Goal: Task Accomplishment & Management: Use online tool/utility

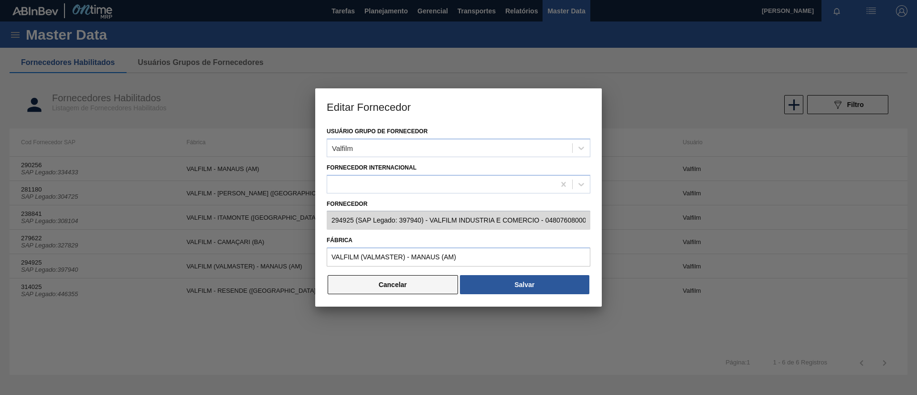
click at [392, 283] on button "Cancelar" at bounding box center [392, 284] width 130 height 19
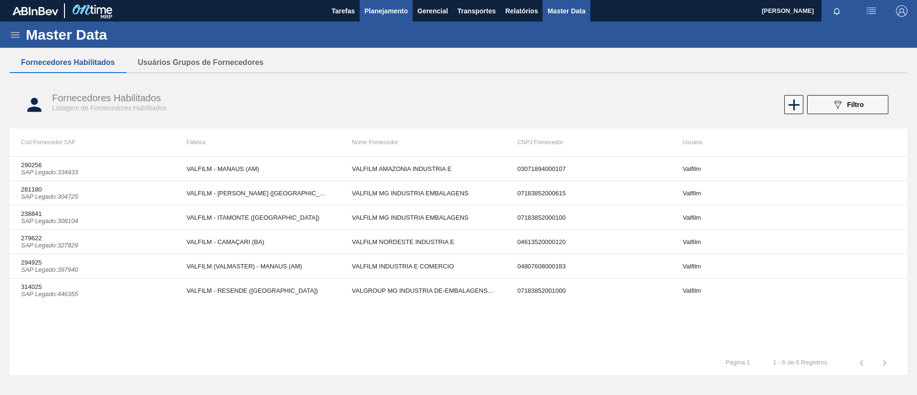
click at [374, 16] on span "Planejamento" at bounding box center [385, 10] width 43 height 11
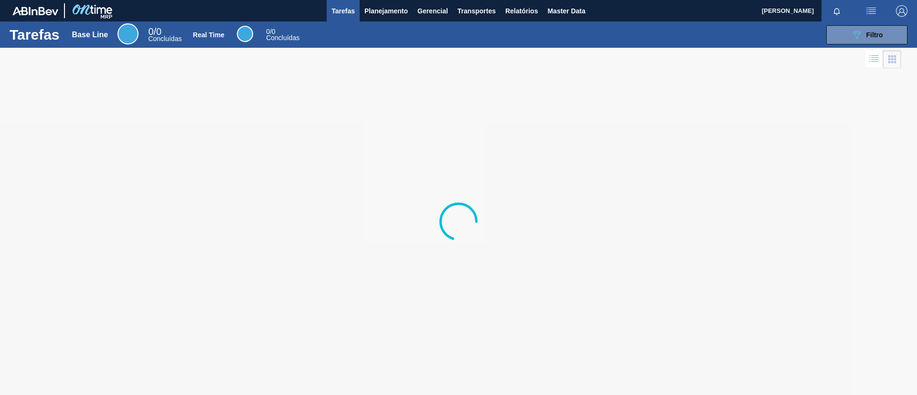
click at [348, 9] on span "Tarefas" at bounding box center [342, 10] width 23 height 11
click at [386, 11] on span "Planejamento" at bounding box center [385, 10] width 43 height 11
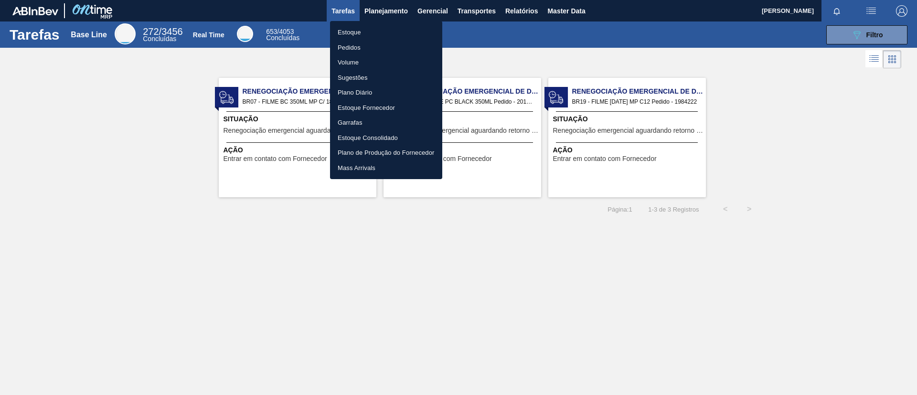
click at [366, 24] on ul "Estoque Pedidos Volume Sugestões Plano Diário Estoque Fornecedor Garrafas Estoq…" at bounding box center [386, 100] width 112 height 158
click at [364, 27] on li "Estoque" at bounding box center [386, 32] width 112 height 15
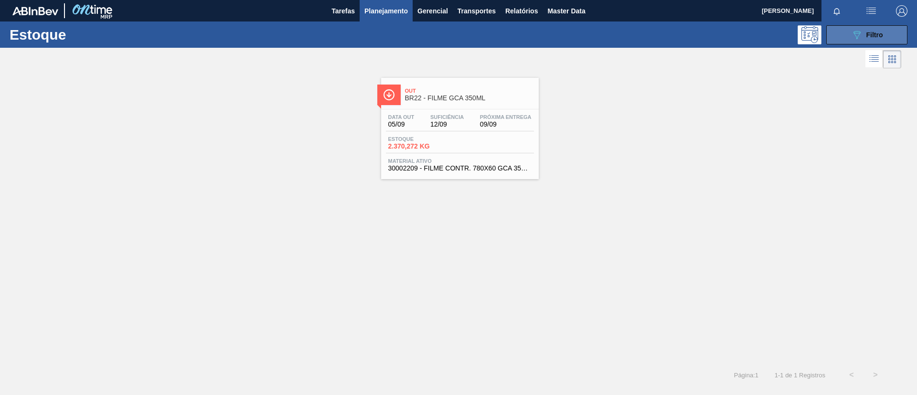
click at [901, 37] on button "089F7B8B-B2A5-4AFE-B5C0-19BA573D28AC Filtro" at bounding box center [866, 34] width 81 height 19
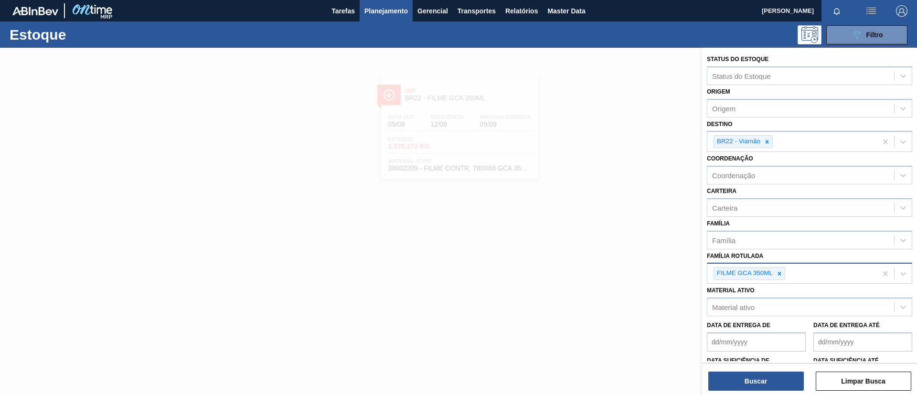
click at [777, 275] on icon at bounding box center [779, 273] width 7 height 7
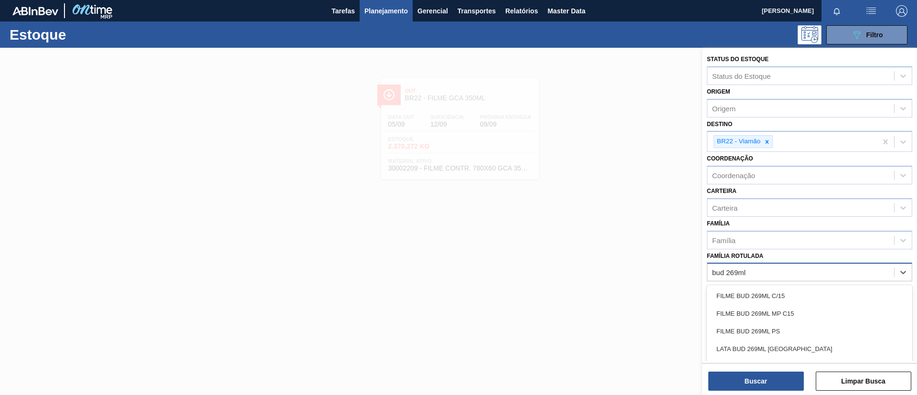
type Rotulada "bud 269ml c"
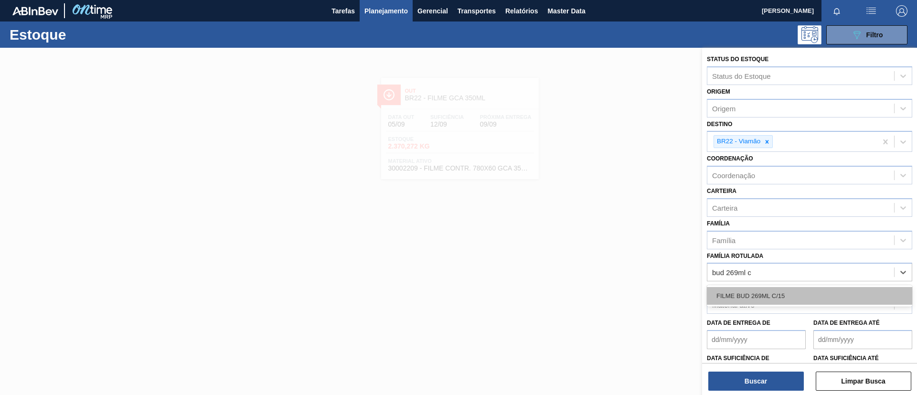
click at [778, 290] on div "FILME BUD 269ML C/15" at bounding box center [809, 296] width 205 height 18
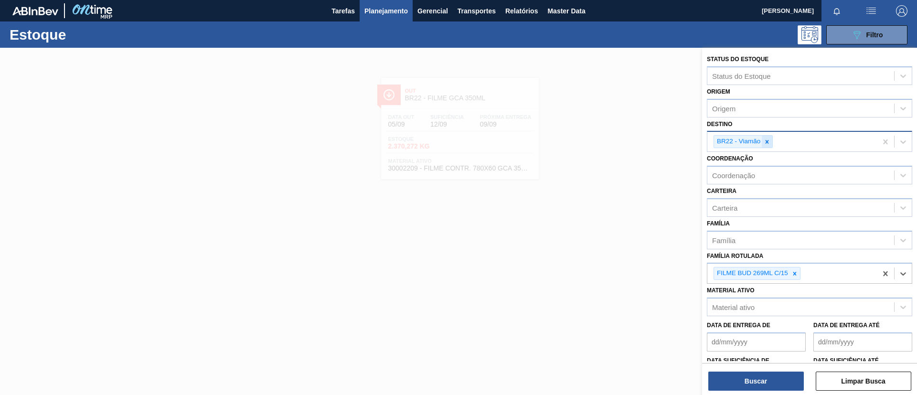
click at [769, 142] on icon at bounding box center [766, 141] width 7 height 7
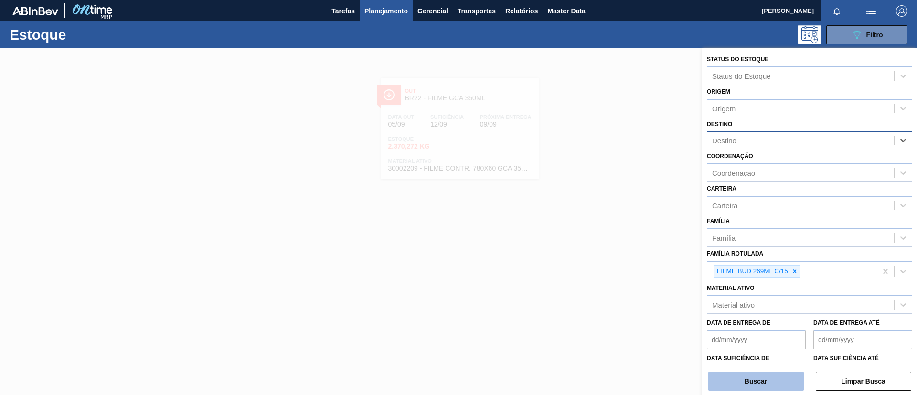
click at [778, 381] on button "Buscar" at bounding box center [755, 380] width 95 height 19
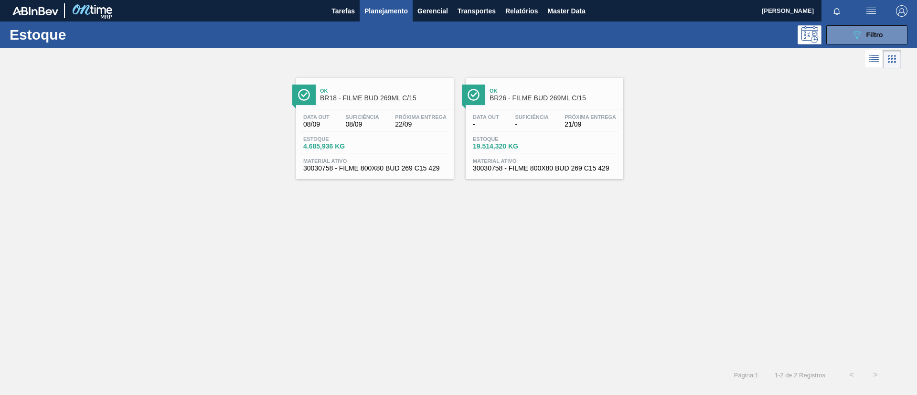
click at [677, 243] on div "Ok BR18 - FILME BUD 269ML C/15 Data out 08/09 Suficiência 08/09 Próxima Entrega…" at bounding box center [458, 217] width 917 height 292
click at [866, 40] on button "089F7B8B-B2A5-4AFE-B5C0-19BA573D28AC Filtro" at bounding box center [866, 34] width 81 height 19
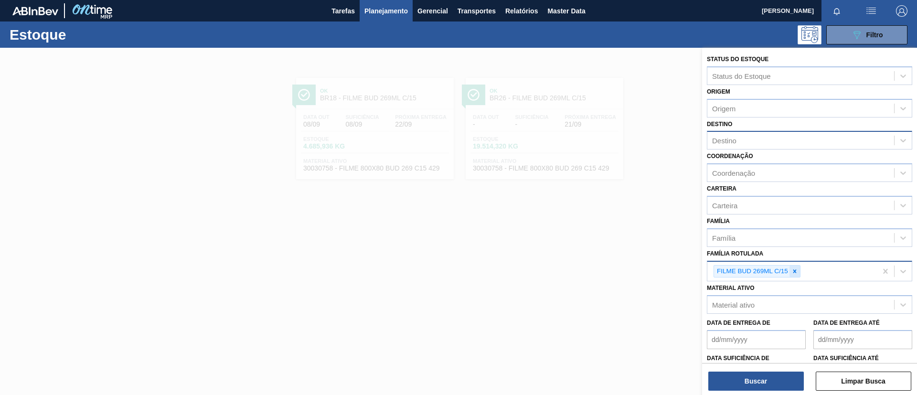
click at [798, 272] on div at bounding box center [794, 271] width 11 height 12
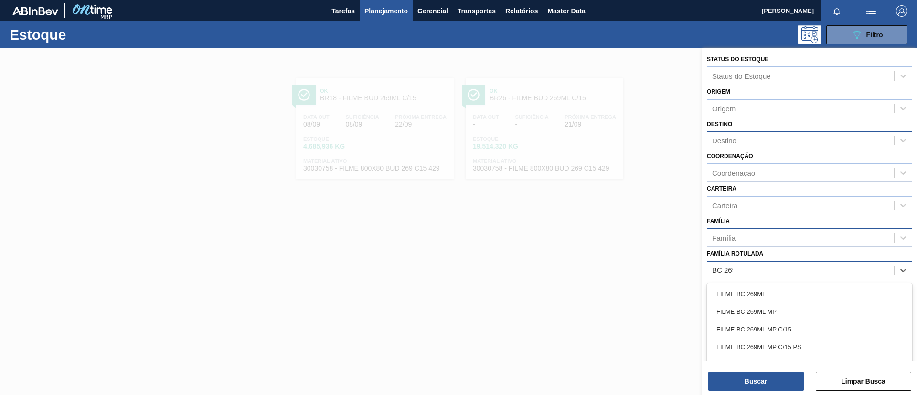
type Rotulada "BC 269ML"
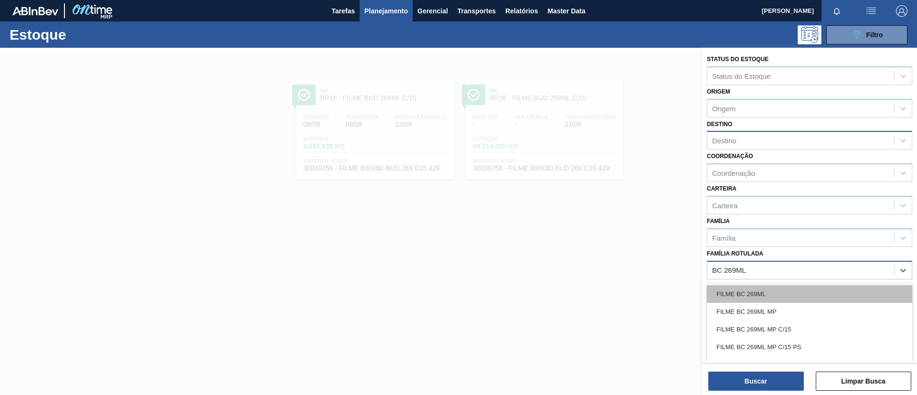
click at [787, 295] on div "FILME BC 269ML" at bounding box center [809, 294] width 205 height 18
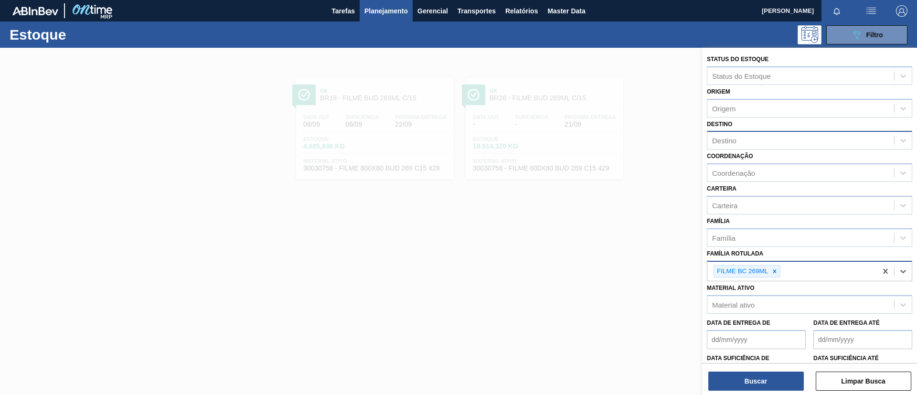
click at [760, 135] on div "Destino" at bounding box center [800, 141] width 187 height 14
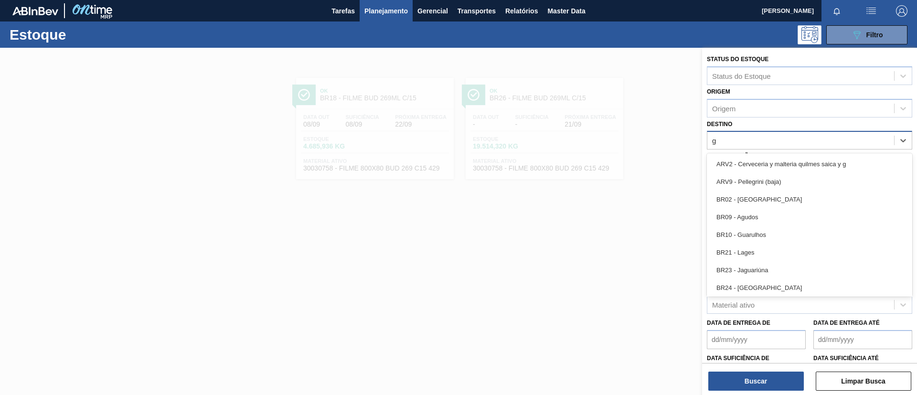
type input "gu"
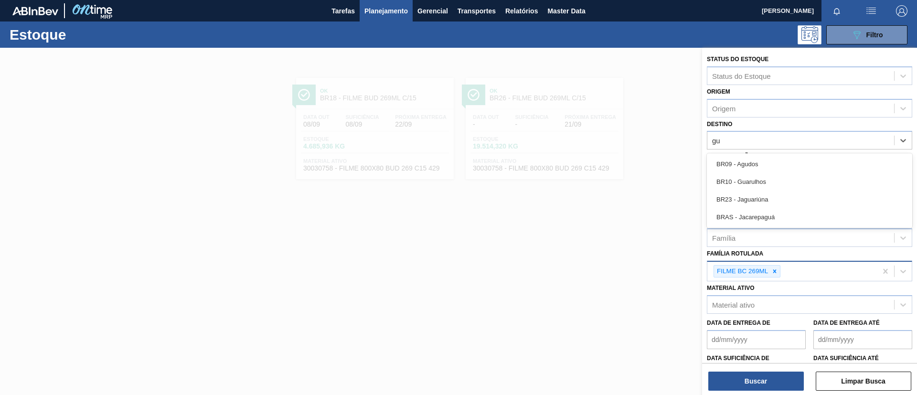
click at [786, 181] on div "BR10 - Guarulhos" at bounding box center [809, 182] width 205 height 18
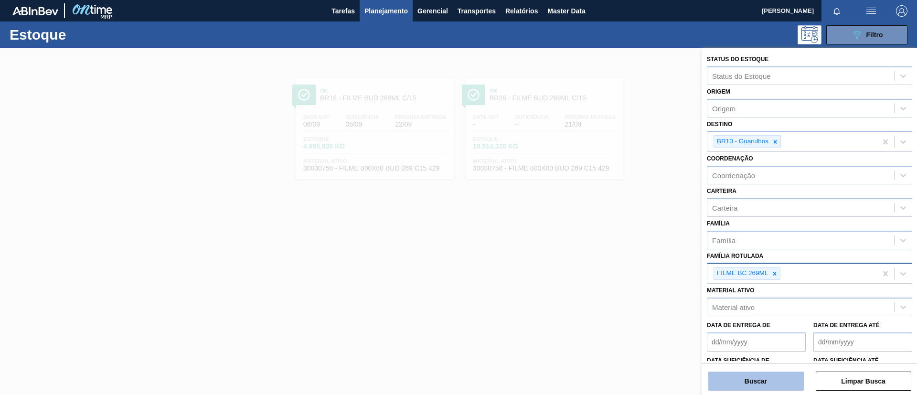
click at [776, 376] on button "Buscar" at bounding box center [755, 380] width 95 height 19
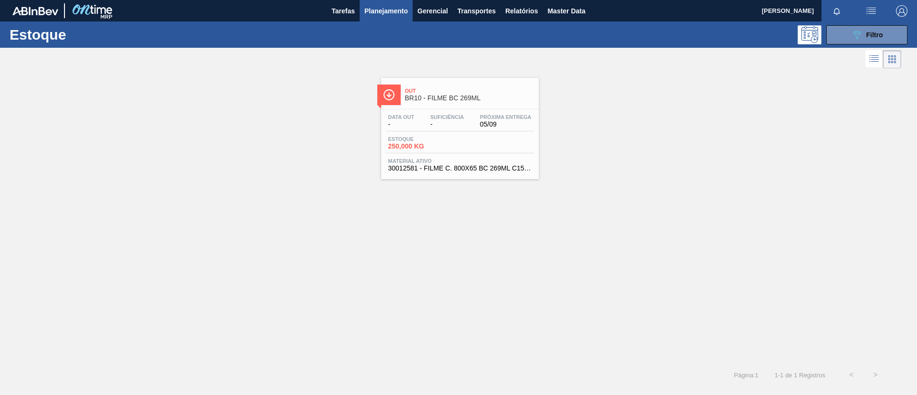
click at [471, 88] on span "Out" at bounding box center [469, 91] width 129 height 6
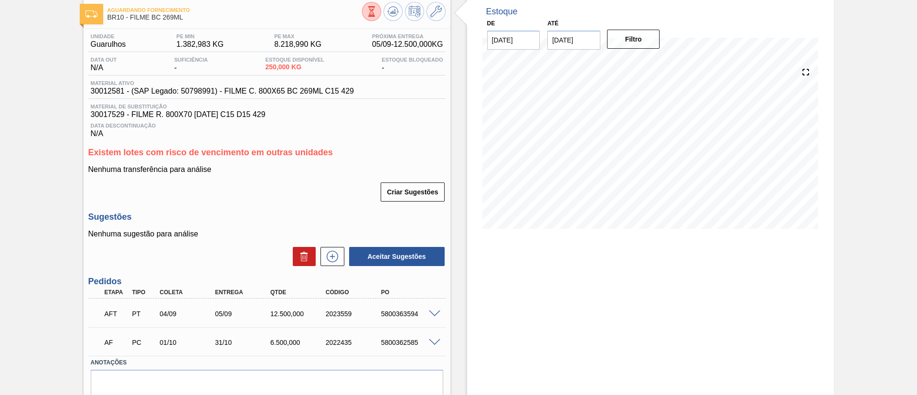
scroll to position [72, 0]
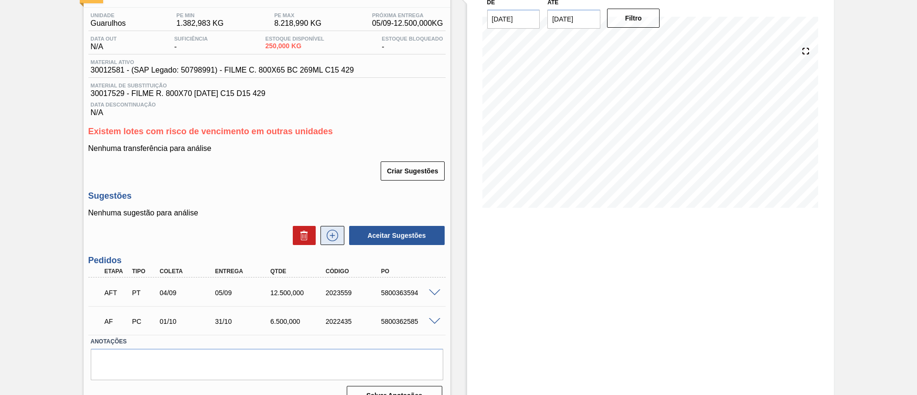
click at [334, 241] on icon at bounding box center [332, 235] width 15 height 11
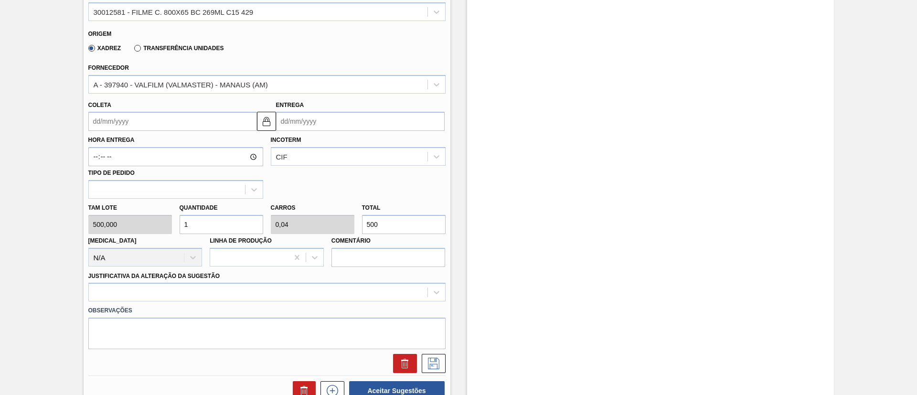
scroll to position [430, 0]
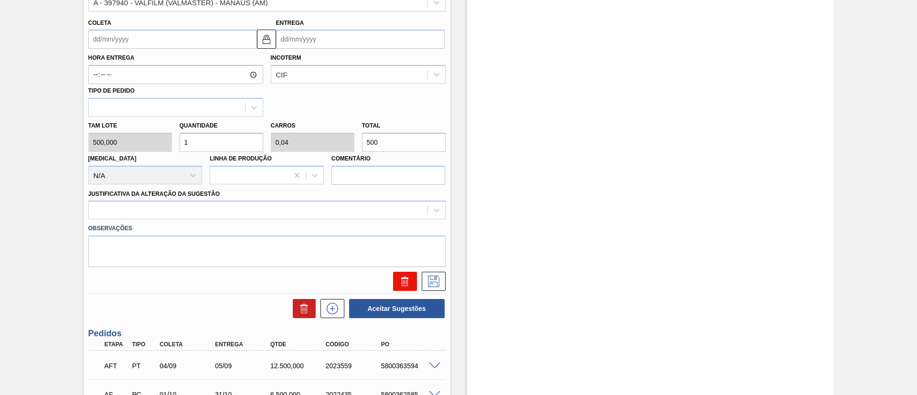
click at [399, 277] on icon at bounding box center [404, 280] width 11 height 11
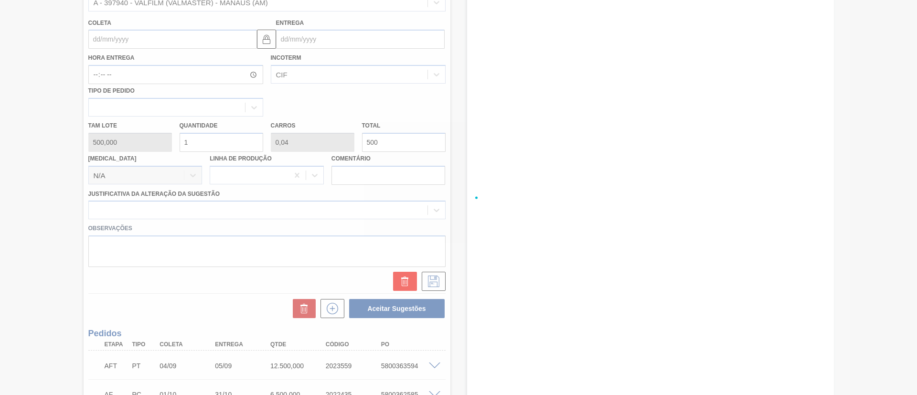
scroll to position [90, 0]
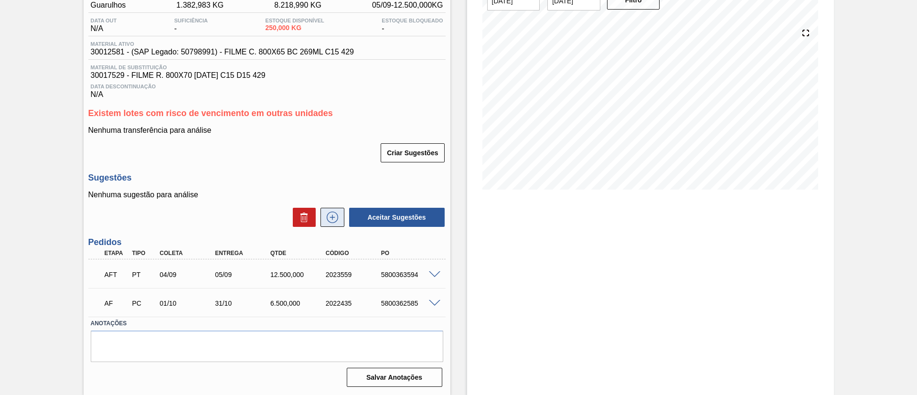
click at [337, 222] on icon at bounding box center [332, 216] width 15 height 11
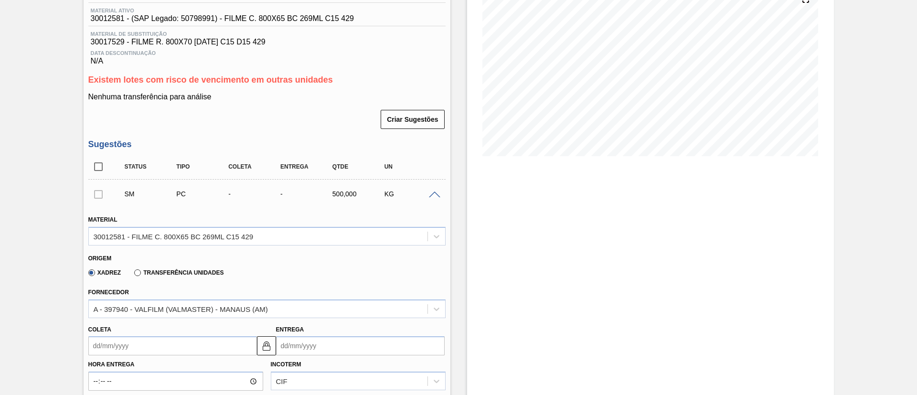
scroll to position [161, 0]
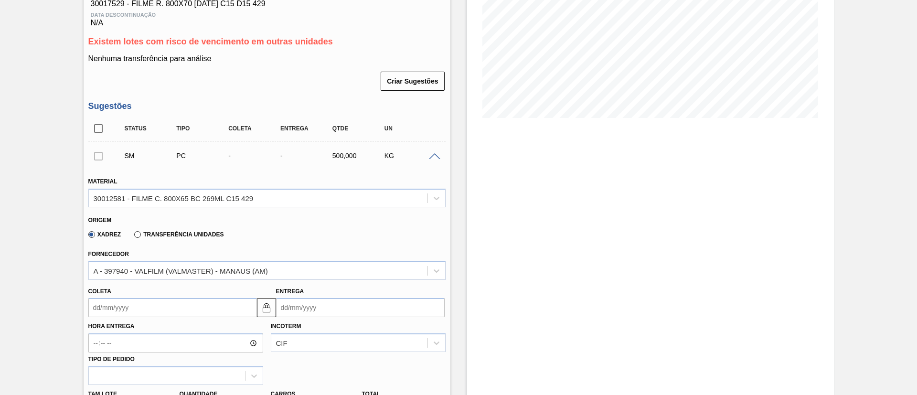
drag, startPoint x: 207, startPoint y: 225, endPoint x: 201, endPoint y: 229, distance: 7.3
click at [204, 228] on div "Xadrez Transferência Unidades" at bounding box center [153, 234] width 139 height 16
drag, startPoint x: 207, startPoint y: 234, endPoint x: 212, endPoint y: 237, distance: 6.0
click at [207, 235] on label "Transferência Unidades" at bounding box center [178, 234] width 89 height 7
click at [133, 236] on input "Transferência Unidades" at bounding box center [133, 236] width 0 height 0
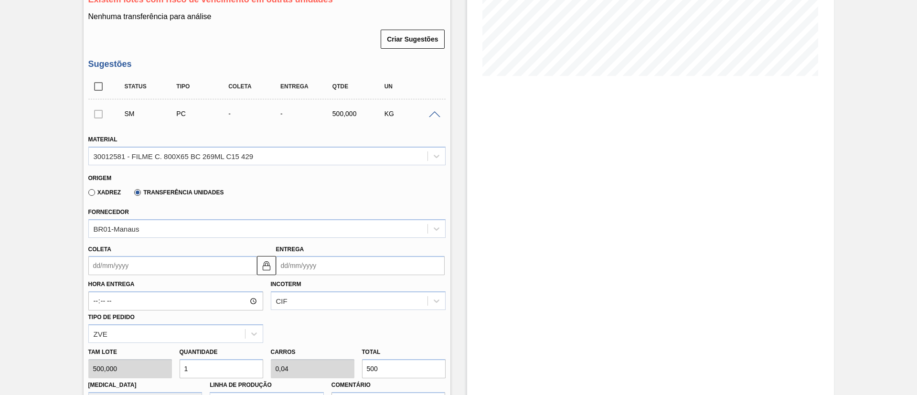
scroll to position [233, 0]
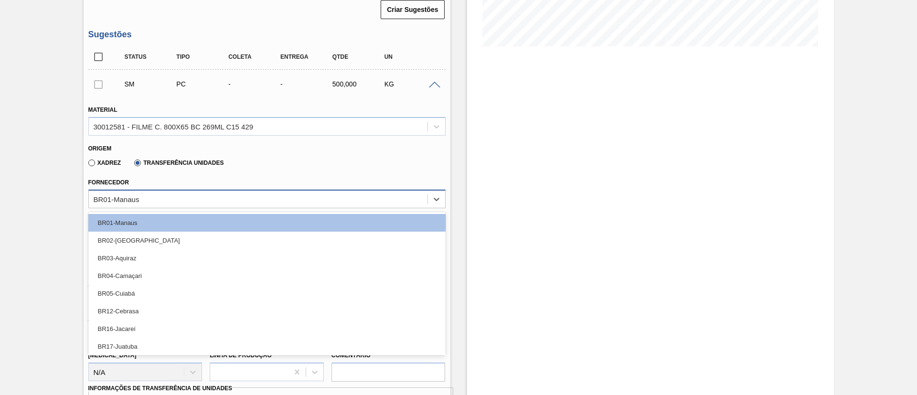
click at [206, 194] on div "BR01-Manaus" at bounding box center [258, 199] width 338 height 14
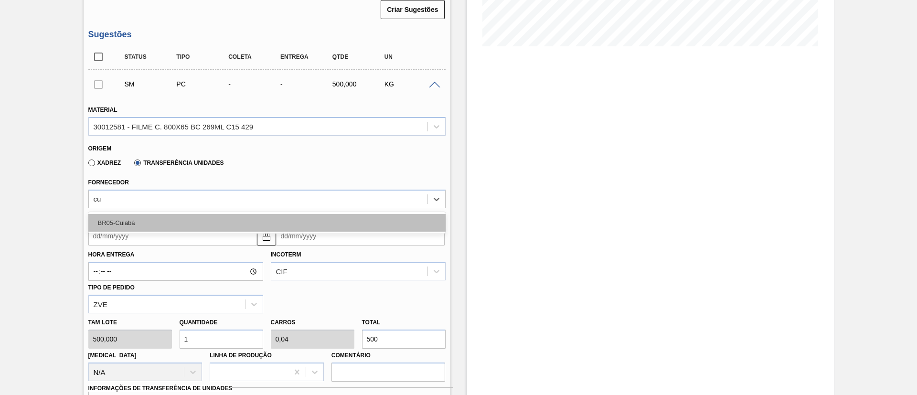
type input "cui"
click at [213, 220] on div "BR05-Cuiabá" at bounding box center [266, 223] width 357 height 18
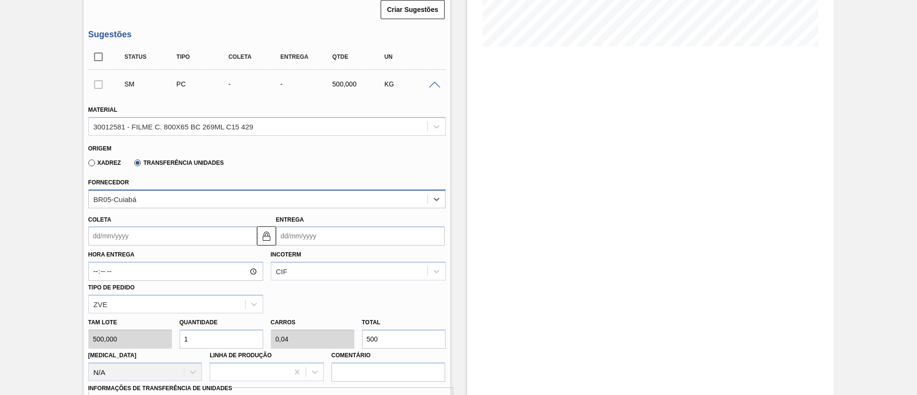
click at [156, 197] on div "BR05-Cuiabá" at bounding box center [258, 199] width 338 height 14
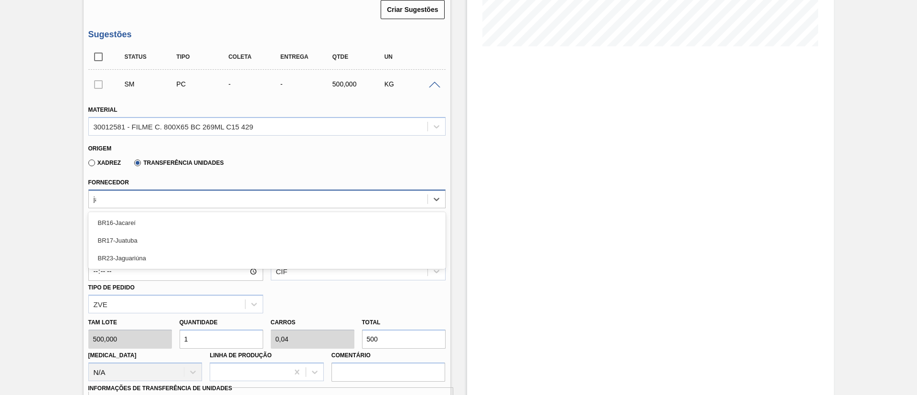
type input "jag"
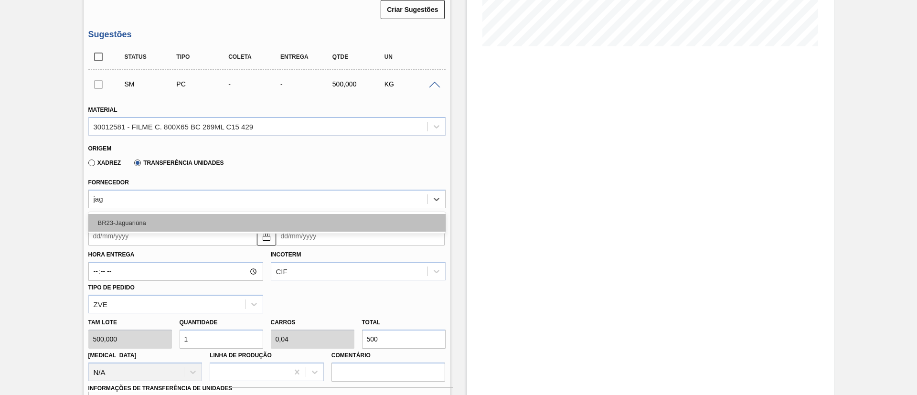
click at [156, 220] on div "BR23-Jaguariúna" at bounding box center [266, 223] width 357 height 18
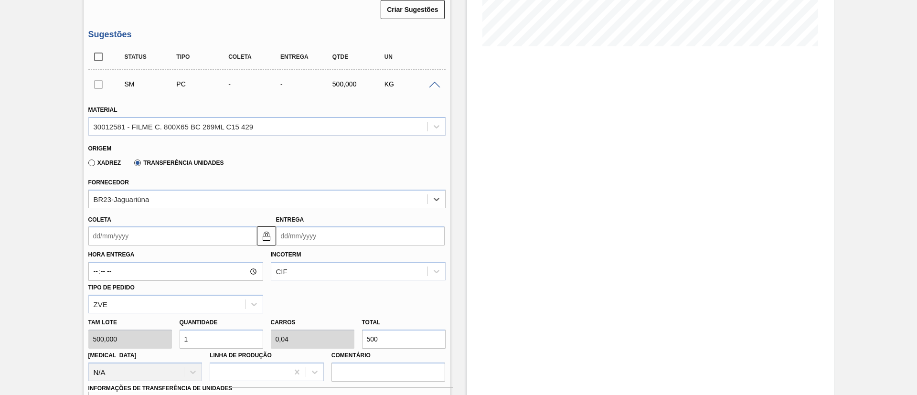
click at [199, 242] on input "Coleta" at bounding box center [172, 235] width 169 height 19
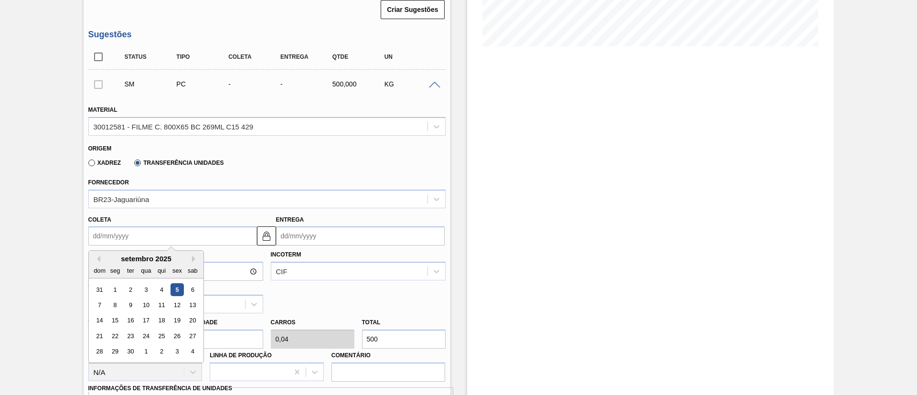
click at [174, 293] on div "5" at bounding box center [176, 289] width 13 height 13
type input "[DATE]"
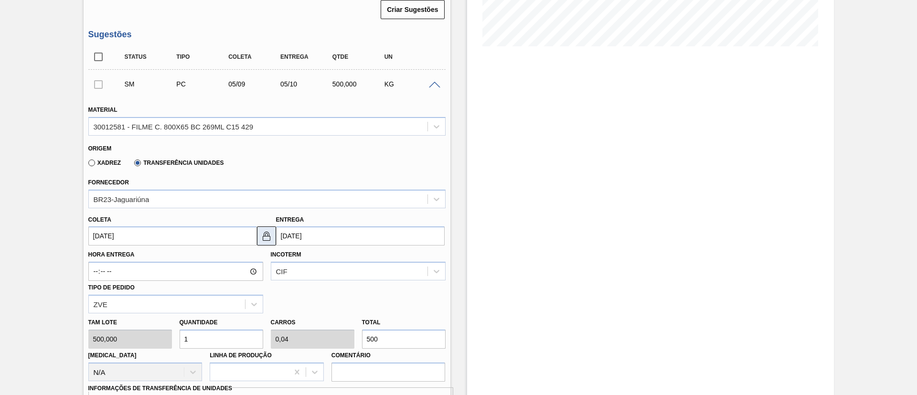
click at [258, 240] on button at bounding box center [266, 235] width 19 height 19
click at [308, 235] on input "[DATE]" at bounding box center [360, 235] width 169 height 19
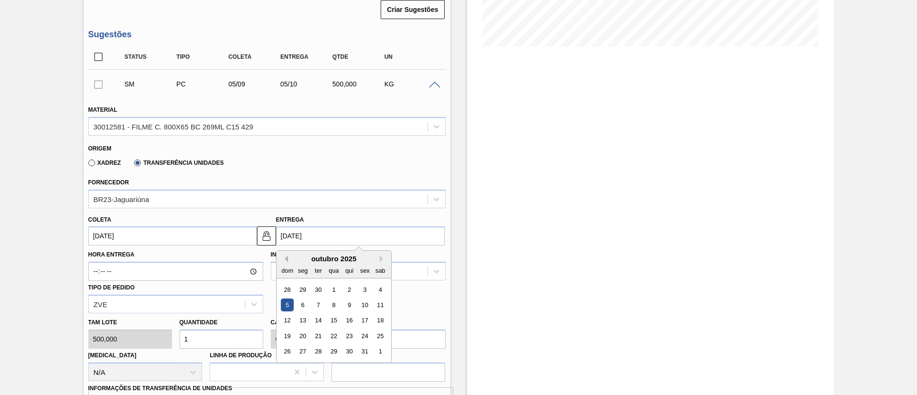
click at [283, 260] on button "Previous Month" at bounding box center [284, 258] width 7 height 7
click at [300, 301] on div "8" at bounding box center [302, 304] width 13 height 13
type input "08/09/2025"
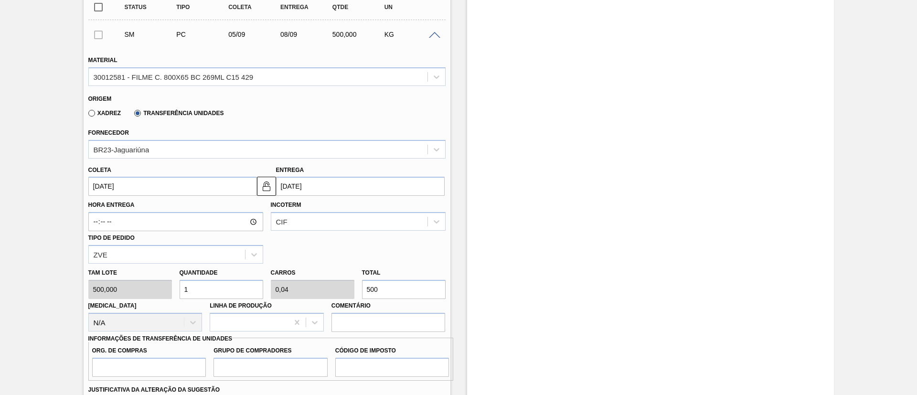
scroll to position [305, 0]
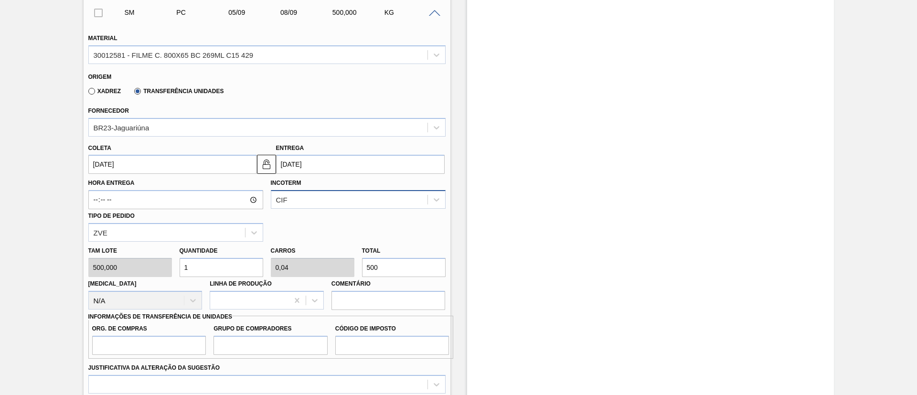
click at [335, 193] on div "CIF" at bounding box center [349, 200] width 156 height 14
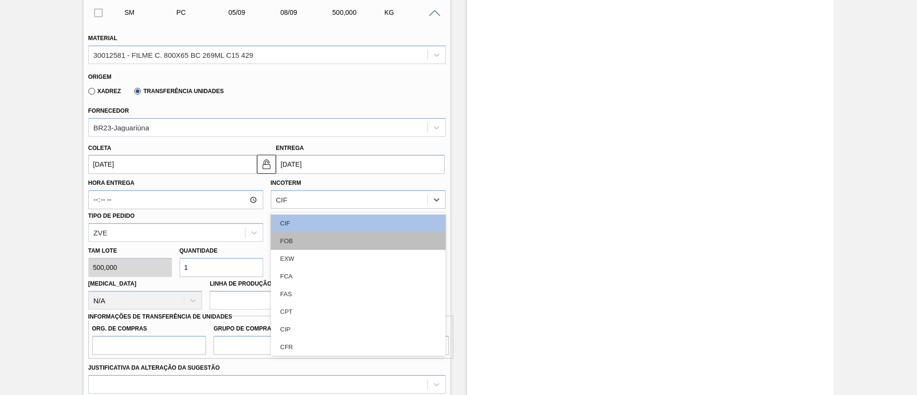
click at [303, 240] on div "FOB" at bounding box center [358, 241] width 175 height 18
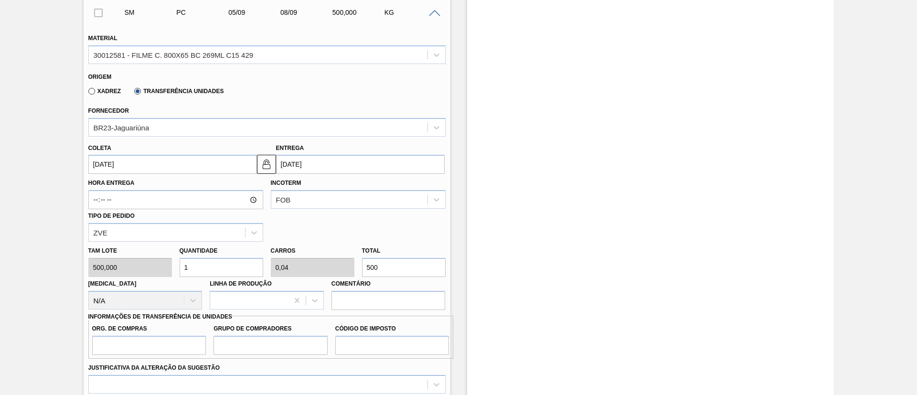
click at [288, 264] on div "Tam lote 500,000 Quantidade 1 Carros 0,04 Total 500 Doca N/A Linha de Produção …" at bounding box center [266, 276] width 365 height 68
paste input "12.391"
type input "24,782"
type input "0,991"
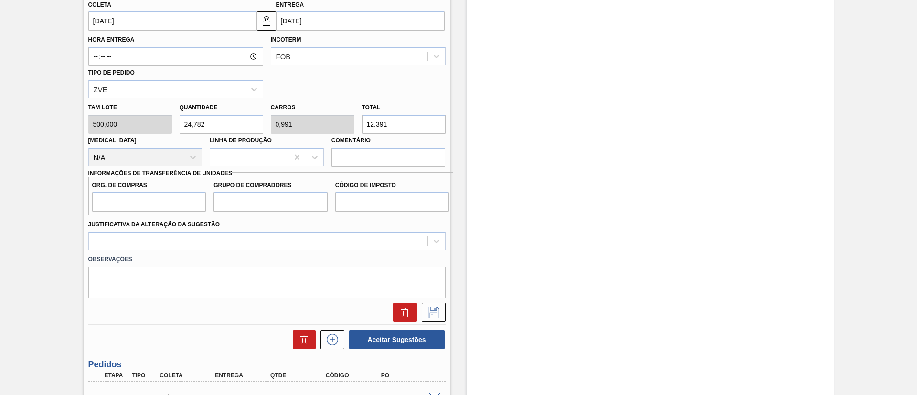
type input "12.391"
drag, startPoint x: 120, startPoint y: 207, endPoint x: 122, endPoint y: 215, distance: 8.3
click at [120, 207] on input "Org. de Compras" at bounding box center [149, 201] width 114 height 19
type input "BR00"
click at [236, 201] on input "Grupo de Compradores" at bounding box center [270, 201] width 114 height 19
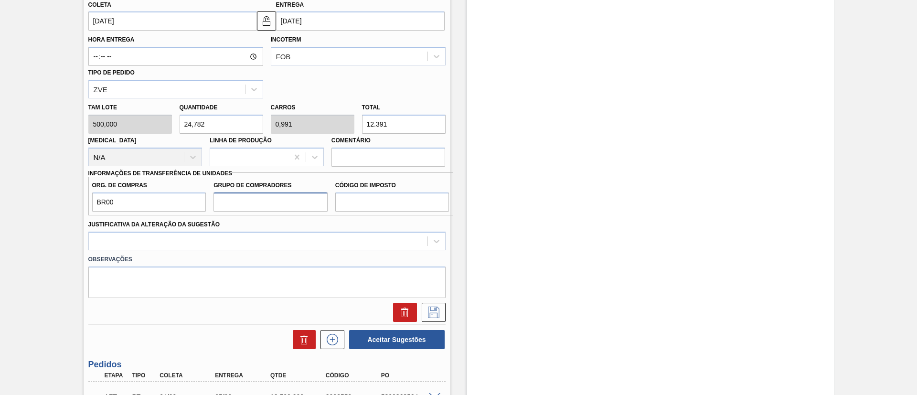
type input "A01"
click at [375, 198] on input "Código de Imposto" at bounding box center [392, 201] width 114 height 19
type input "I1"
click at [330, 247] on div "Material 30012581 - FILME C. 800X65 BC 269ML C15 429 Origem Xadrez Transferênci…" at bounding box center [266, 101] width 357 height 441
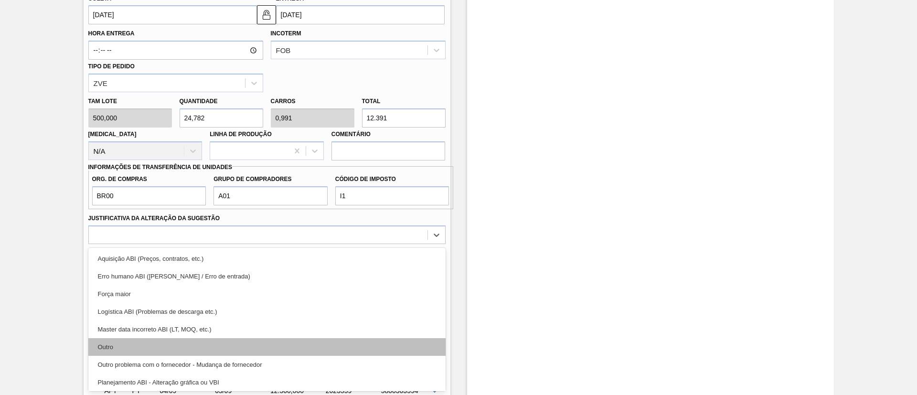
click at [190, 341] on div "Outro" at bounding box center [266, 347] width 357 height 18
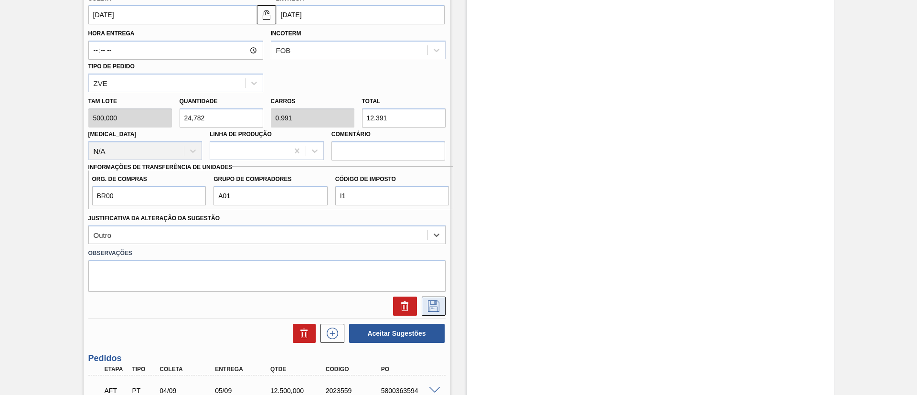
click at [439, 309] on icon at bounding box center [433, 305] width 15 height 11
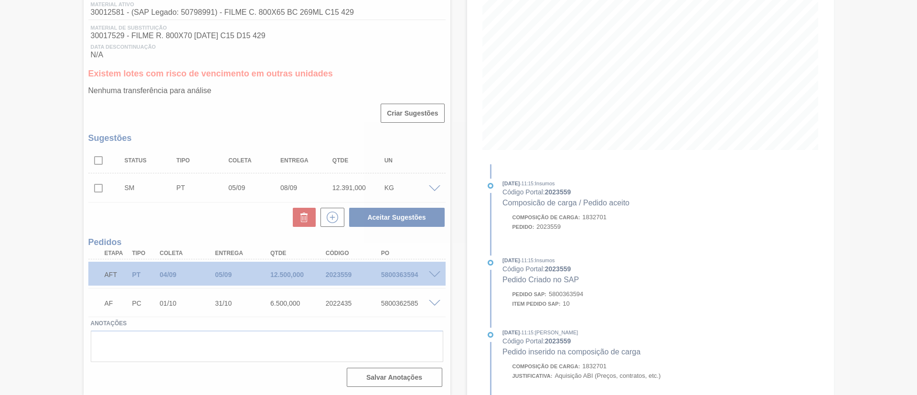
scroll to position [129, 0]
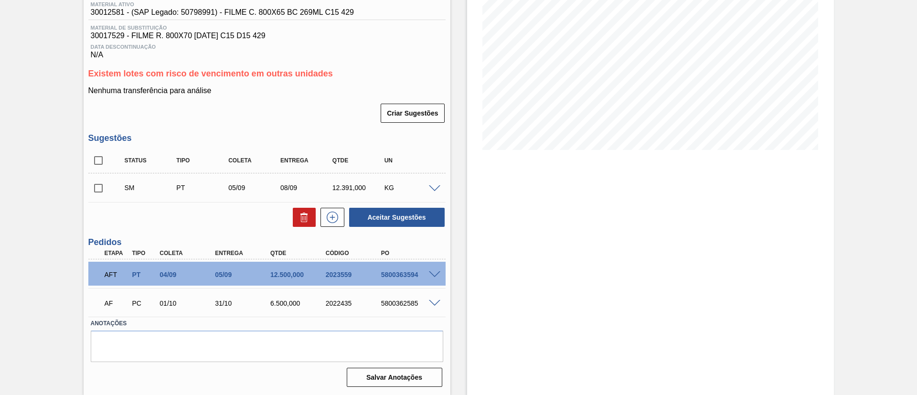
click at [103, 182] on input "checkbox" at bounding box center [98, 188] width 20 height 20
click at [382, 222] on button "Aceitar Sugestões" at bounding box center [396, 217] width 95 height 19
checkbox input "false"
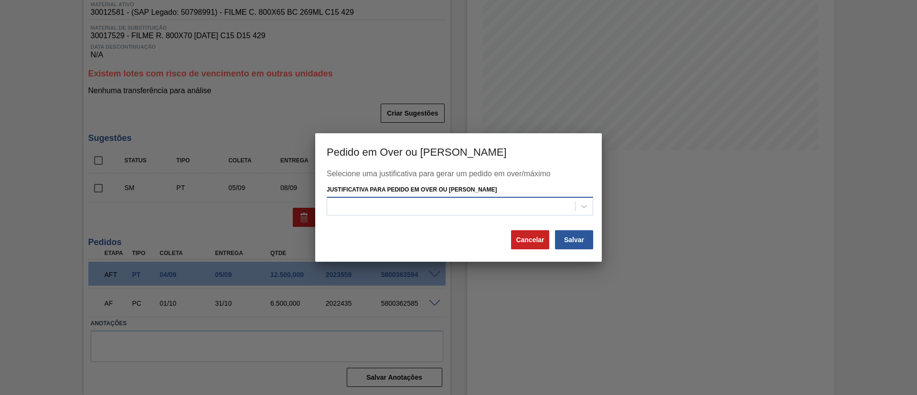
drag, startPoint x: 521, startPoint y: 203, endPoint x: 506, endPoint y: 215, distance: 18.7
click at [520, 203] on div at bounding box center [451, 206] width 248 height 14
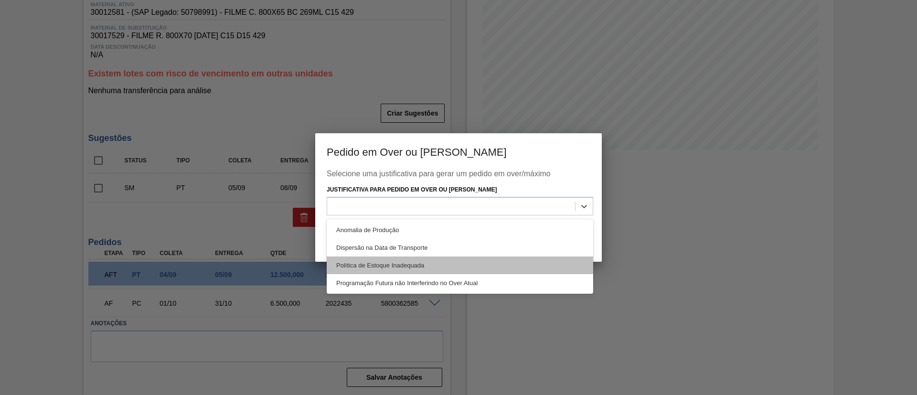
click at [404, 261] on div "Política de Estoque Inadequada" at bounding box center [460, 265] width 266 height 18
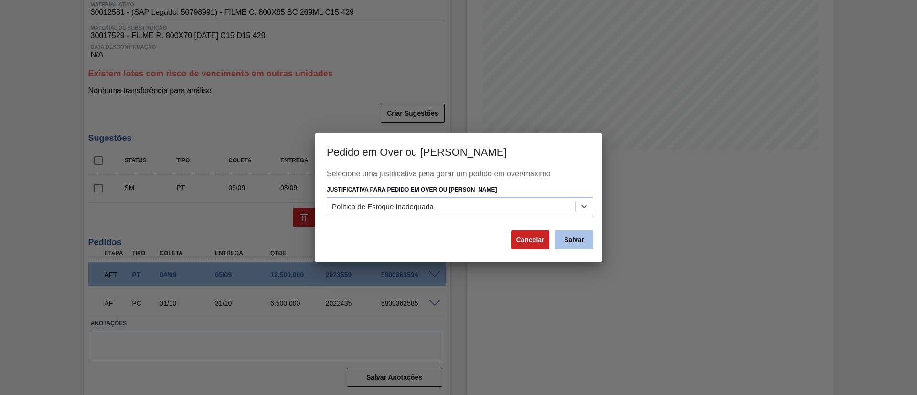
click at [590, 240] on button "Salvar" at bounding box center [574, 239] width 38 height 19
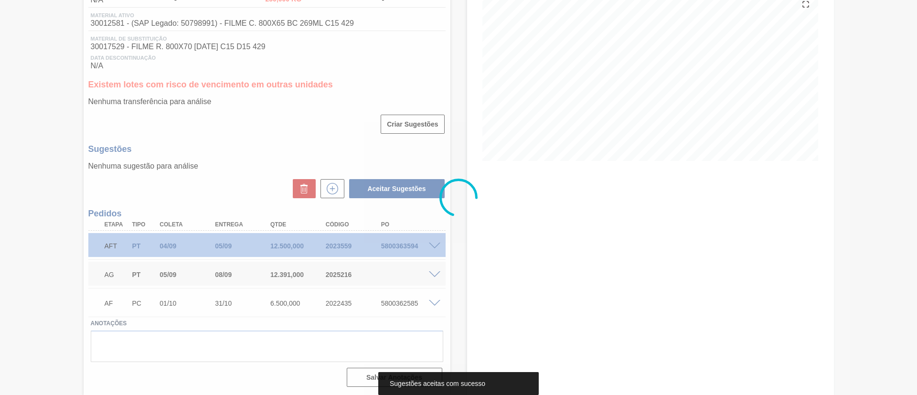
scroll to position [118, 0]
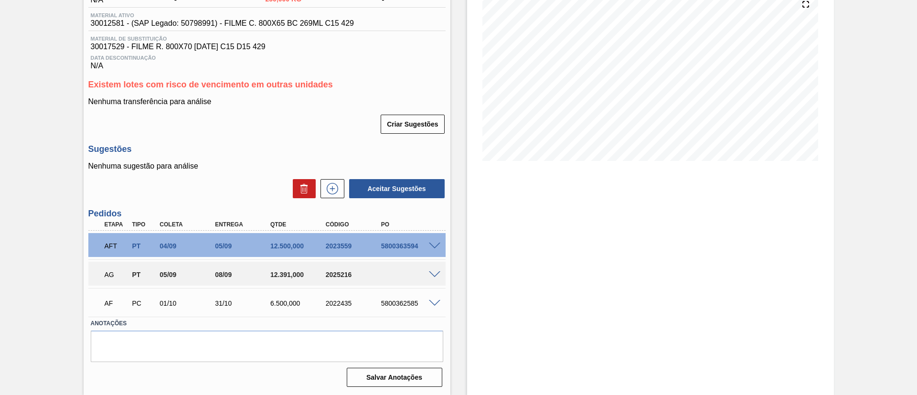
click at [435, 247] on span at bounding box center [434, 246] width 11 height 7
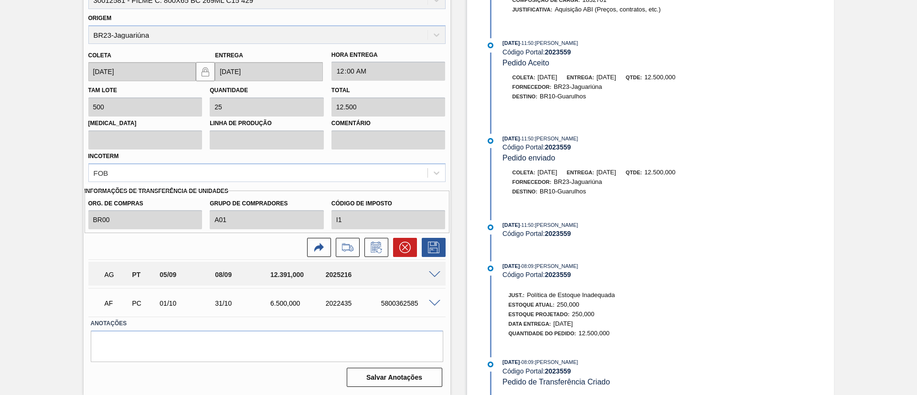
scroll to position [149, 0]
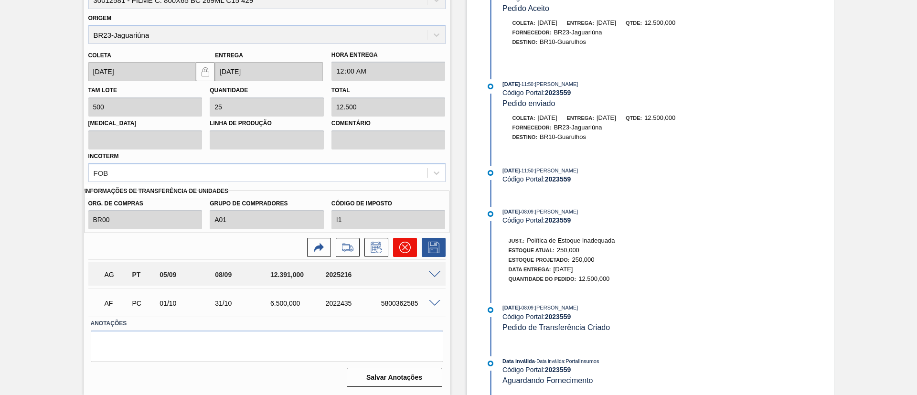
click at [397, 248] on button at bounding box center [405, 247] width 24 height 19
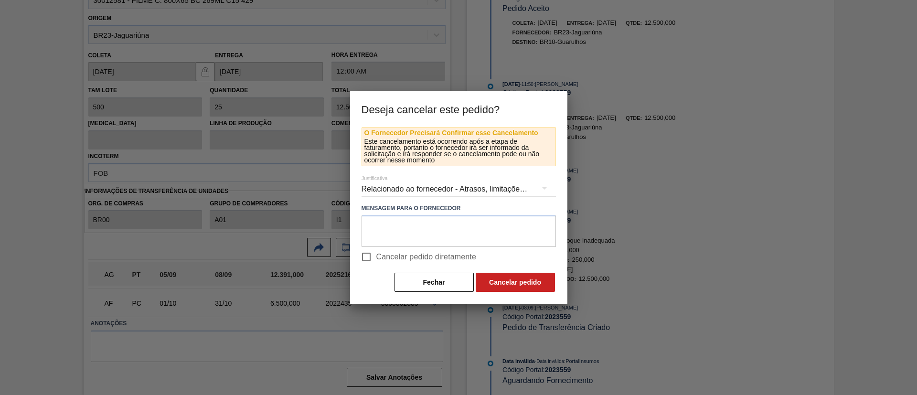
click at [439, 255] on span "Cancelar pedido diretamente" at bounding box center [426, 256] width 100 height 11
click at [376, 255] on input "Cancelar pedido diretamente" at bounding box center [366, 257] width 20 height 20
checkbox input "true"
click at [501, 281] on button "Cancelar pedido" at bounding box center [514, 282] width 79 height 19
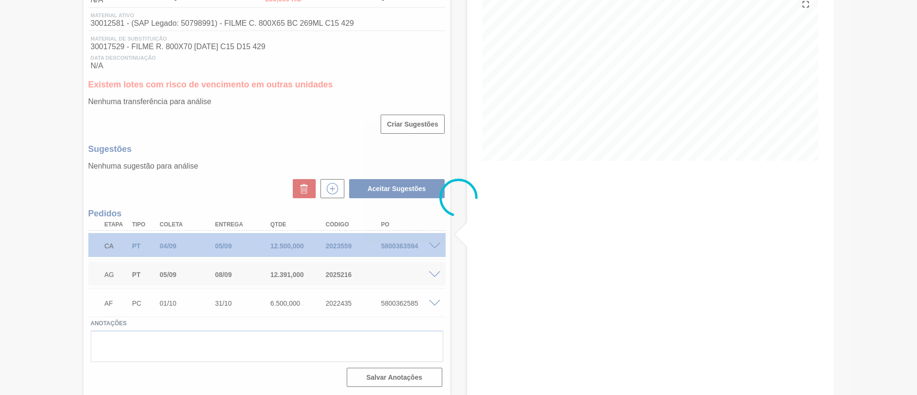
scroll to position [118, 0]
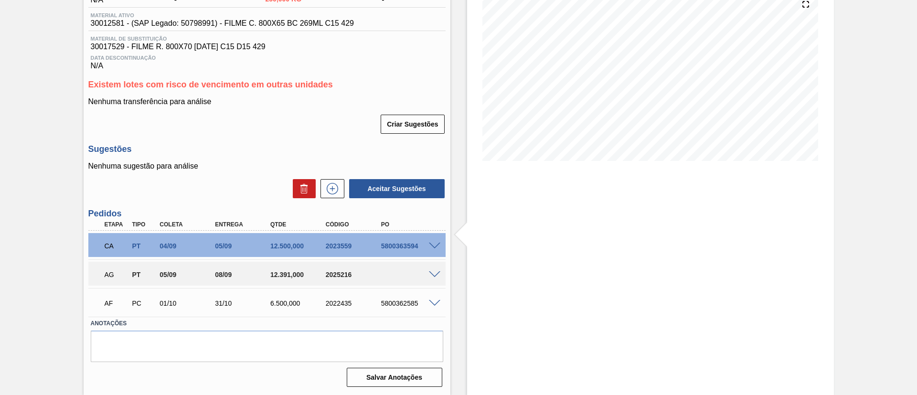
click at [58, 175] on div "Aguardando Fornecimento BR10 - FILME BC 269ML Unidade Guarulhos PE MIN 1.382,98…" at bounding box center [458, 161] width 917 height 465
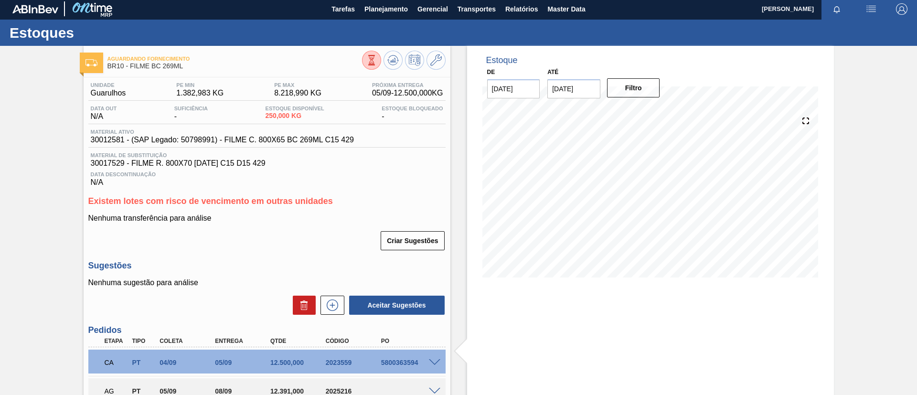
scroll to position [0, 0]
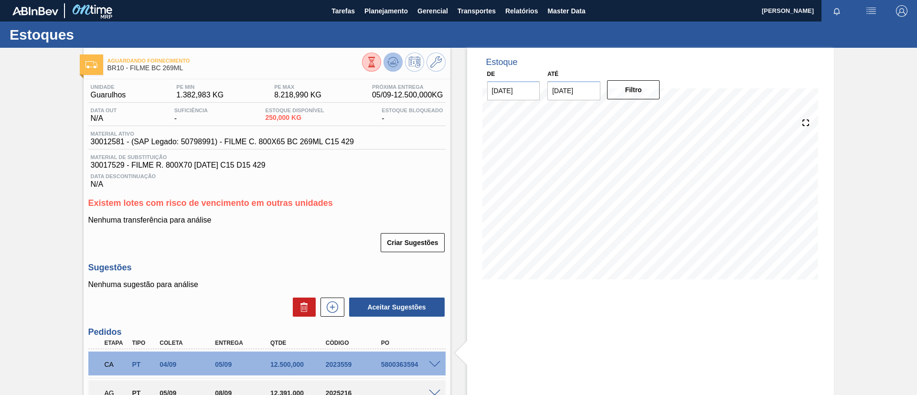
click at [391, 62] on icon at bounding box center [392, 61] width 11 height 11
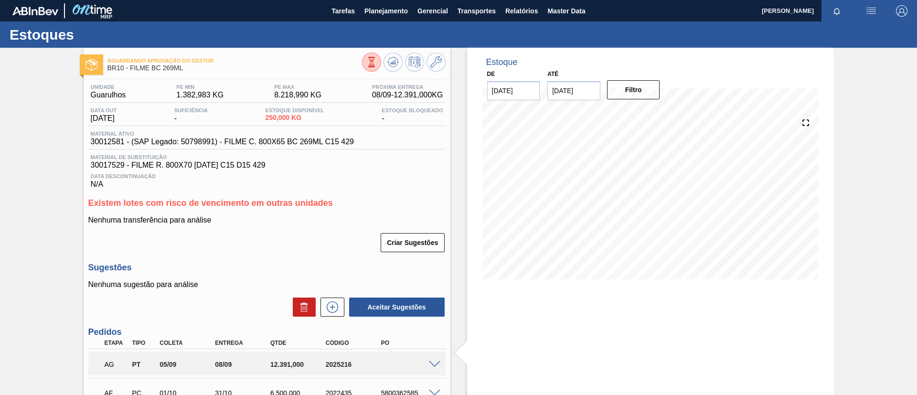
click at [0, 174] on div "Aguardando Aprovação do Gestor BR10 - FILME BC 269ML Unidade Guarulhos PE MIN 1…" at bounding box center [458, 266] width 917 height 437
click at [387, 59] on icon at bounding box center [392, 61] width 11 height 11
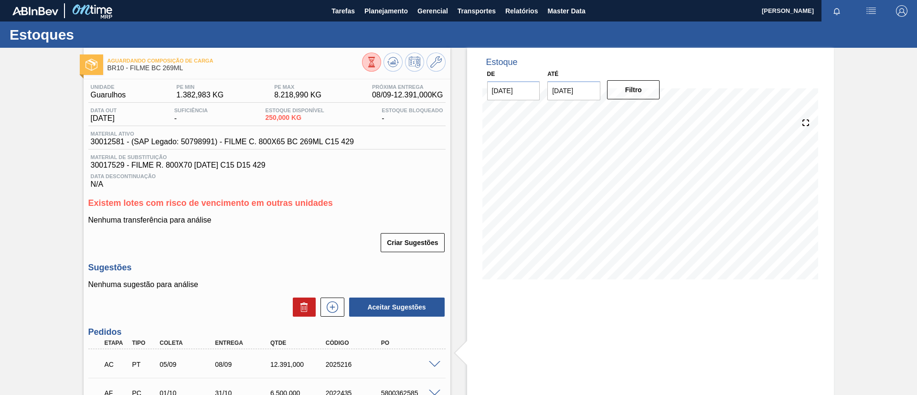
click at [434, 369] on div "AC PT 05/09 08/09 12.391,000 2025216" at bounding box center [266, 363] width 357 height 24
click at [432, 366] on span at bounding box center [434, 364] width 11 height 7
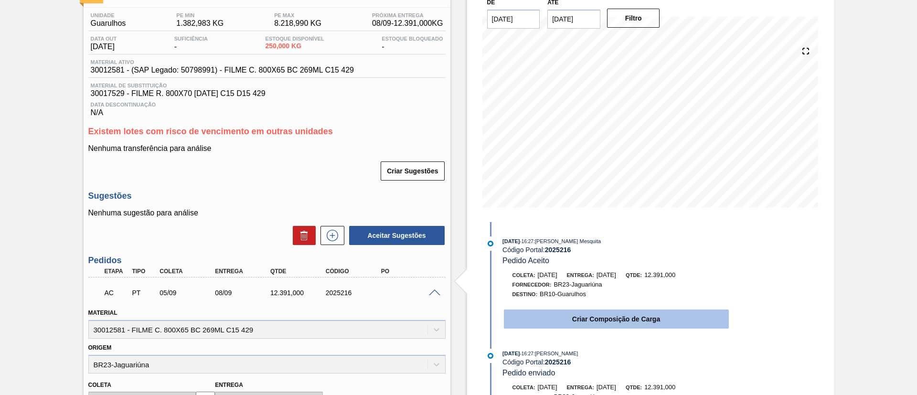
click at [608, 314] on button "Criar Composição de Carga" at bounding box center [616, 318] width 225 height 19
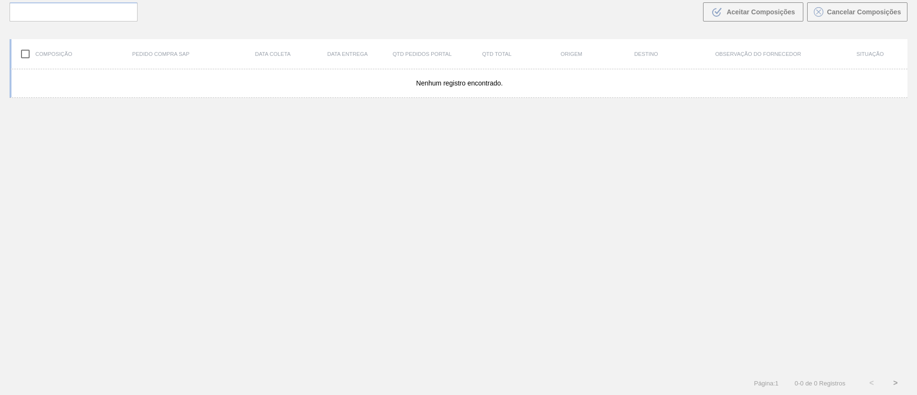
scroll to position [69, 0]
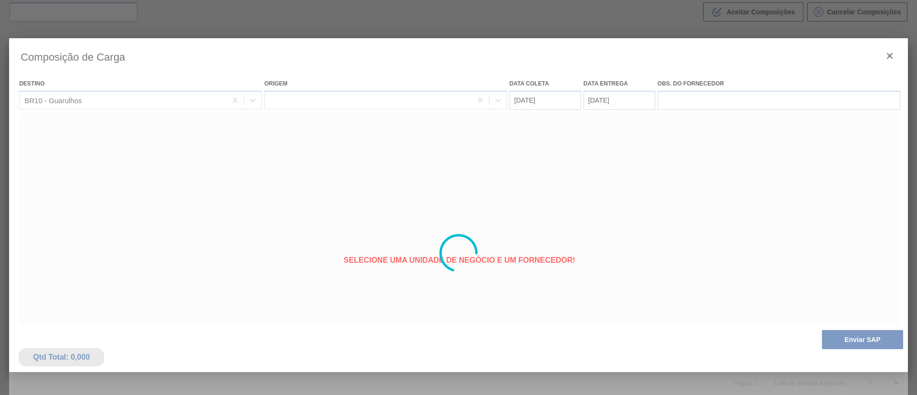
type coleta "[DATE]"
type entrega "08/09/2025"
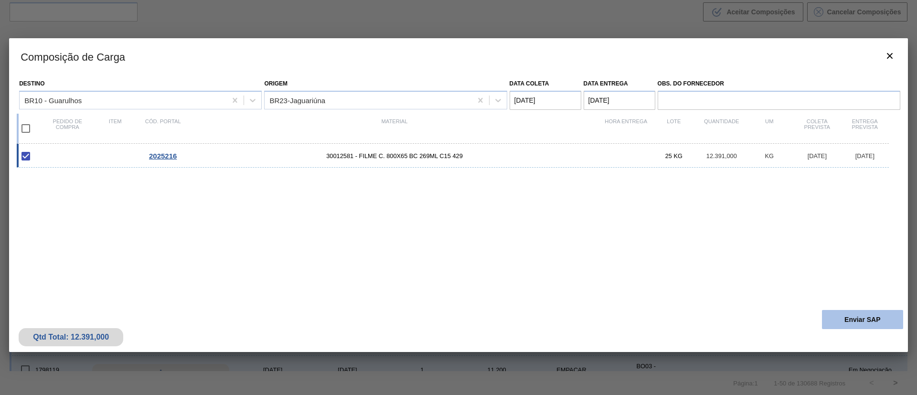
click at [862, 327] on button "Enviar SAP" at bounding box center [862, 319] width 81 height 19
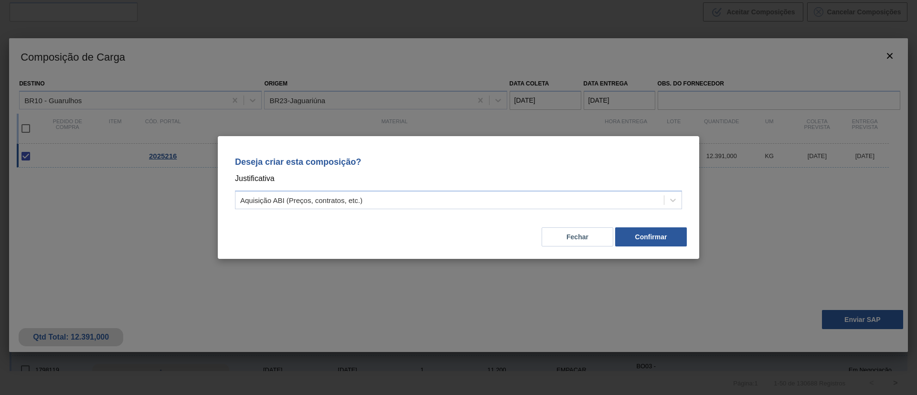
click at [446, 180] on p "Justificativa" at bounding box center [458, 178] width 447 height 12
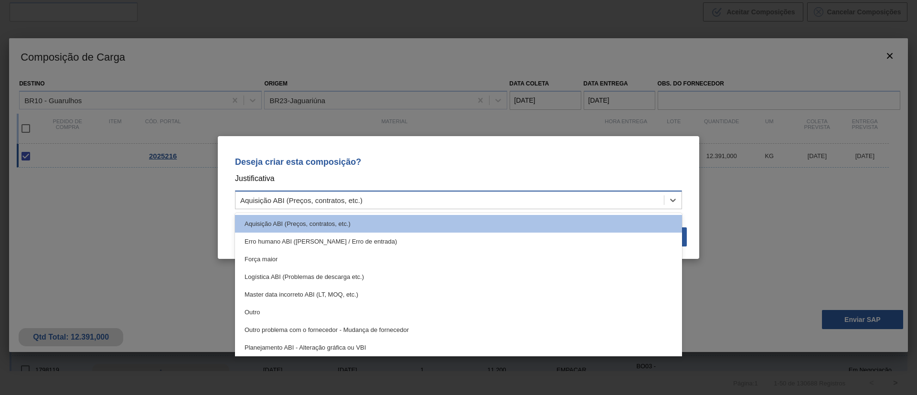
click at [447, 195] on div "Aquisição ABI (Preços, contratos, etc.)" at bounding box center [449, 200] width 428 height 14
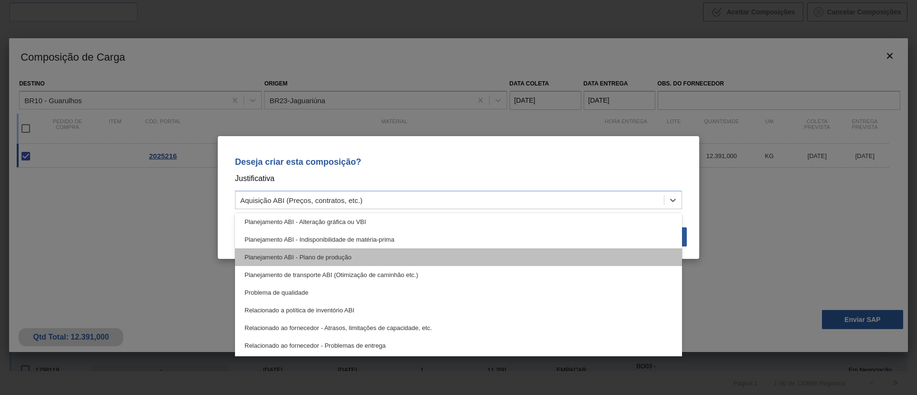
scroll to position [107, 0]
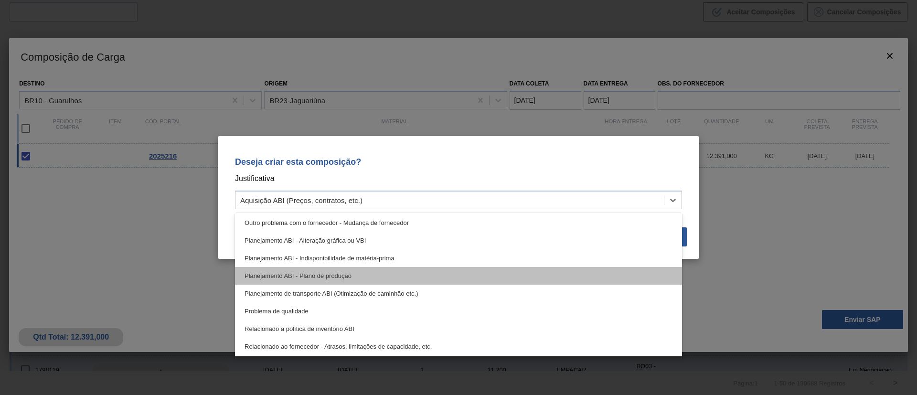
click at [358, 269] on div "Planejamento ABI - Plano de produção" at bounding box center [458, 276] width 447 height 18
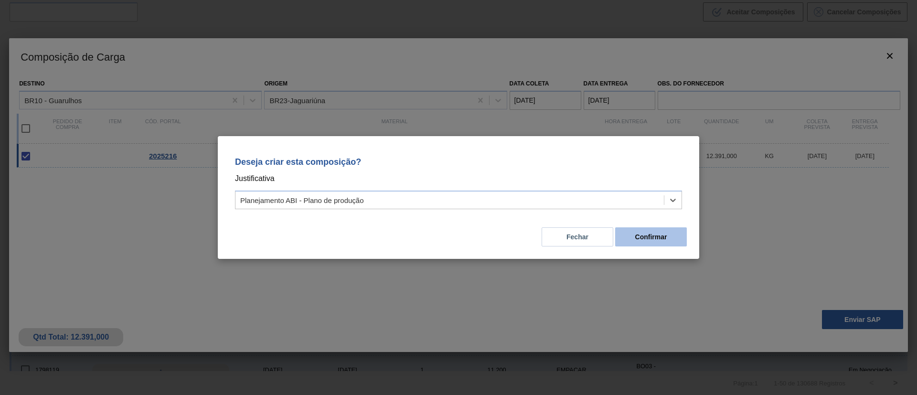
click at [637, 237] on button "Confirmar" at bounding box center [651, 236] width 72 height 19
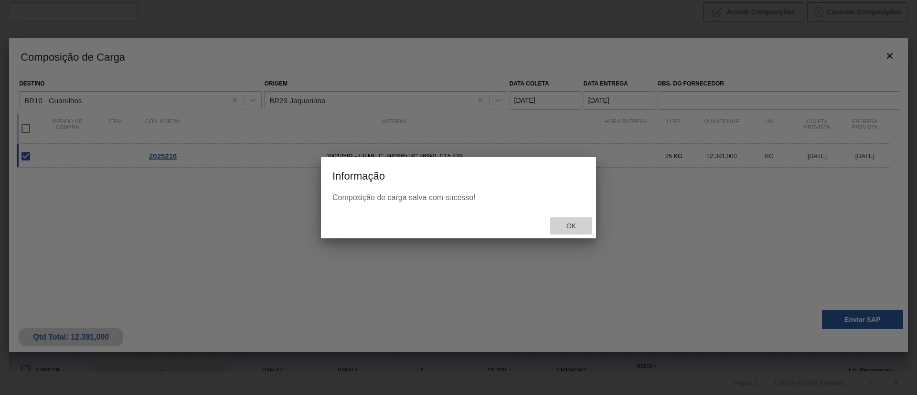
click at [583, 225] on div "Ok" at bounding box center [571, 226] width 42 height 18
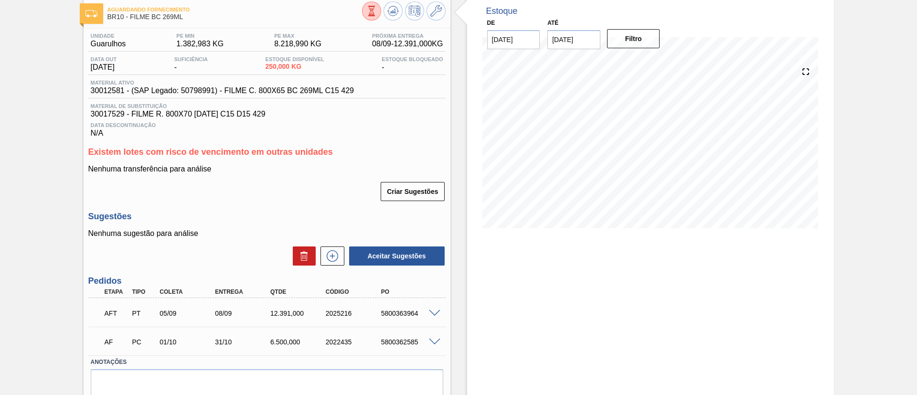
scroll to position [90, 0]
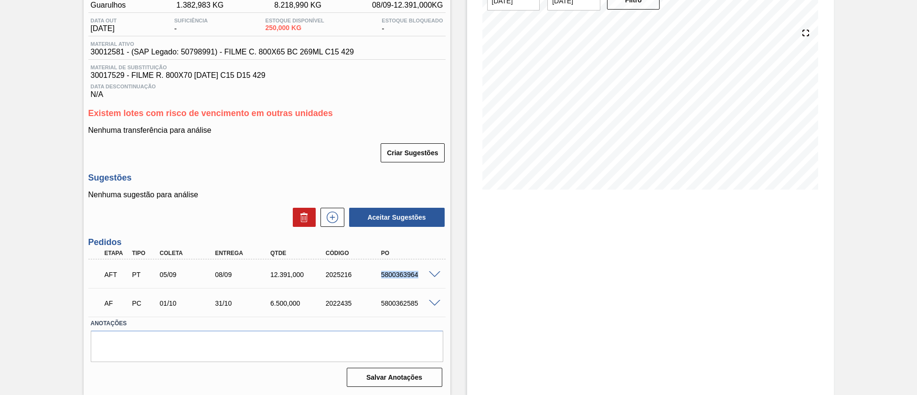
drag, startPoint x: 372, startPoint y: 271, endPoint x: 433, endPoint y: 279, distance: 60.8
click at [433, 279] on div "AFT PT 05/09 08/09 12.391,000 2025216 5800363964" at bounding box center [266, 274] width 357 height 24
copy div "5800363964"
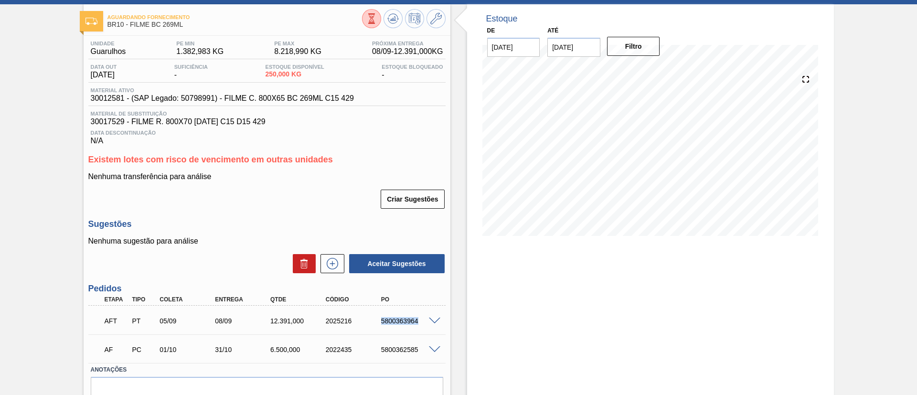
scroll to position [0, 0]
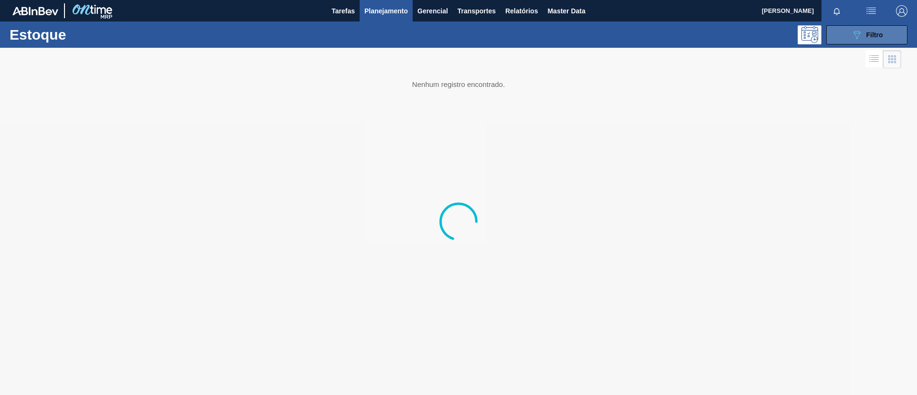
click at [879, 42] on button "089F7B8B-B2A5-4AFE-B5C0-19BA573D28AC Filtro" at bounding box center [866, 34] width 81 height 19
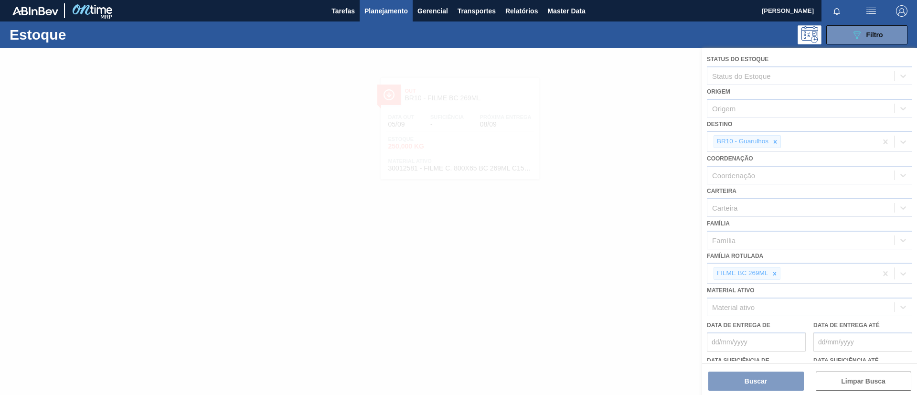
click at [766, 275] on div at bounding box center [458, 221] width 917 height 347
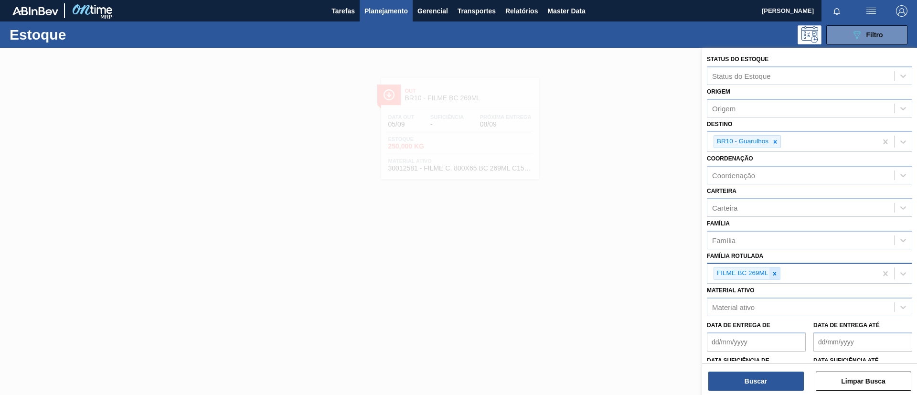
click at [775, 274] on icon at bounding box center [774, 273] width 3 height 3
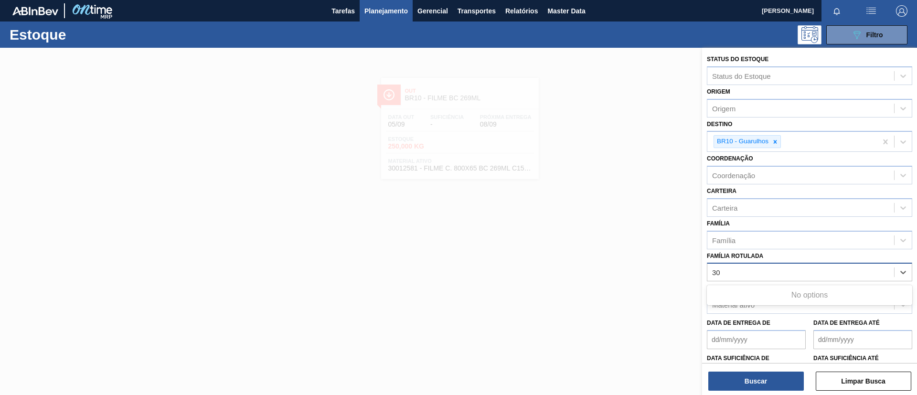
type Rotulada "3"
type Rotulada "20micra"
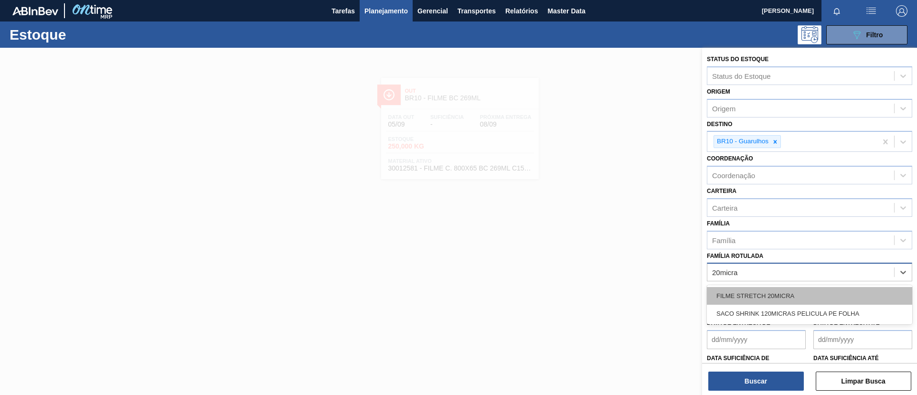
click at [787, 291] on div "FILME STRETCH 20MICRA" at bounding box center [809, 296] width 205 height 18
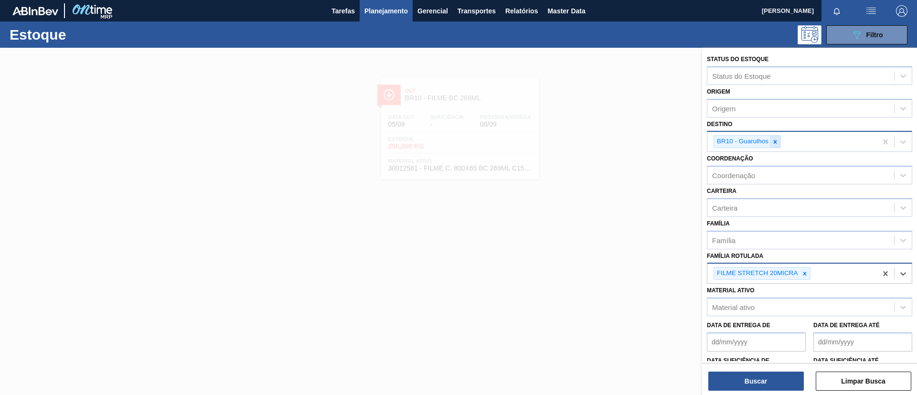
click at [772, 138] on icon at bounding box center [774, 141] width 7 height 7
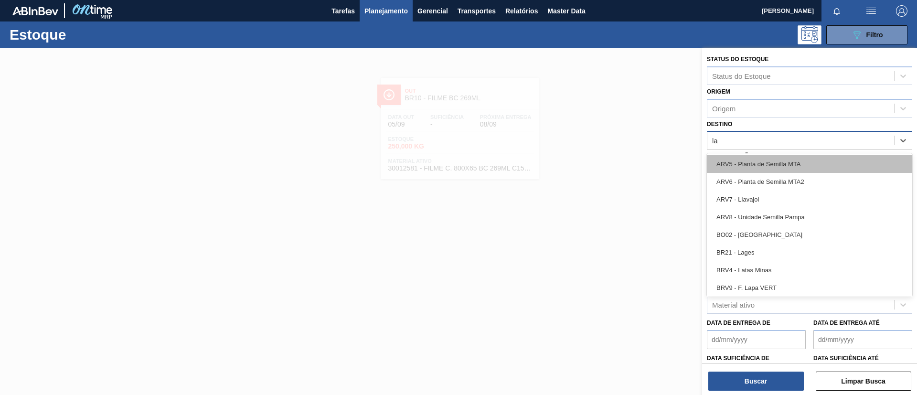
type input "lag"
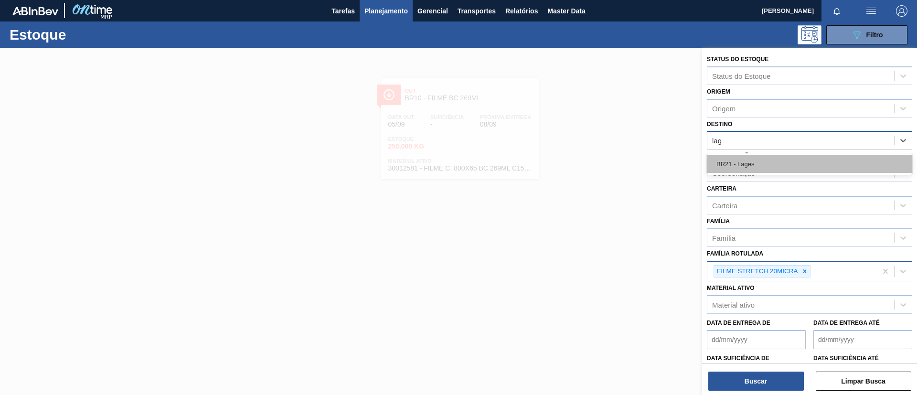
click at [773, 170] on div "BR21 - Lages" at bounding box center [809, 164] width 205 height 18
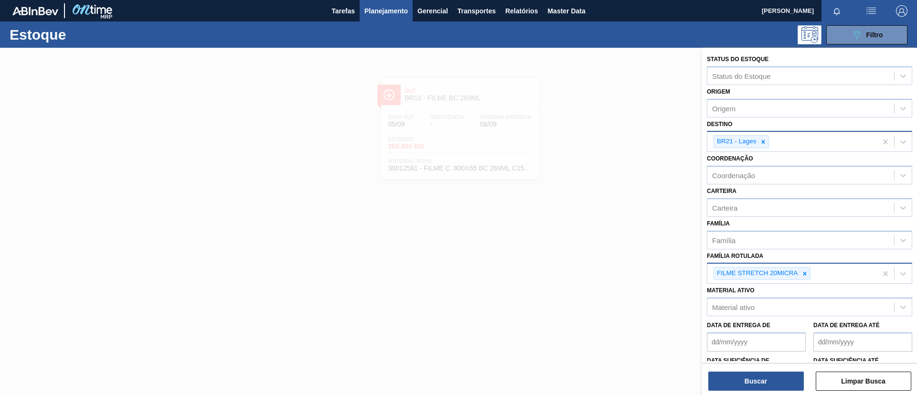
click at [765, 368] on div "Buscar Limpar Busca" at bounding box center [809, 376] width 215 height 27
click at [770, 380] on button "Buscar" at bounding box center [755, 380] width 95 height 19
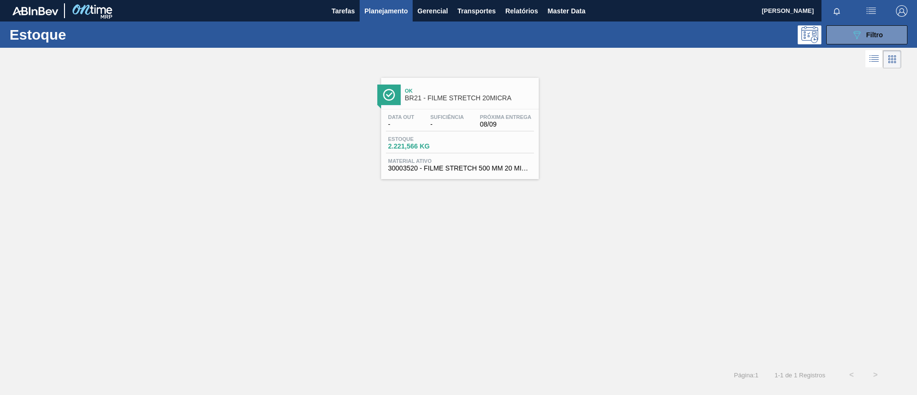
click at [467, 115] on div "Data out - Suficiência - Próxima Entrega 08/09" at bounding box center [460, 122] width 148 height 17
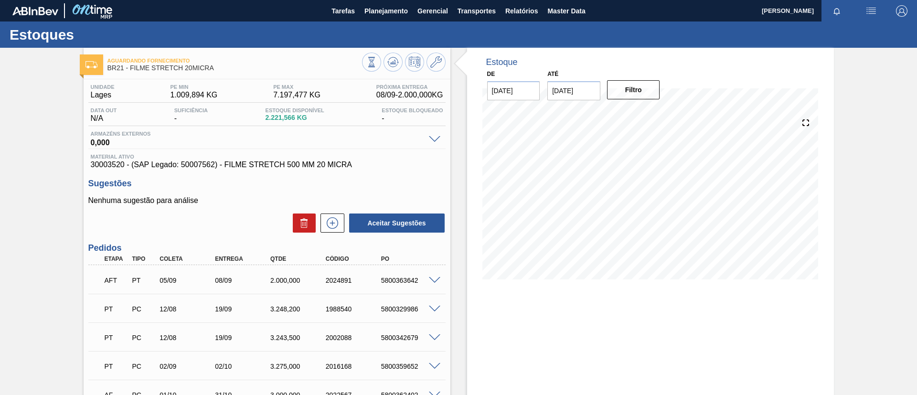
click at [436, 281] on span at bounding box center [434, 280] width 11 height 7
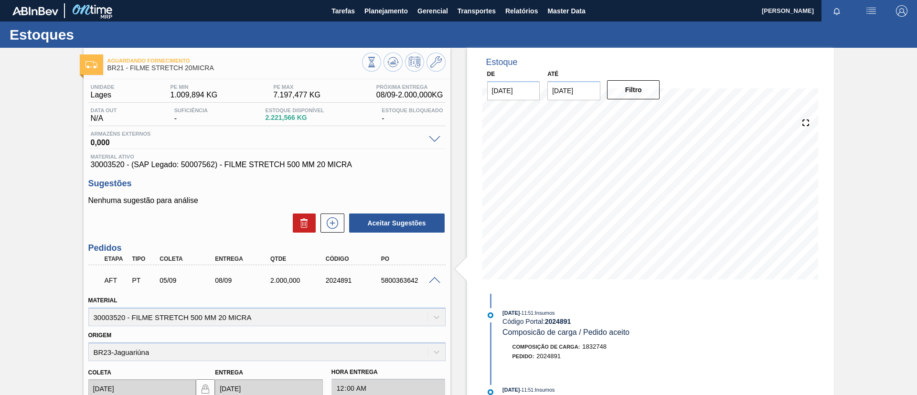
click at [433, 281] on span at bounding box center [434, 280] width 11 height 7
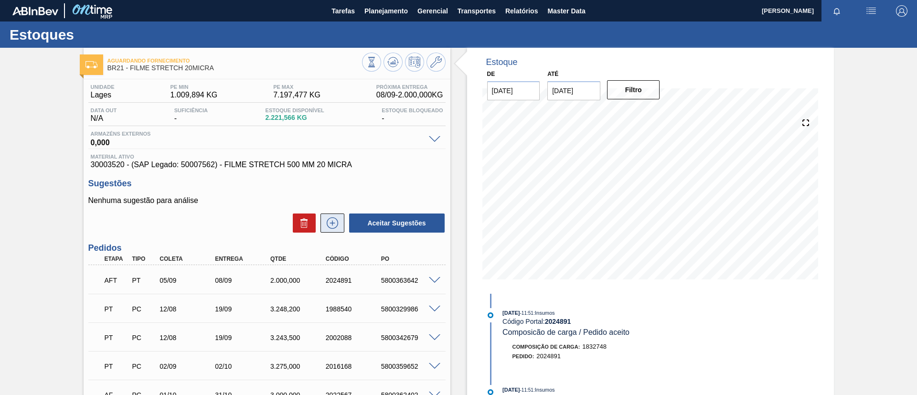
click at [343, 228] on div "Aceitar Sugestões" at bounding box center [266, 222] width 357 height 21
click at [342, 232] on button at bounding box center [332, 222] width 24 height 19
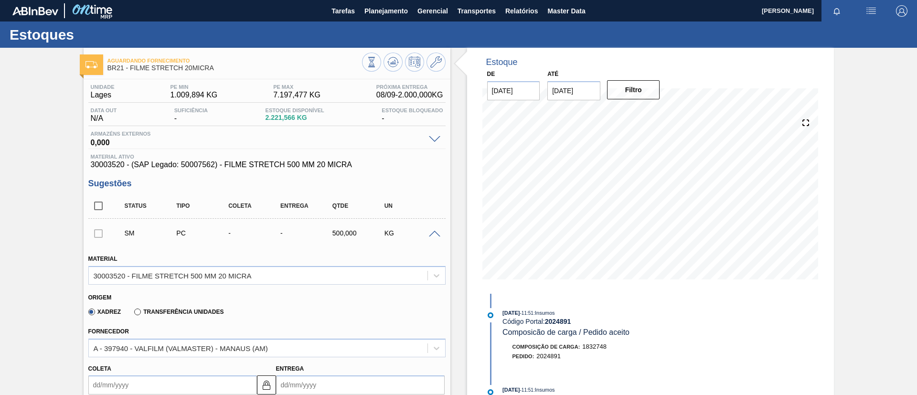
click at [192, 305] on div "Xadrez Transferência Unidades" at bounding box center [153, 311] width 139 height 16
click at [193, 316] on div "Xadrez Transferência Unidades" at bounding box center [153, 311] width 139 height 16
click at [193, 315] on label "Transferência Unidades" at bounding box center [178, 311] width 89 height 7
click at [133, 314] on input "Transferência Unidades" at bounding box center [133, 314] width 0 height 0
type input "0,04"
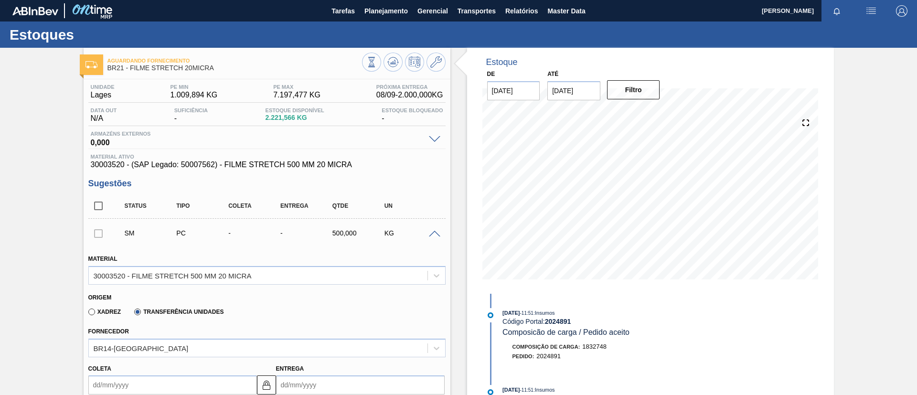
click at [191, 308] on label "Transferência Unidades" at bounding box center [178, 311] width 89 height 7
click at [133, 314] on input "Transferência Unidades" at bounding box center [133, 314] width 0 height 0
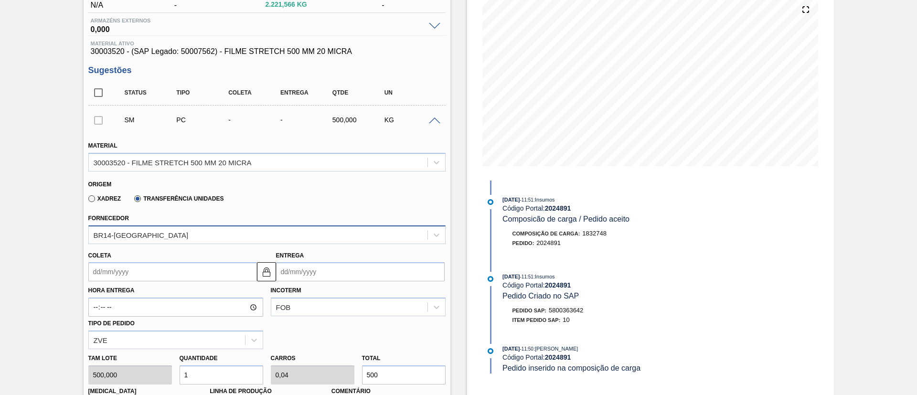
click at [182, 244] on div "BR14-Curitibana" at bounding box center [266, 234] width 357 height 19
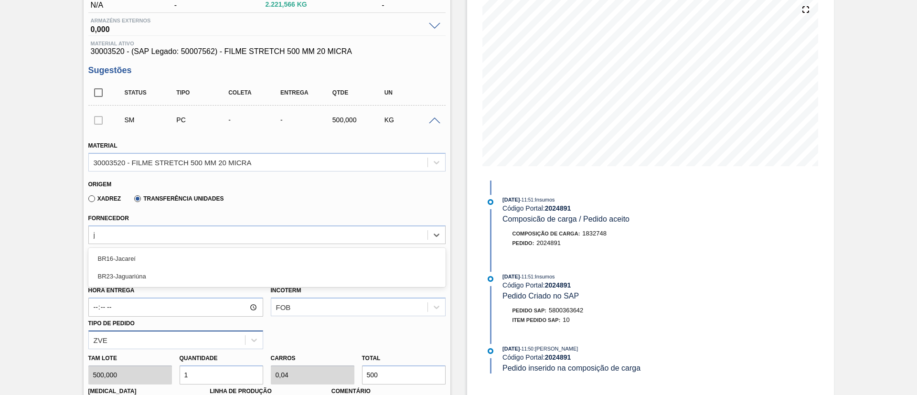
type input "ja"
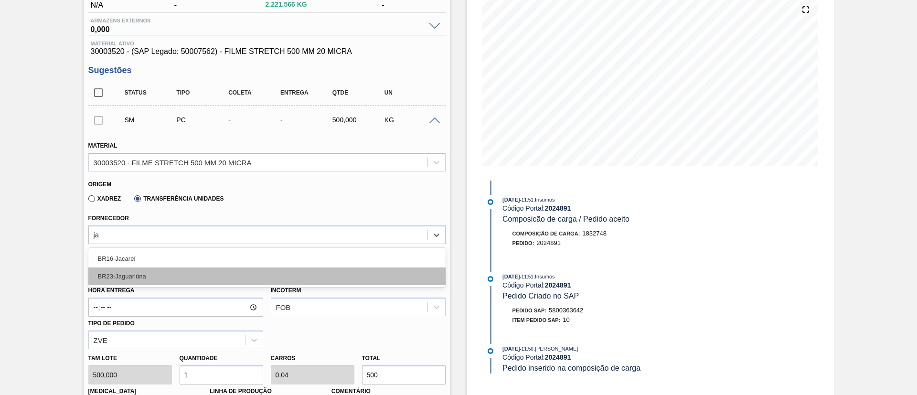
click at [179, 280] on div "BR23-Jaguariúna" at bounding box center [266, 276] width 357 height 18
type input "0,05"
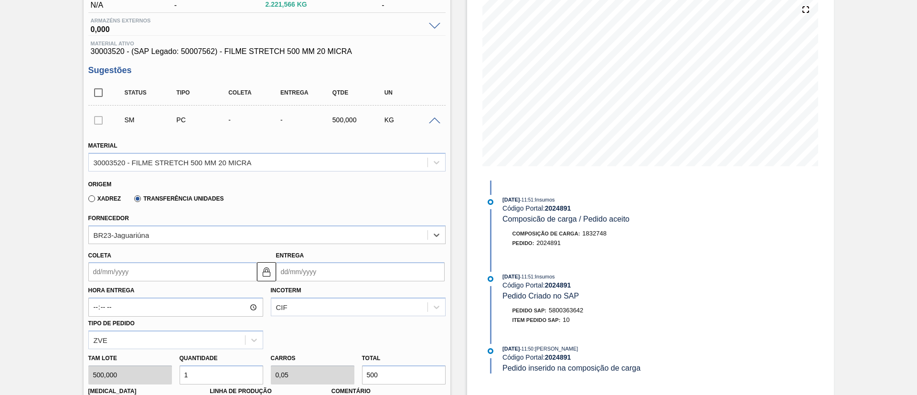
click at [179, 279] on input "Coleta" at bounding box center [172, 271] width 169 height 19
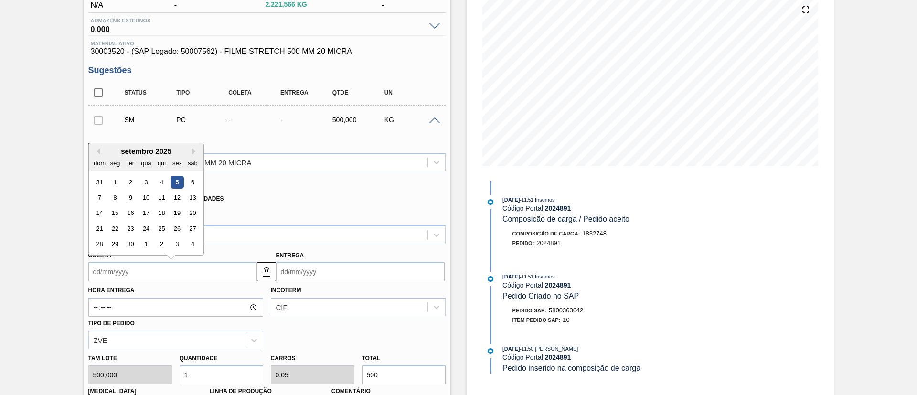
click at [177, 176] on div "5" at bounding box center [176, 182] width 13 height 13
type input "[DATE]"
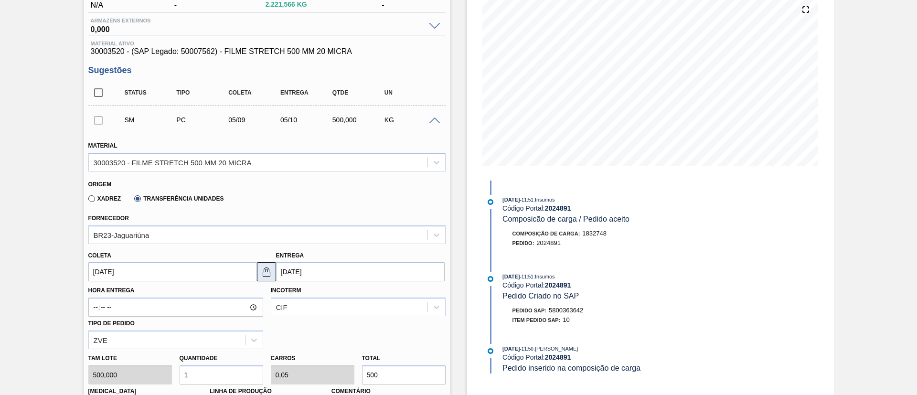
click at [261, 269] on img at bounding box center [266, 271] width 11 height 11
click at [296, 270] on input "[DATE]" at bounding box center [360, 271] width 169 height 19
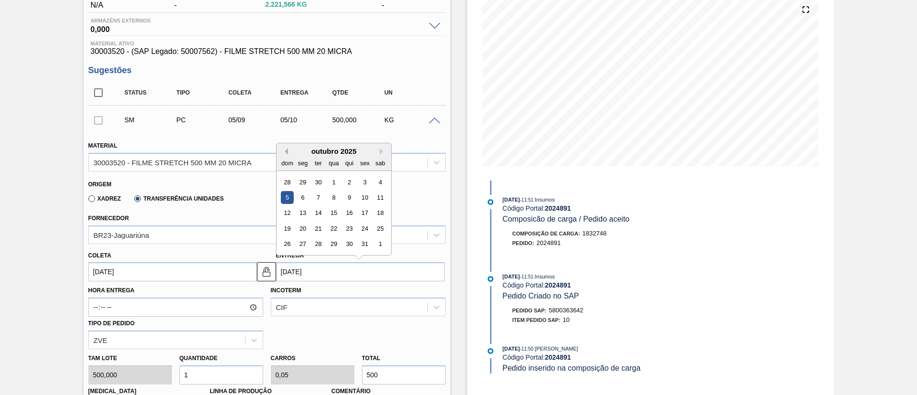
click at [283, 150] on button "Previous Month" at bounding box center [284, 151] width 7 height 7
click at [297, 196] on div "8" at bounding box center [302, 197] width 13 height 13
type input "08/09/2025"
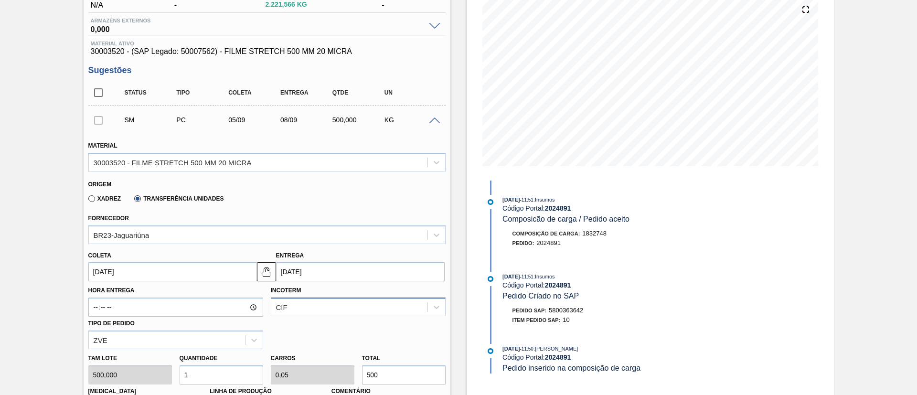
click at [306, 306] on div "CIF" at bounding box center [358, 306] width 175 height 19
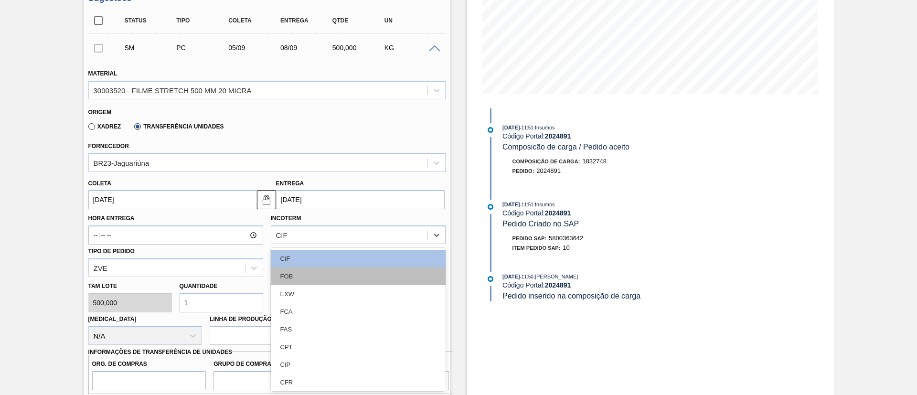
click at [300, 278] on div "FOB" at bounding box center [358, 276] width 175 height 18
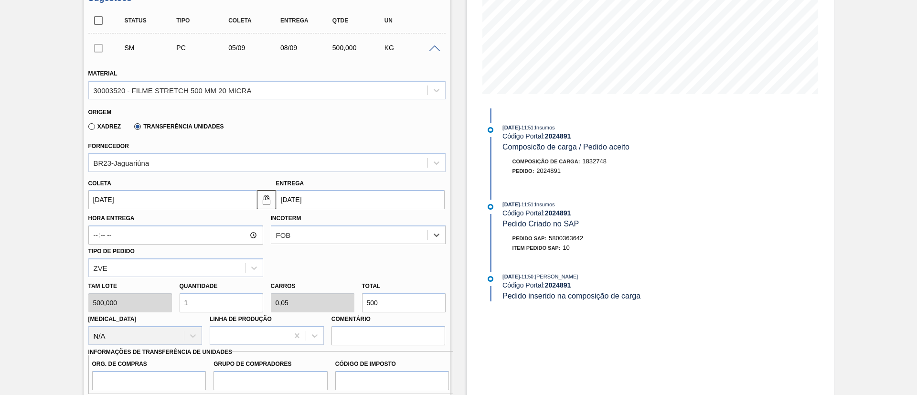
drag, startPoint x: 372, startPoint y: 299, endPoint x: 256, endPoint y: 298, distance: 116.0
click at [257, 298] on div "Tam lote 500,000 Quantidade 1 Carros 0,05 Total 500 Doca N/A Linha de Produção …" at bounding box center [266, 311] width 365 height 68
paste input "2.586,8"
type input "5,174"
type input "0,259"
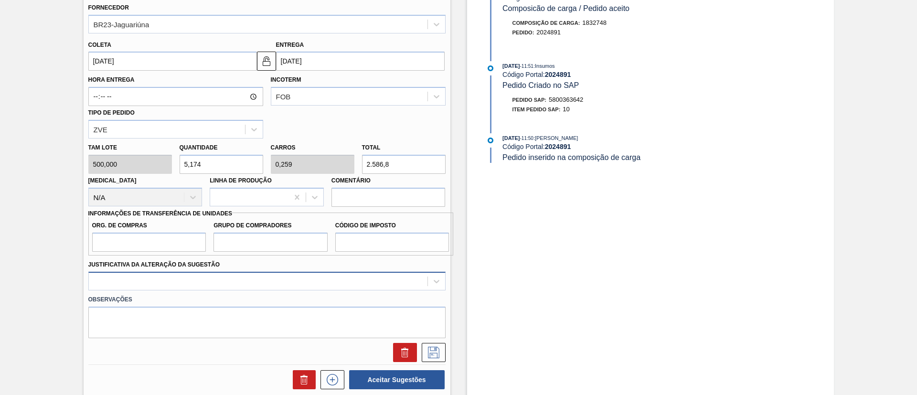
scroll to position [328, 0]
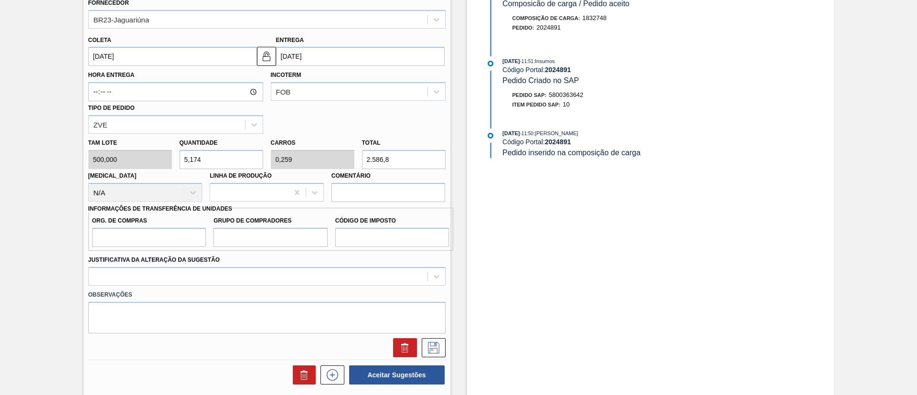
type input "2.586,8"
click at [162, 239] on input "Org. de Compras" at bounding box center [149, 237] width 114 height 19
type input "BR00"
click at [251, 236] on input "Grupo de Compradores" at bounding box center [270, 237] width 114 height 19
type input "A01"
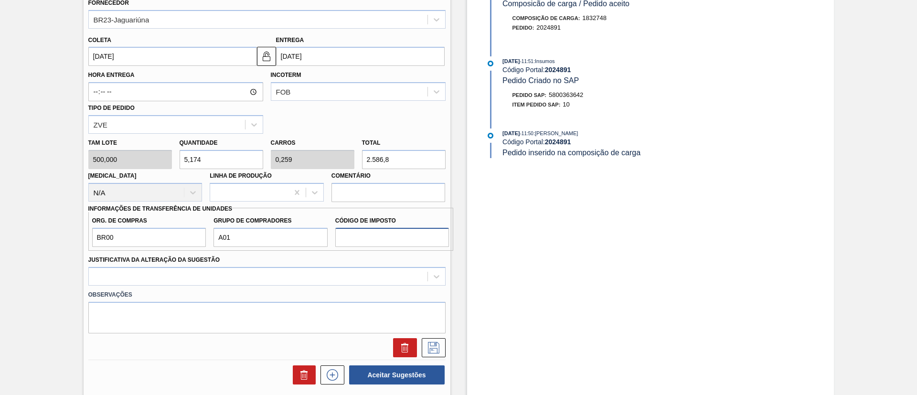
click at [369, 236] on input "Código de Imposto" at bounding box center [392, 237] width 114 height 19
type input "I1"
click at [325, 270] on div at bounding box center [266, 276] width 357 height 19
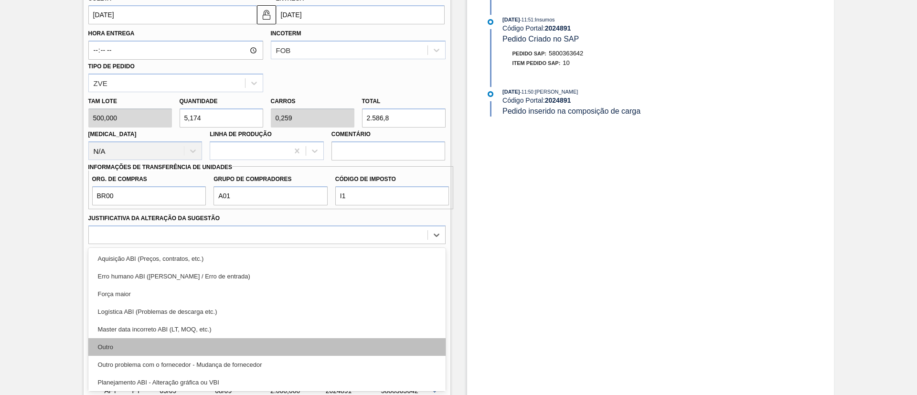
click at [183, 355] on div "Outro" at bounding box center [266, 347] width 357 height 18
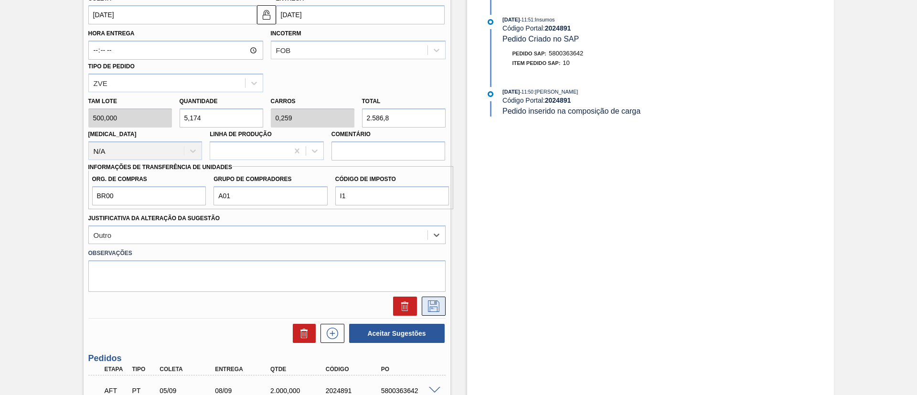
click at [422, 309] on button at bounding box center [434, 305] width 24 height 19
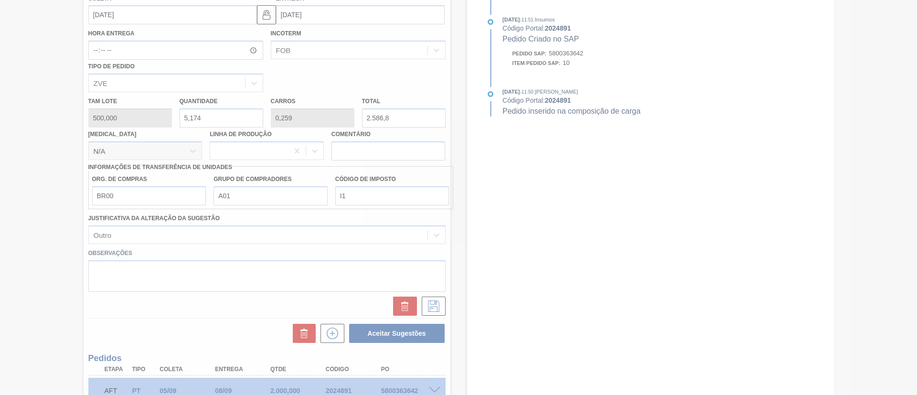
scroll to position [131, 0]
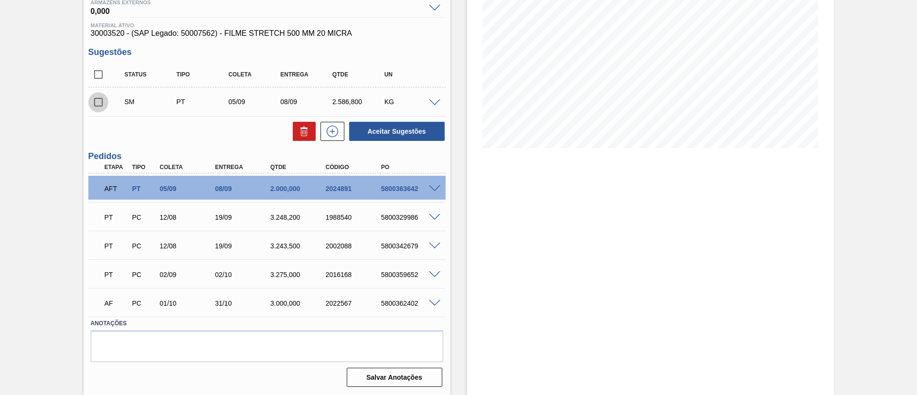
click at [97, 102] on input "checkbox" at bounding box center [98, 102] width 20 height 20
click at [389, 134] on button "Aceitar Sugestões" at bounding box center [396, 131] width 95 height 19
checkbox input "false"
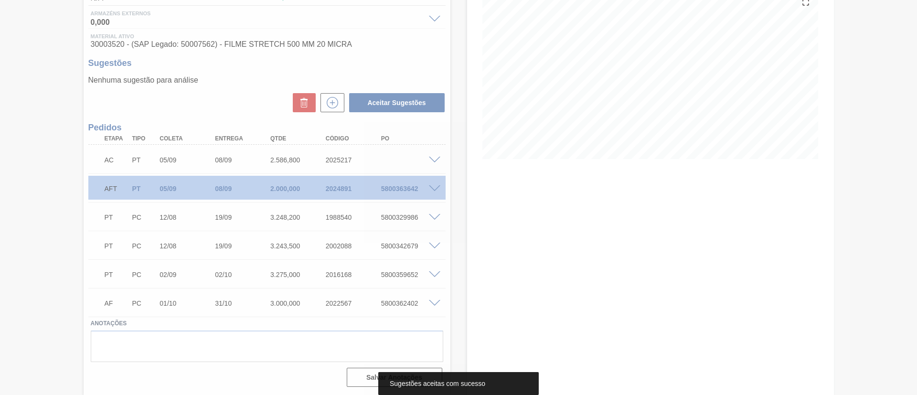
scroll to position [120, 0]
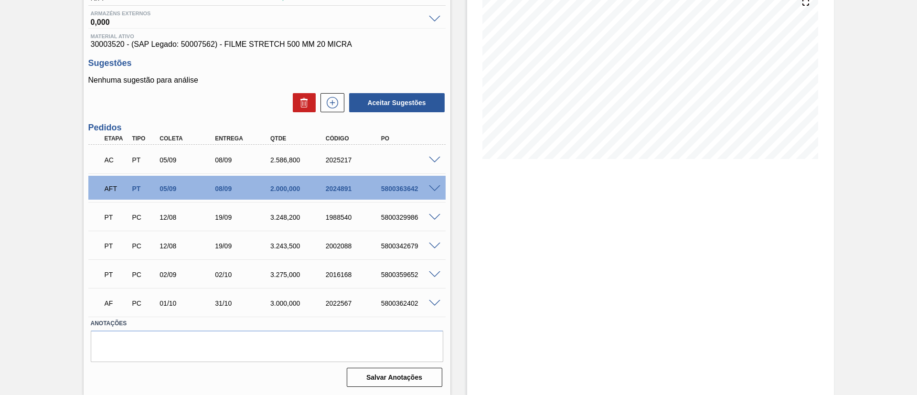
click at [431, 157] on span at bounding box center [434, 160] width 11 height 7
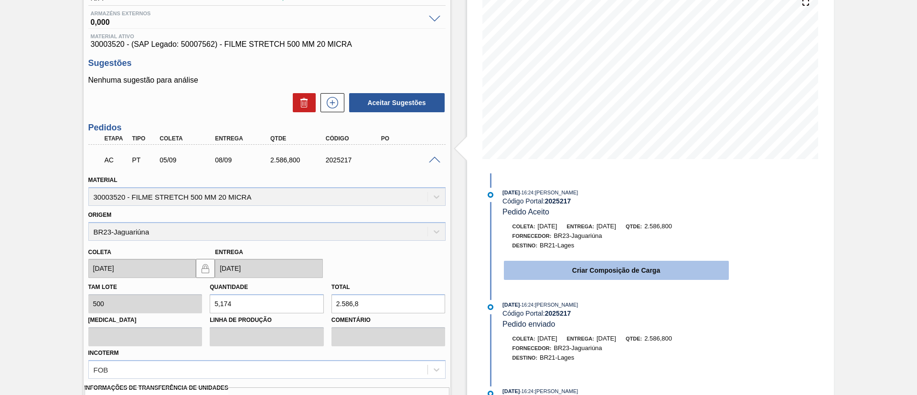
click at [567, 270] on button "Criar Composição de Carga" at bounding box center [616, 270] width 225 height 19
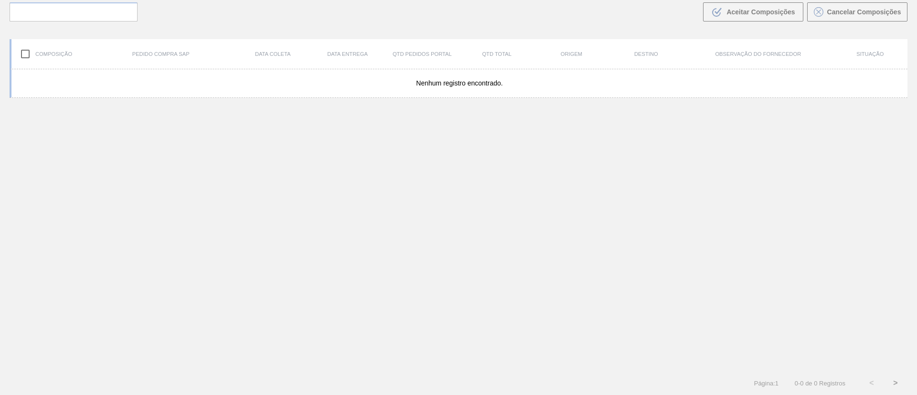
scroll to position [69, 0]
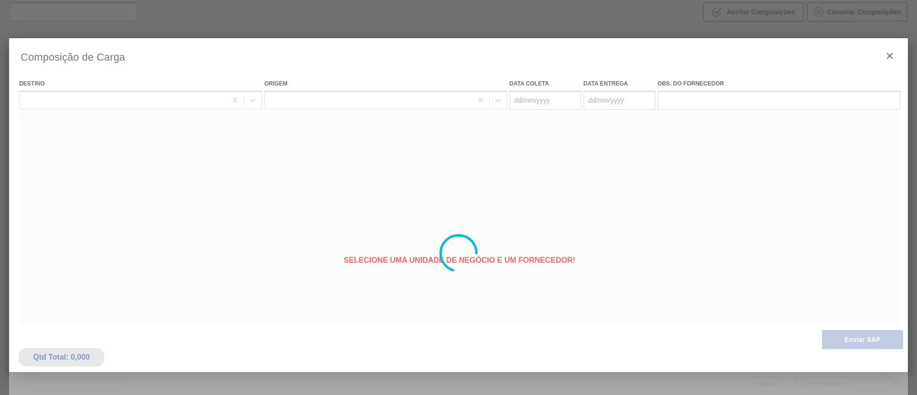
type coleta "[DATE]"
type entrega "08/09/2025"
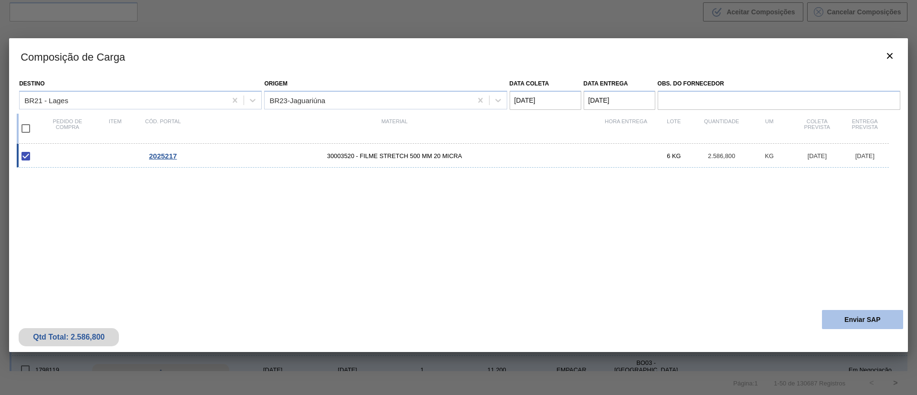
click at [868, 322] on button "Enviar SAP" at bounding box center [862, 319] width 81 height 19
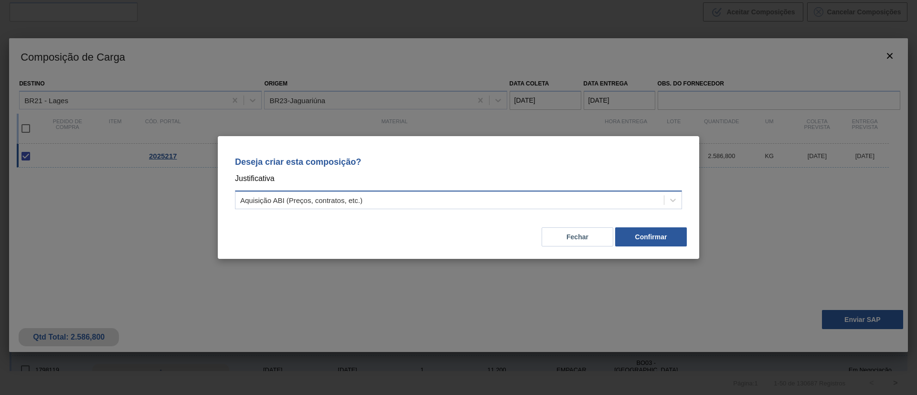
click at [473, 199] on div "Aquisição ABI (Preços, contratos, etc.)" at bounding box center [449, 200] width 428 height 14
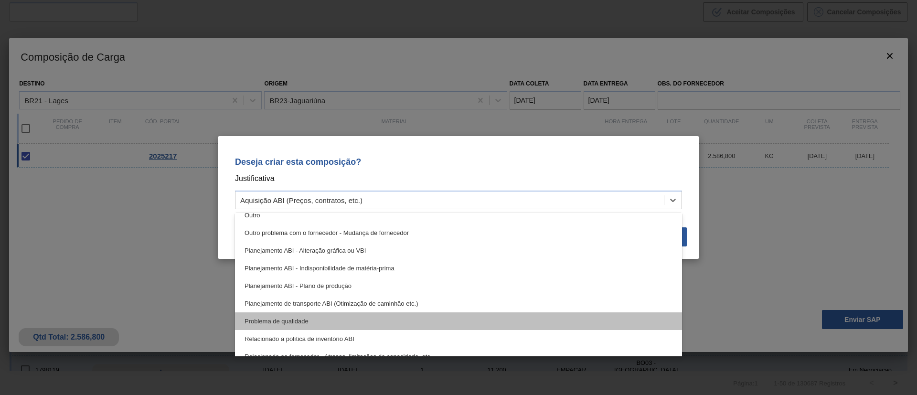
scroll to position [143, 0]
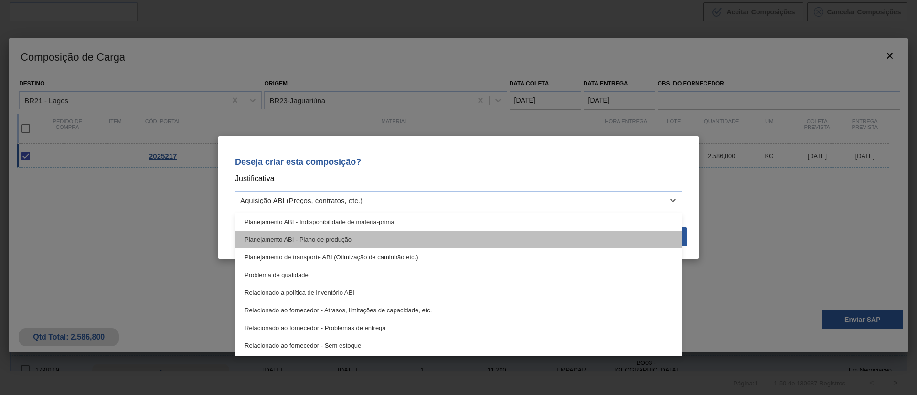
click at [366, 237] on div "Planejamento ABI - Plano de produção" at bounding box center [458, 240] width 447 height 18
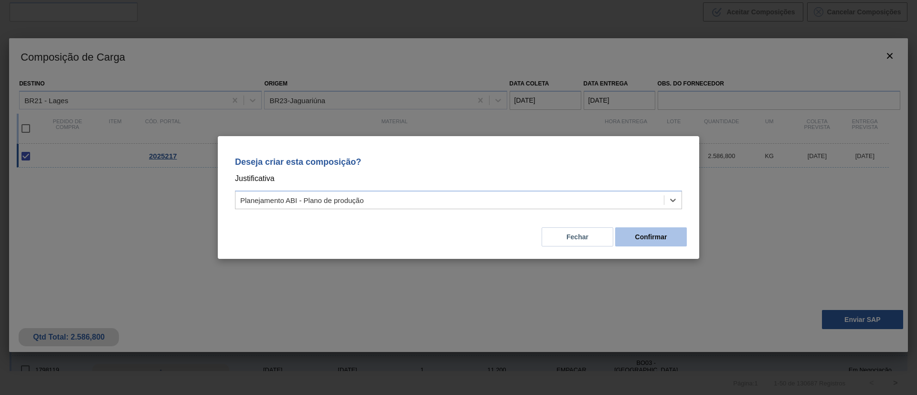
click at [663, 239] on button "Confirmar" at bounding box center [651, 236] width 72 height 19
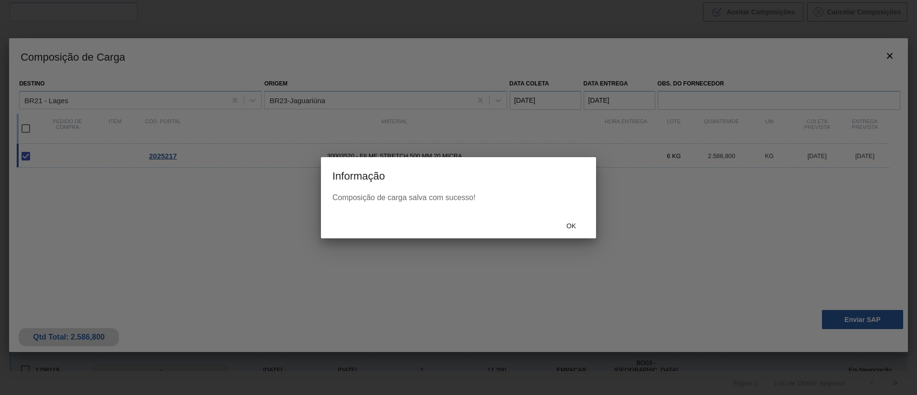
click at [566, 234] on div "Ok" at bounding box center [458, 225] width 275 height 25
click at [567, 229] on span "Ok" at bounding box center [571, 226] width 25 height 8
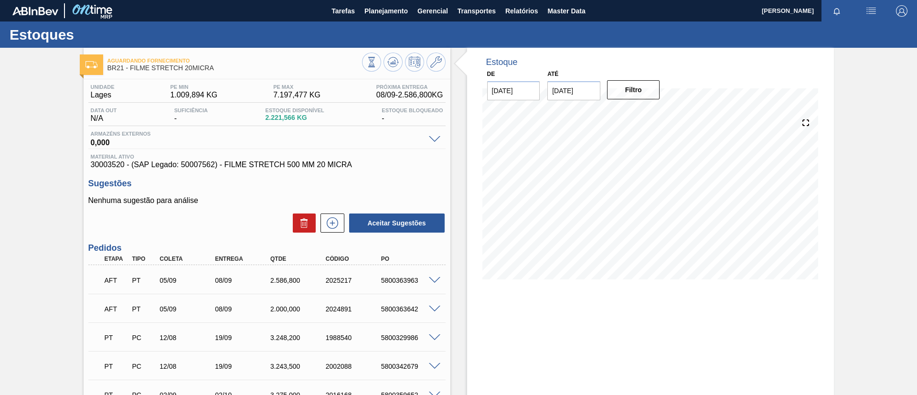
click at [438, 308] on span at bounding box center [434, 309] width 11 height 7
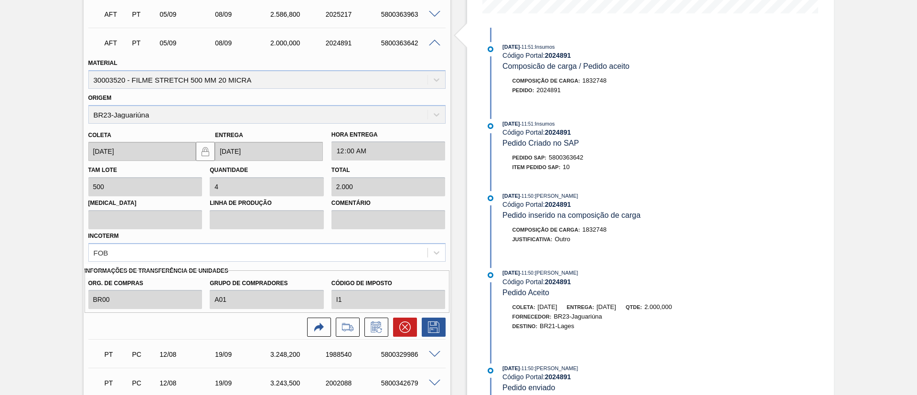
scroll to position [286, 0]
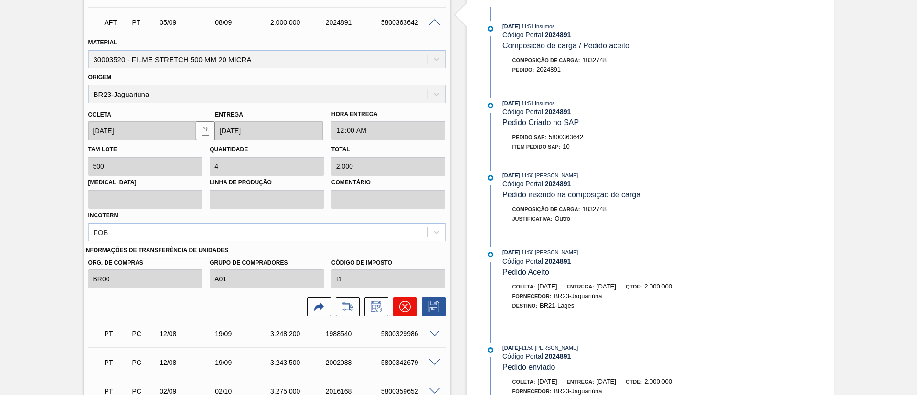
click at [405, 306] on icon at bounding box center [404, 306] width 11 height 11
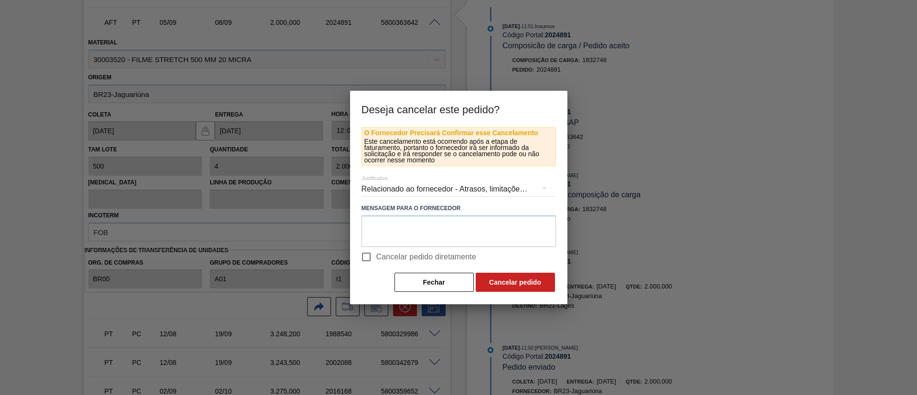
click at [416, 262] on span "Cancelar pedido diretamente" at bounding box center [426, 256] width 100 height 11
click at [376, 262] on input "Cancelar pedido diretamente" at bounding box center [366, 257] width 20 height 20
checkbox input "true"
click at [511, 284] on button "Cancelar pedido" at bounding box center [514, 282] width 79 height 19
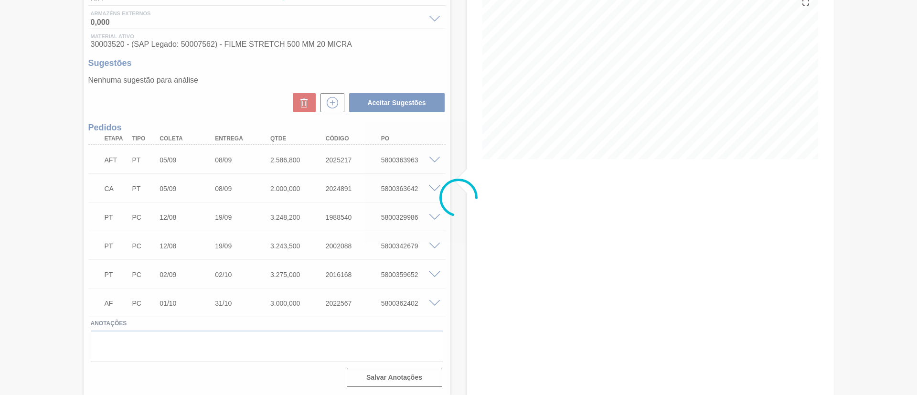
scroll to position [120, 0]
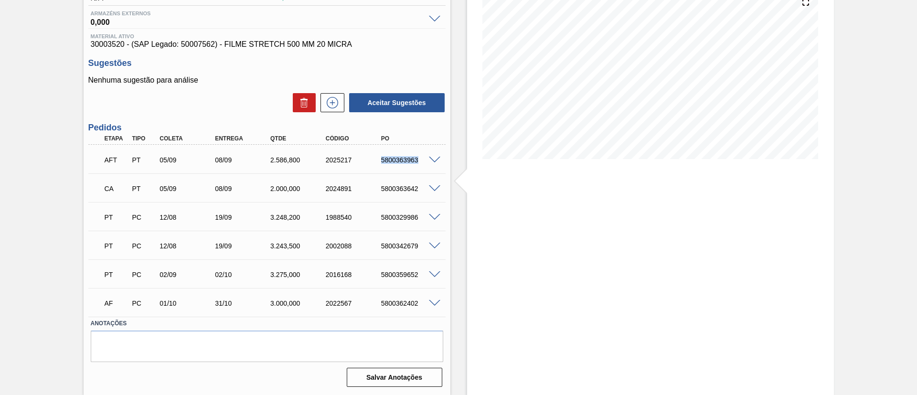
drag, startPoint x: 380, startPoint y: 161, endPoint x: 433, endPoint y: 162, distance: 54.0
click at [433, 162] on div "AFT PT 05/09 08/09 2.586,800 2025217 5800363963" at bounding box center [266, 159] width 357 height 24
copy div "5800363963"
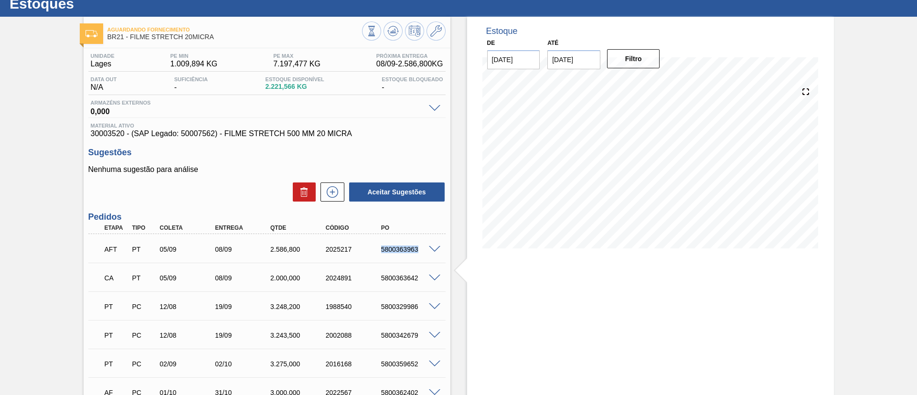
scroll to position [0, 0]
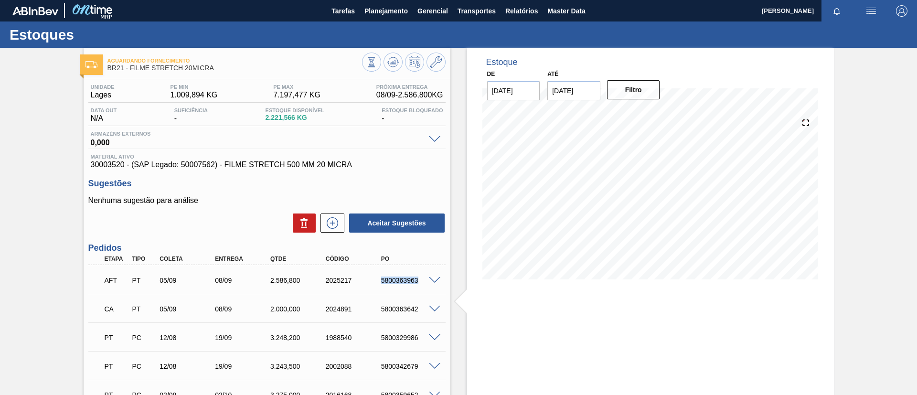
copy div "5800363963"
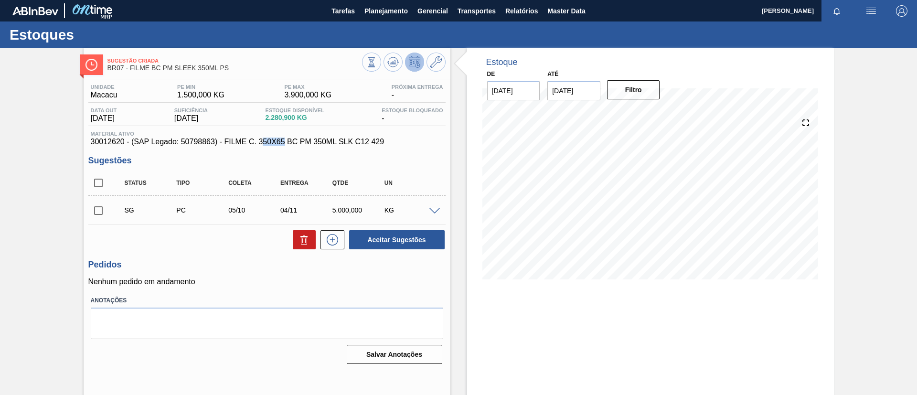
drag, startPoint x: 262, startPoint y: 143, endPoint x: 284, endPoint y: 144, distance: 21.5
click at [284, 144] on span "30012620 - (SAP Legado: 50798863) - FILME C. 350X65 BC PM 350ML SLK C12 429" at bounding box center [267, 141] width 352 height 9
click at [0, 142] on div "Sugestão Criada BR07 - FILME BC PM SLEEK 350ML PS Unidade Macacu PE MIN 1.500,0…" at bounding box center [458, 229] width 917 height 363
drag, startPoint x: 259, startPoint y: 142, endPoint x: 284, endPoint y: 143, distance: 24.8
click at [284, 143] on span "30012620 - (SAP Legado: 50798863) - FILME C. 350X65 BC PM 350ML SLK C12 429" at bounding box center [267, 141] width 352 height 9
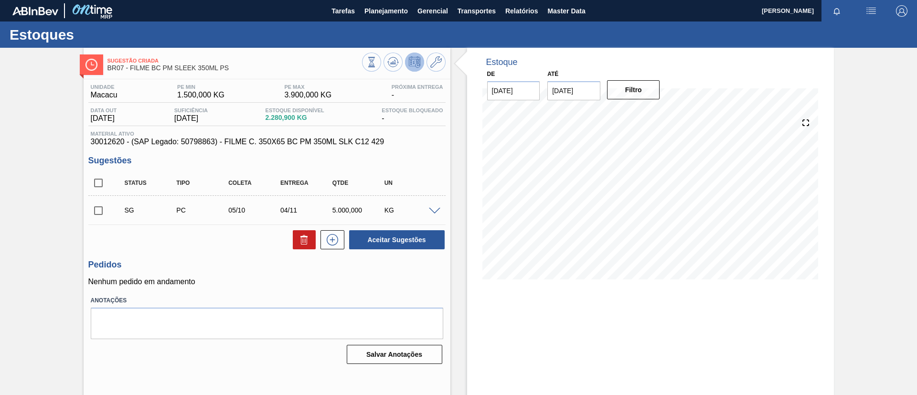
click at [0, 116] on div "Sugestão Criada BR07 - FILME BC PM SLEEK 350ML PS Unidade Macacu PE MIN 1.500,0…" at bounding box center [458, 229] width 917 height 363
click at [435, 208] on span at bounding box center [434, 211] width 11 height 7
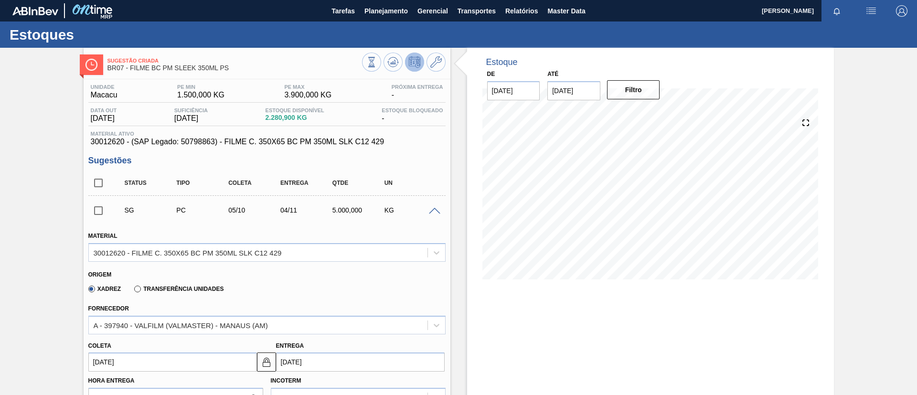
click at [435, 208] on span at bounding box center [434, 211] width 11 height 7
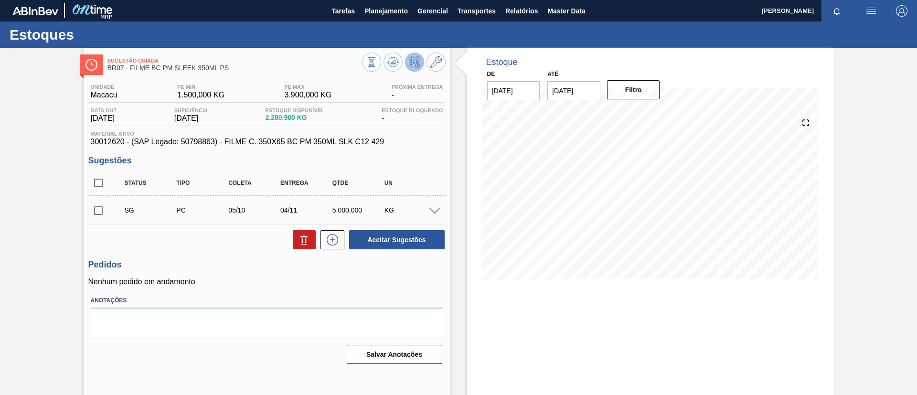
click at [103, 214] on input "checkbox" at bounding box center [98, 211] width 20 height 20
click at [389, 249] on div "Aceitar Sugestões" at bounding box center [394, 239] width 101 height 21
click at [387, 241] on button "Aceitar Sugestões" at bounding box center [396, 239] width 95 height 19
checkbox input "false"
click at [438, 57] on icon at bounding box center [435, 61] width 11 height 11
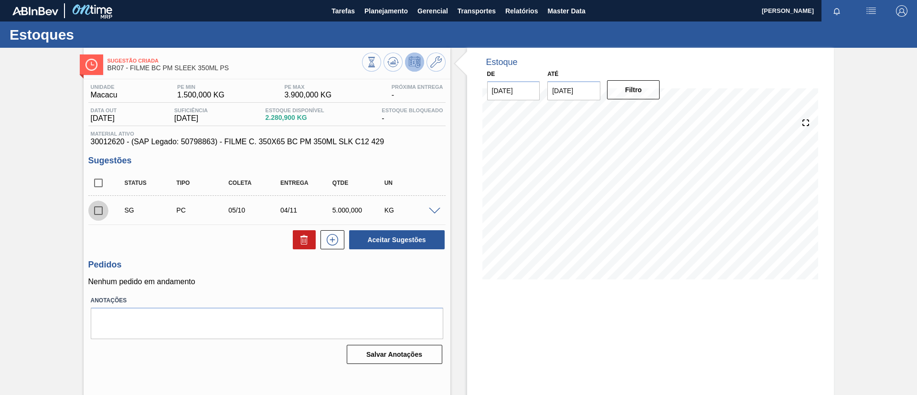
click at [95, 211] on input "checkbox" at bounding box center [98, 211] width 20 height 20
click at [400, 235] on button "Aceitar Sugestões" at bounding box center [396, 239] width 95 height 19
checkbox input "false"
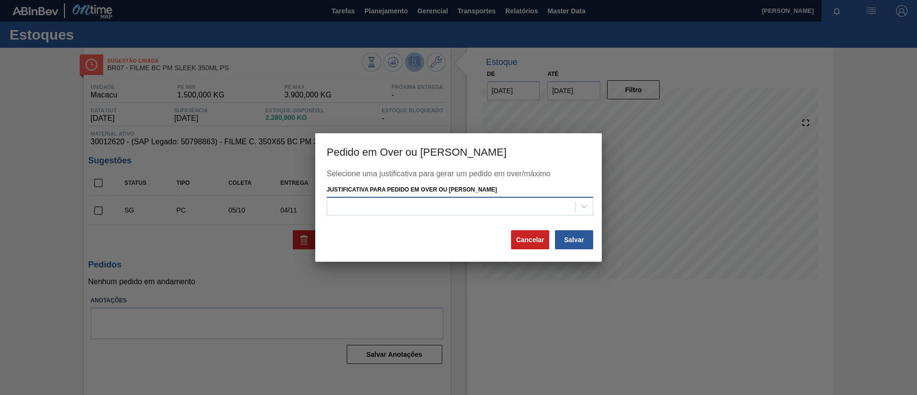
click at [478, 210] on div at bounding box center [451, 206] width 248 height 14
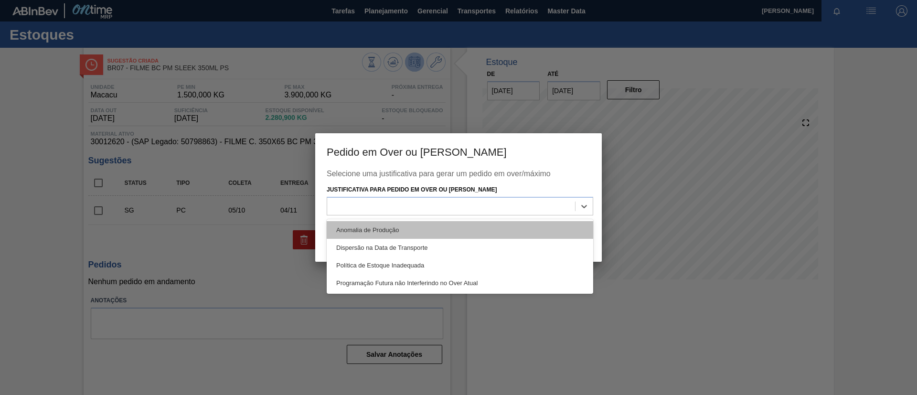
click at [443, 229] on div "Anomalia de Produção" at bounding box center [460, 230] width 266 height 18
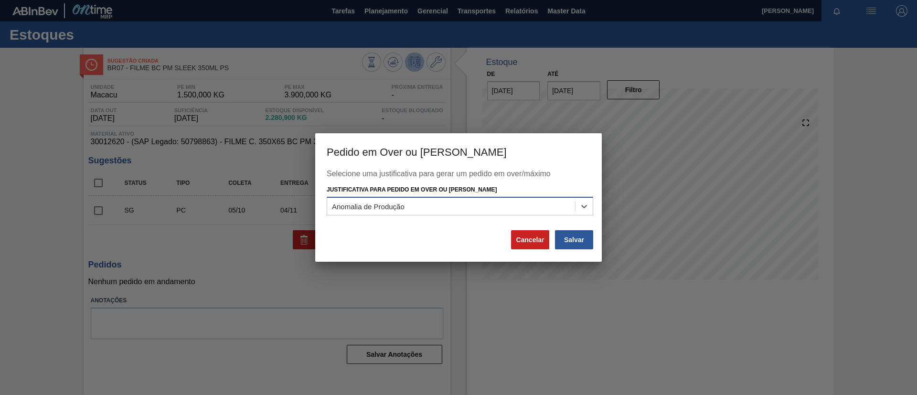
click at [440, 209] on div "Anomalia de Produção" at bounding box center [451, 206] width 248 height 14
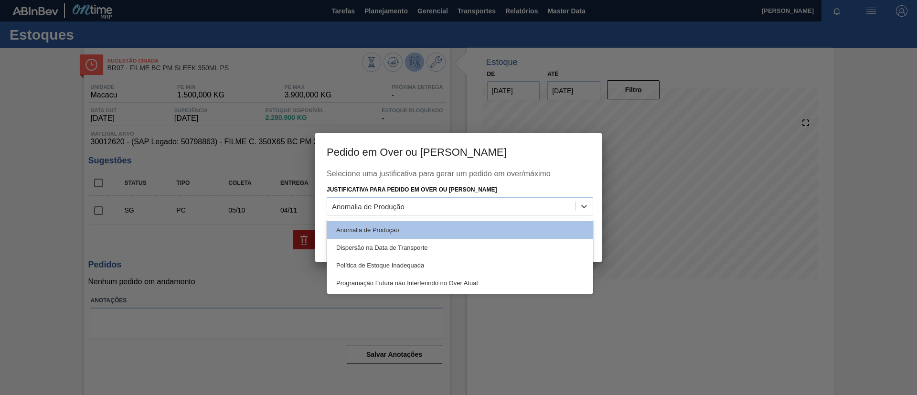
drag, startPoint x: 481, startPoint y: 261, endPoint x: 497, endPoint y: 258, distance: 16.5
click at [483, 262] on div "Política de Estoque Inadequada" at bounding box center [460, 265] width 266 height 18
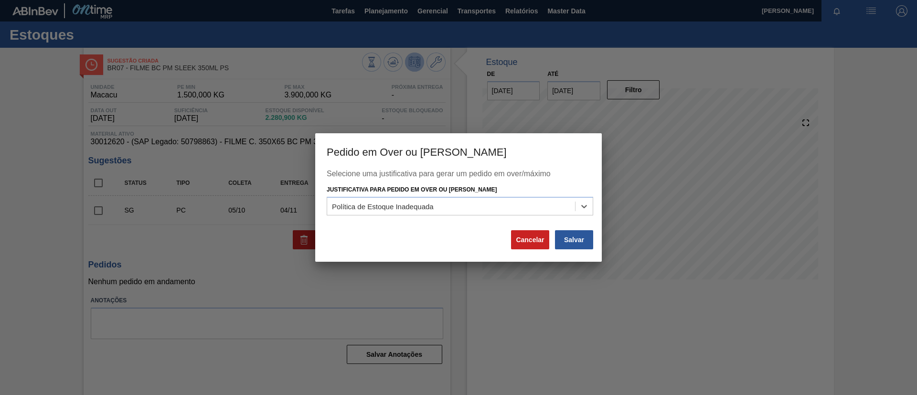
click at [593, 239] on div "Salvar" at bounding box center [574, 239] width 40 height 21
click at [588, 239] on button "Salvar" at bounding box center [574, 239] width 38 height 19
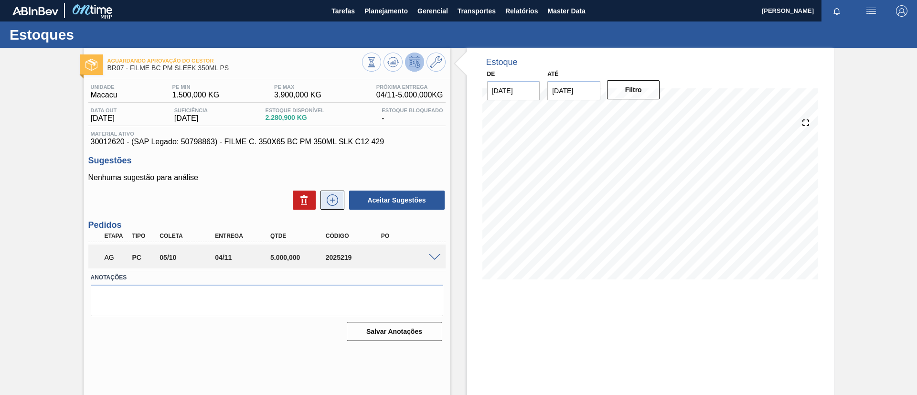
click at [333, 203] on icon at bounding box center [332, 199] width 15 height 11
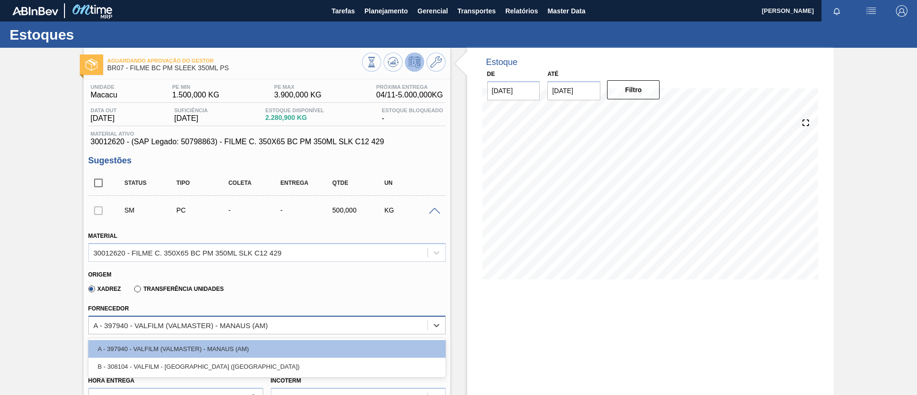
click at [219, 316] on div "A - 397940 - VALFILM (VALMASTER) - MANAUS (AM)" at bounding box center [266, 325] width 357 height 19
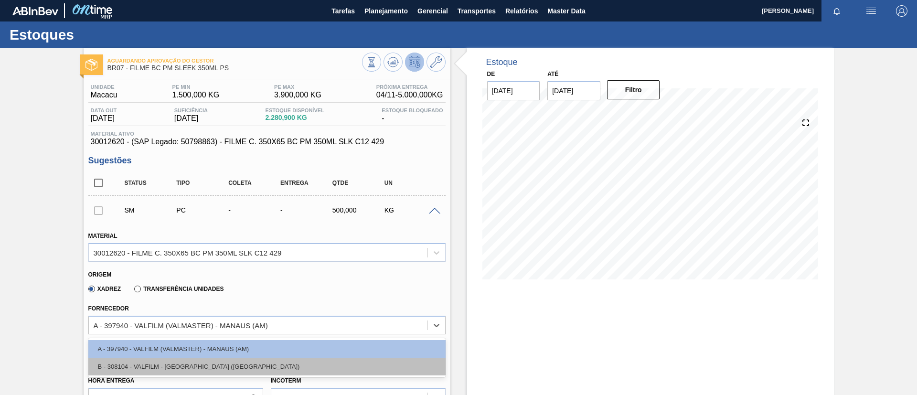
click at [221, 372] on div "B - 308104 - VALFILM - ITAMONTE (MG)" at bounding box center [266, 367] width 357 height 18
type input "0,04"
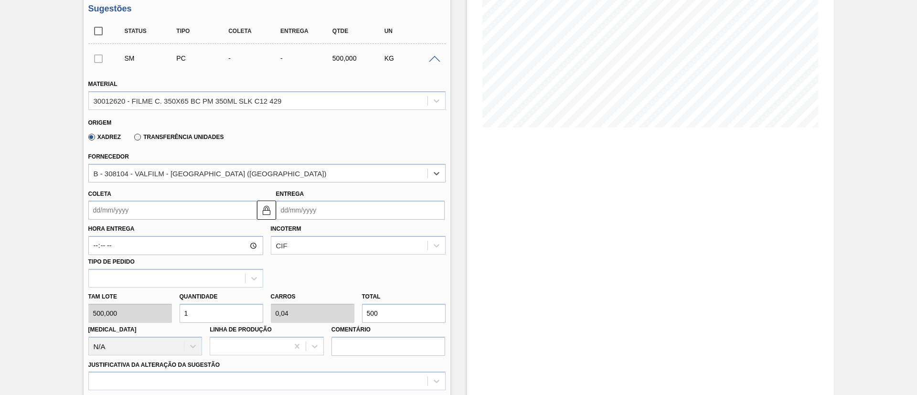
scroll to position [215, 0]
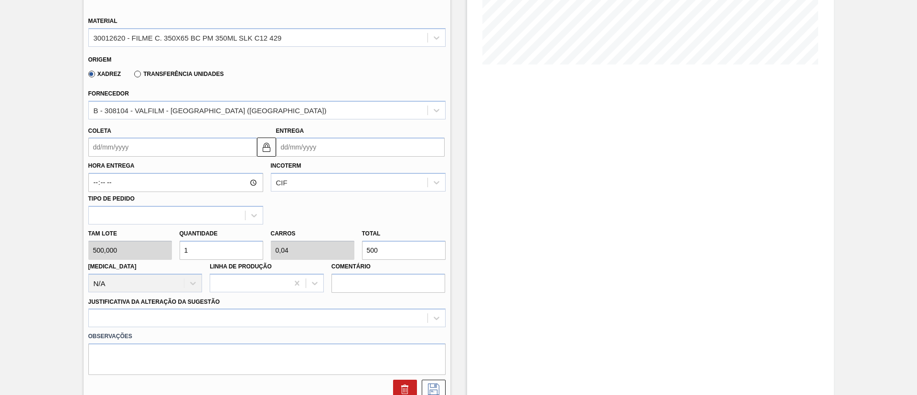
click at [182, 164] on label "Hora Entrega" at bounding box center [175, 166] width 175 height 14
click at [182, 173] on input "Hora Entrega" at bounding box center [175, 182] width 175 height 19
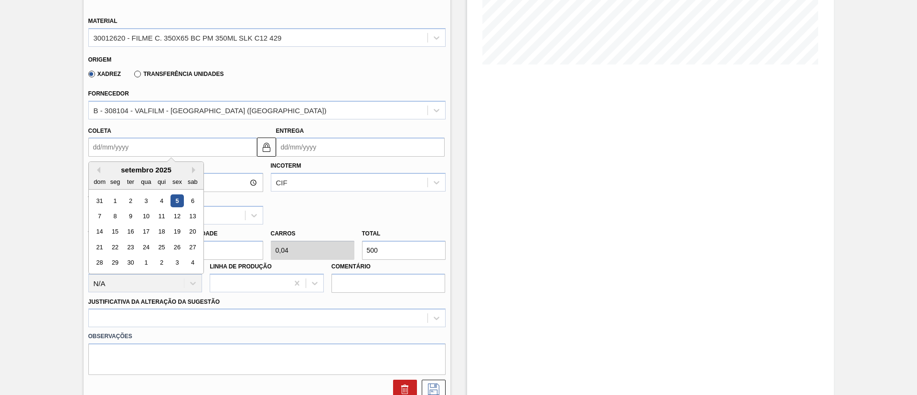
drag, startPoint x: 183, startPoint y: 147, endPoint x: 183, endPoint y: 152, distance: 5.7
click at [183, 147] on input "Coleta" at bounding box center [172, 146] width 169 height 19
click at [191, 170] on div "setembro 2025" at bounding box center [146, 170] width 115 height 8
click at [193, 171] on button "Next Month" at bounding box center [195, 170] width 7 height 7
click at [177, 197] on div "3" at bounding box center [176, 200] width 13 height 13
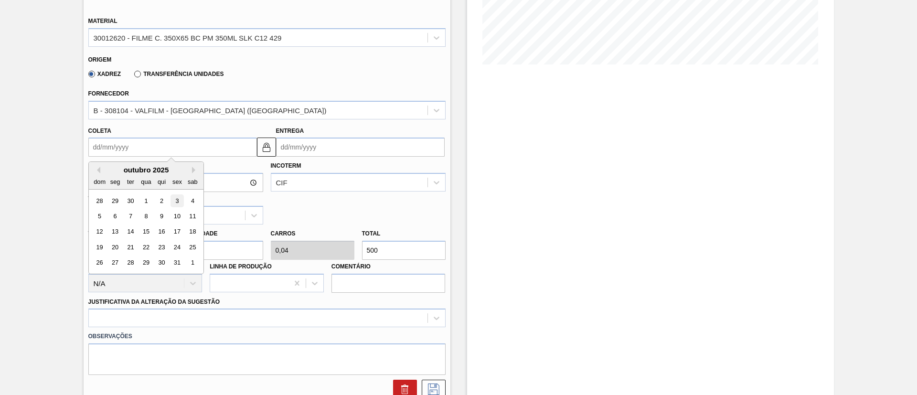
type input "03/10/2025"
type input "[DATE]"
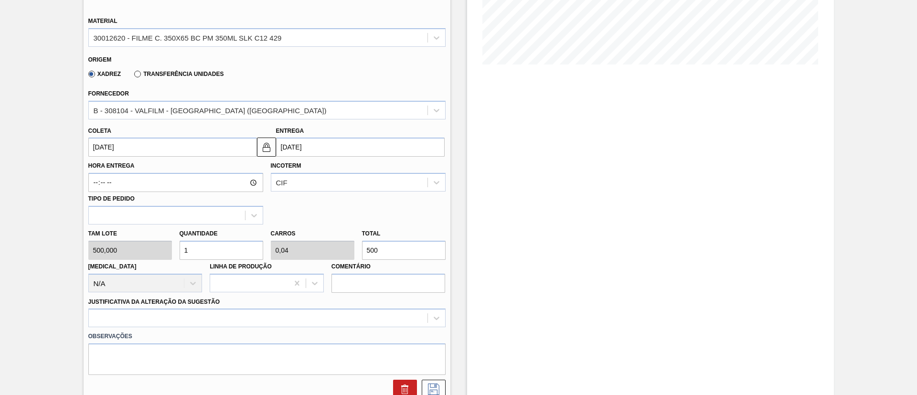
click at [175, 148] on input "03/10/2025" at bounding box center [172, 146] width 169 height 19
click at [64, 180] on div "Aguardando Aprovação do Gestor BR07 - FILME BC PM SLEEK 350ML PS Unidade Macacu…" at bounding box center [458, 199] width 917 height 732
click at [336, 243] on div "Tam lote 500,000 Quantidade 1 Carros 0,04 Total 500 Doca N/A Linha de Produção …" at bounding box center [266, 258] width 365 height 68
type input "0,006"
type input "0"
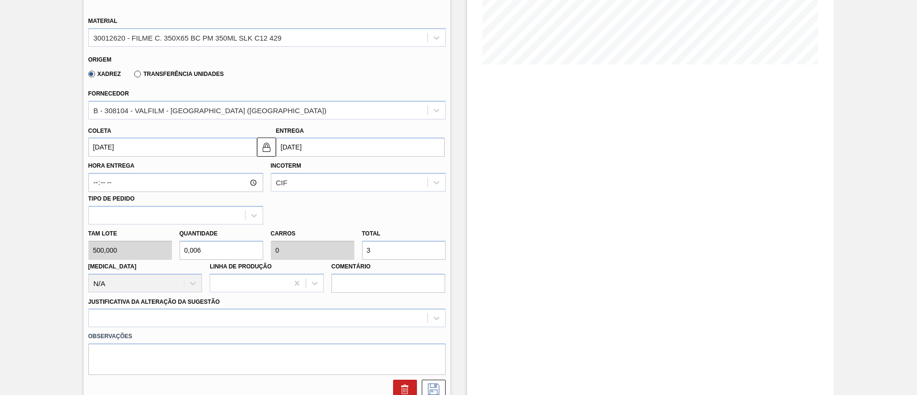
type input "30"
type input "0,06"
type input "0,002"
type input "0,6"
type input "0,024"
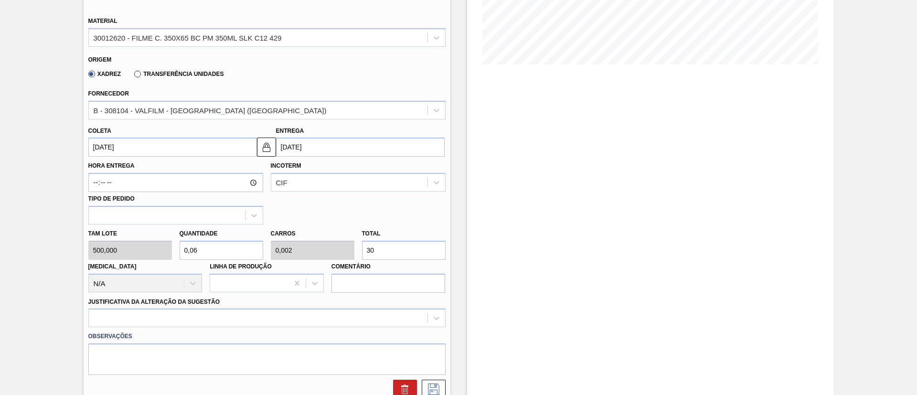
type input "300"
type input "6"
type input "0,24"
type input "3.000"
click at [239, 315] on div "option Logística ABI (Problemas de descarga etc.) focused, 4 of 18. 18 results …" at bounding box center [266, 317] width 357 height 19
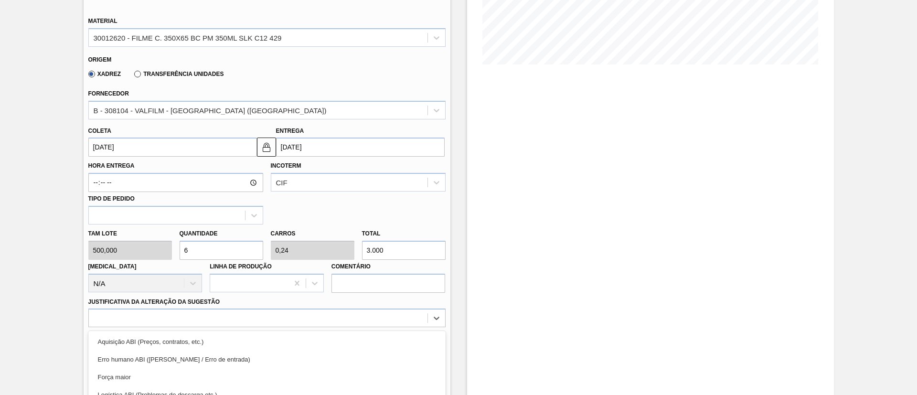
scroll to position [298, 0]
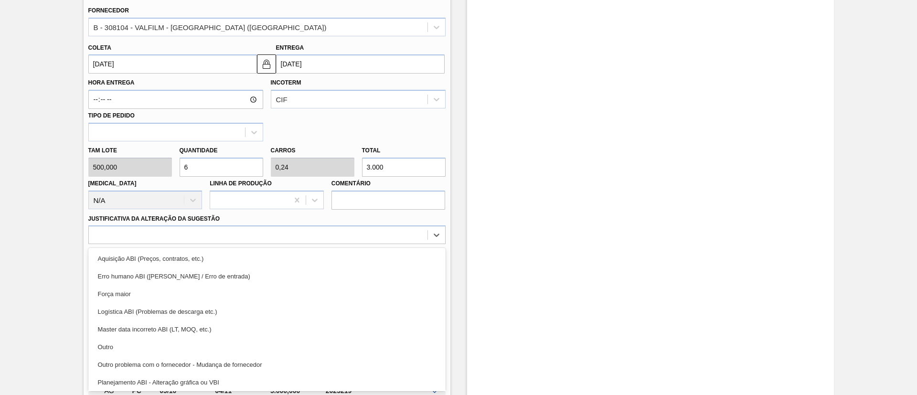
click at [165, 341] on div "Outro" at bounding box center [266, 347] width 357 height 18
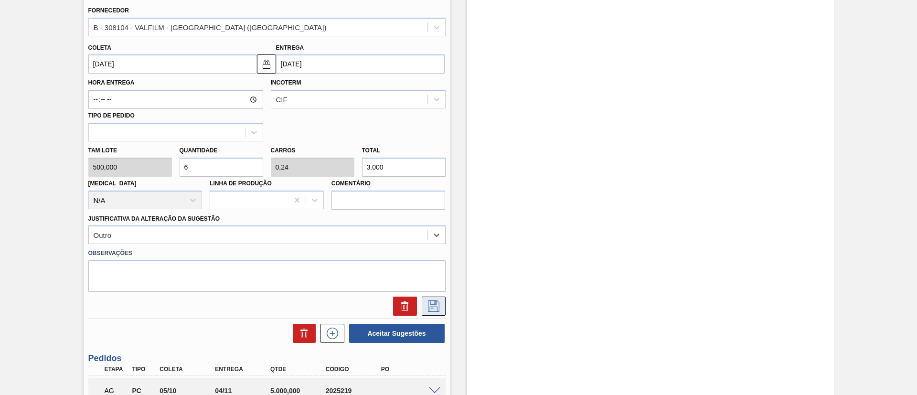
click at [430, 304] on icon at bounding box center [433, 305] width 11 height 11
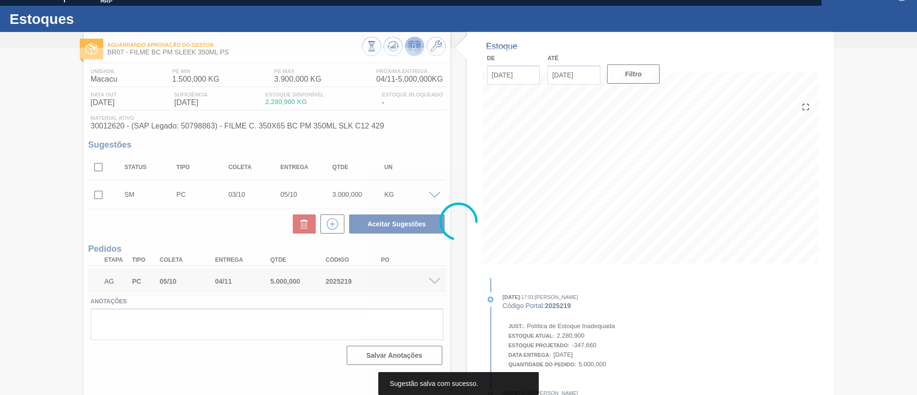
scroll to position [16, 0]
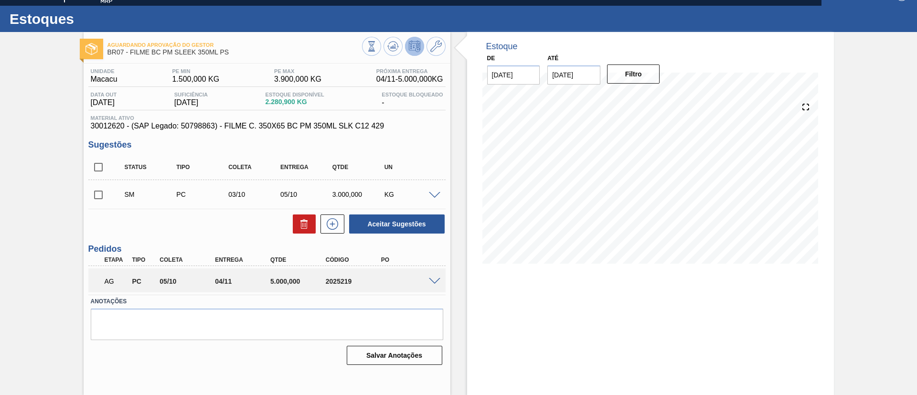
click at [433, 193] on span at bounding box center [434, 195] width 11 height 7
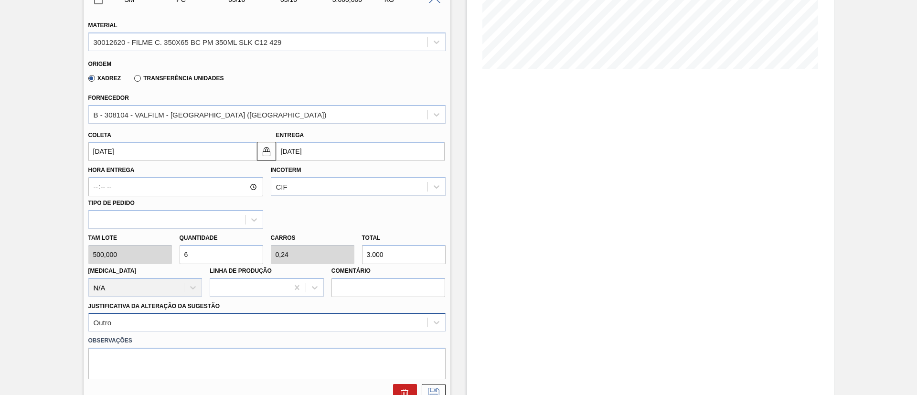
scroll to position [231, 0]
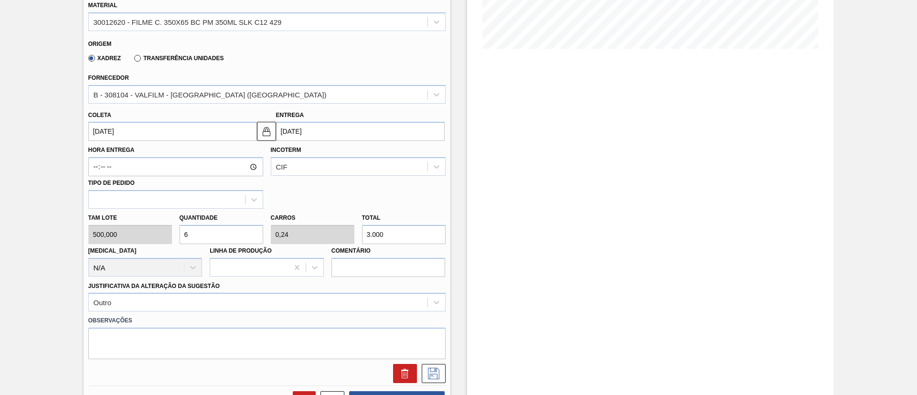
click at [226, 290] on div "Justificativa da Alteração da Sugestão Outro" at bounding box center [266, 295] width 357 height 32
click at [233, 302] on div "Outro" at bounding box center [266, 302] width 357 height 19
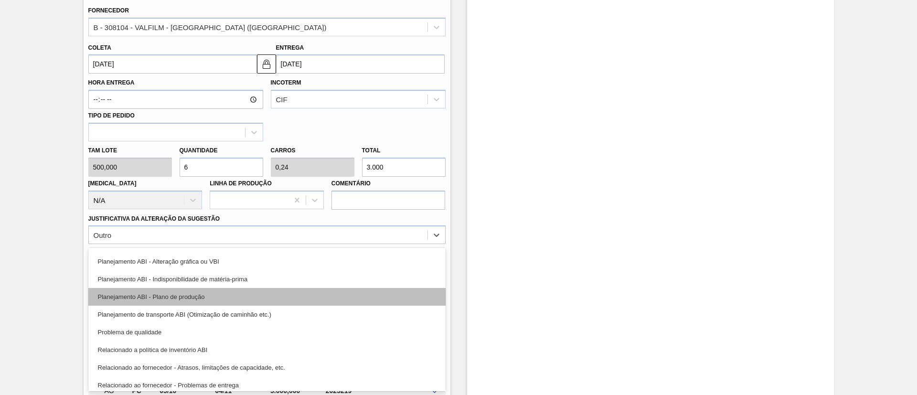
scroll to position [143, 0]
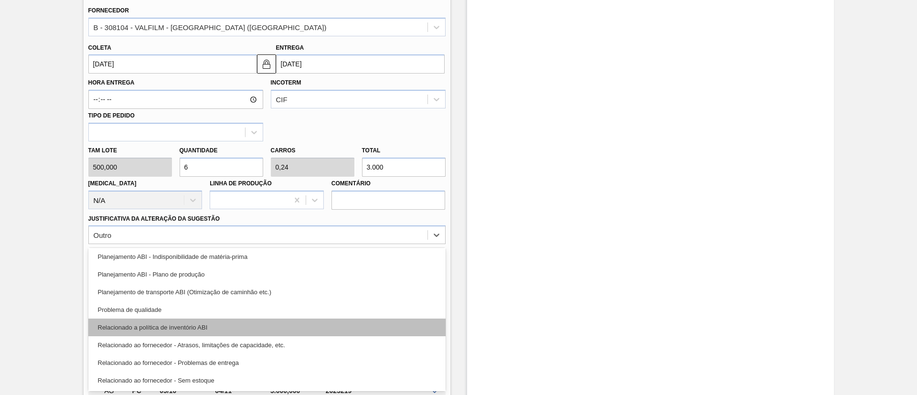
click at [225, 327] on div "Relacionado a política de inventório ABI" at bounding box center [266, 327] width 357 height 18
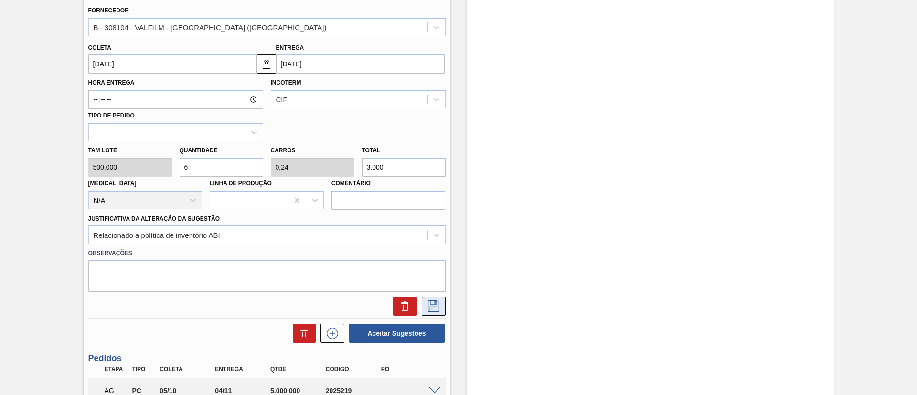
click at [443, 308] on button at bounding box center [434, 305] width 24 height 19
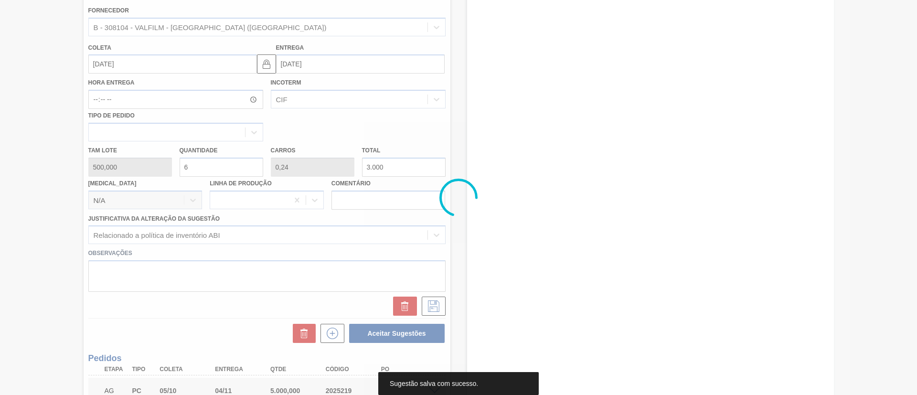
scroll to position [16, 0]
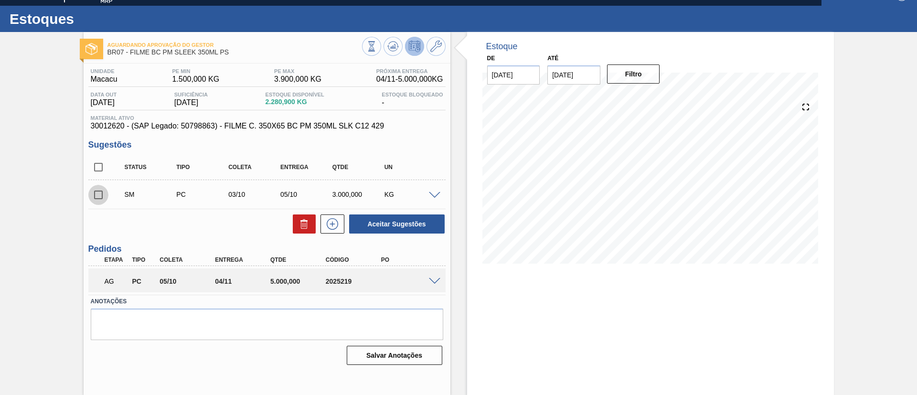
drag, startPoint x: 98, startPoint y: 187, endPoint x: 103, endPoint y: 188, distance: 4.9
click at [98, 188] on input "checkbox" at bounding box center [98, 195] width 20 height 20
click at [378, 221] on button "Aceitar Sugestões" at bounding box center [396, 223] width 95 height 19
checkbox input "false"
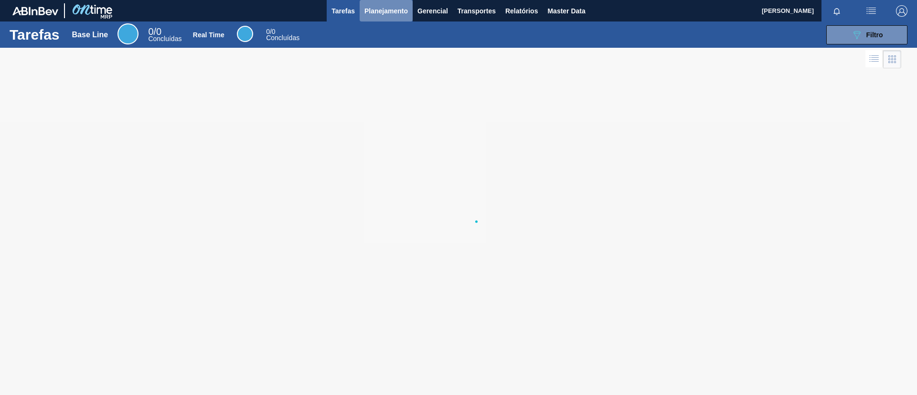
click at [392, 12] on span "Planejamento" at bounding box center [385, 10] width 43 height 11
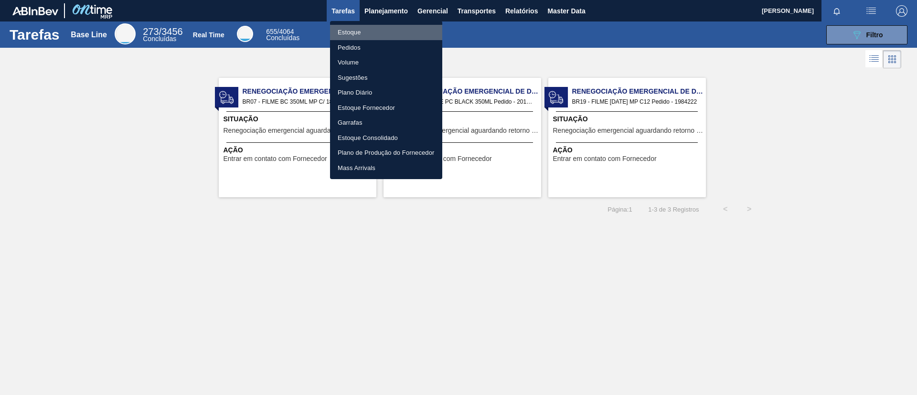
click at [377, 32] on li "Estoque" at bounding box center [386, 32] width 112 height 15
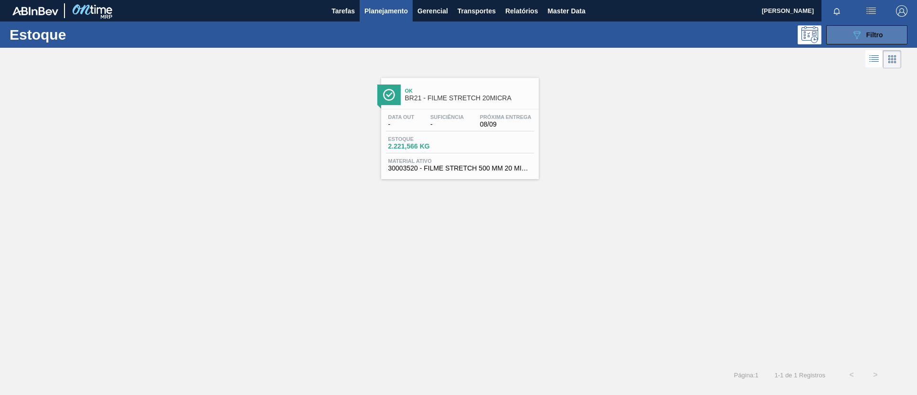
click at [859, 35] on icon "089F7B8B-B2A5-4AFE-B5C0-19BA573D28AC" at bounding box center [856, 34] width 11 height 11
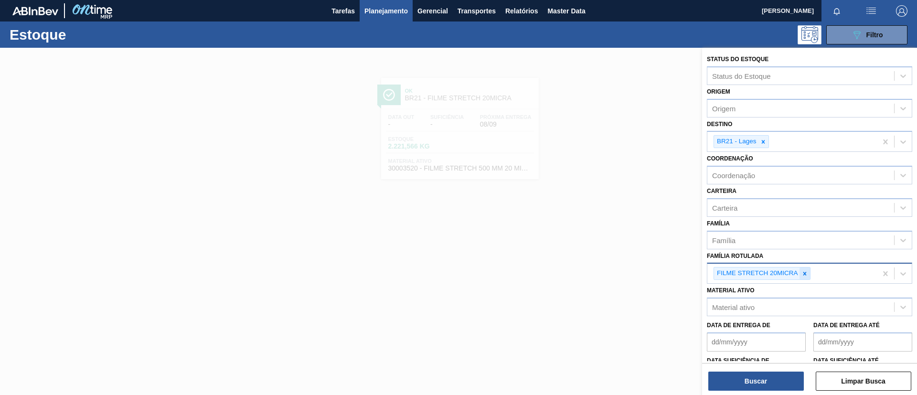
click at [804, 272] on icon at bounding box center [804, 273] width 7 height 7
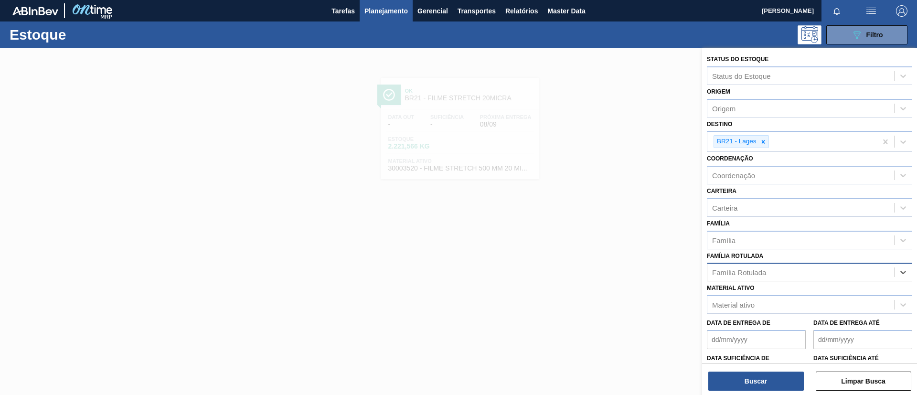
click at [804, 272] on div "Família Rotulada" at bounding box center [800, 272] width 187 height 14
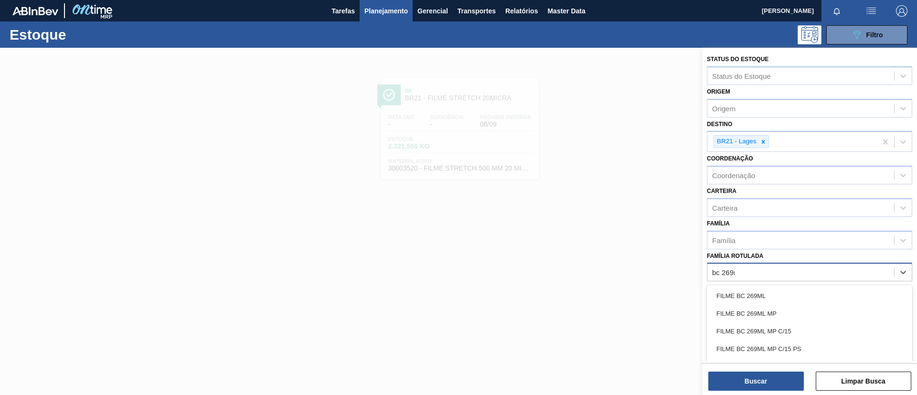
type Rotulada "bc 269ml"
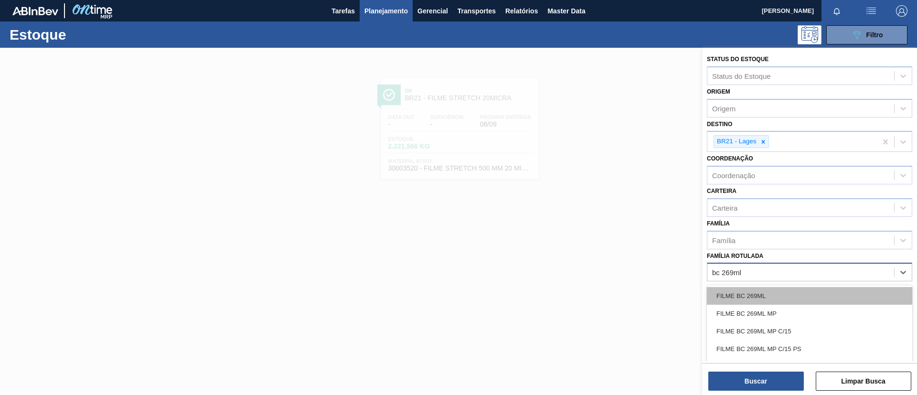
click at [788, 288] on div "FILME BC 269ML" at bounding box center [809, 296] width 205 height 18
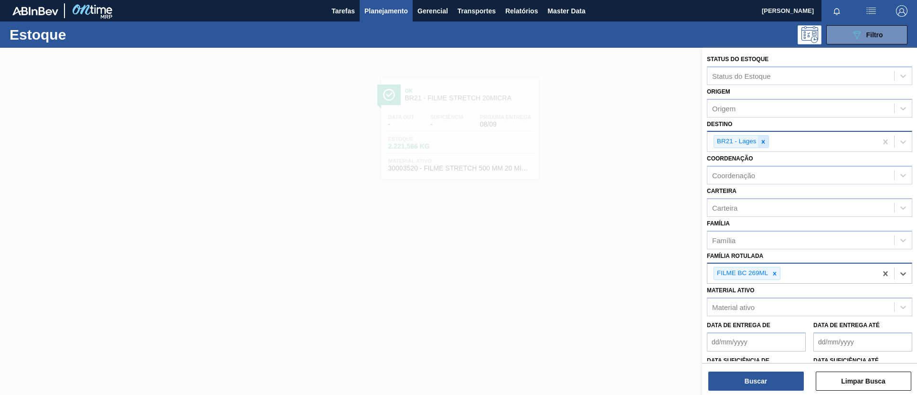
click at [765, 141] on icon at bounding box center [763, 141] width 7 height 7
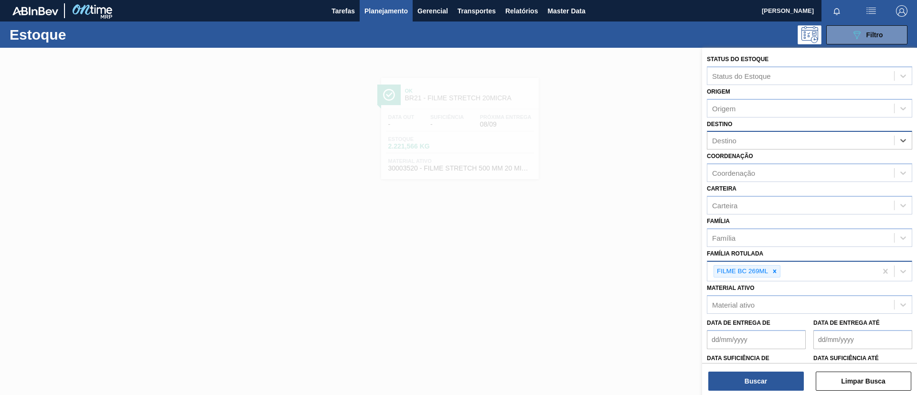
click at [765, 142] on div "Destino" at bounding box center [800, 141] width 187 height 14
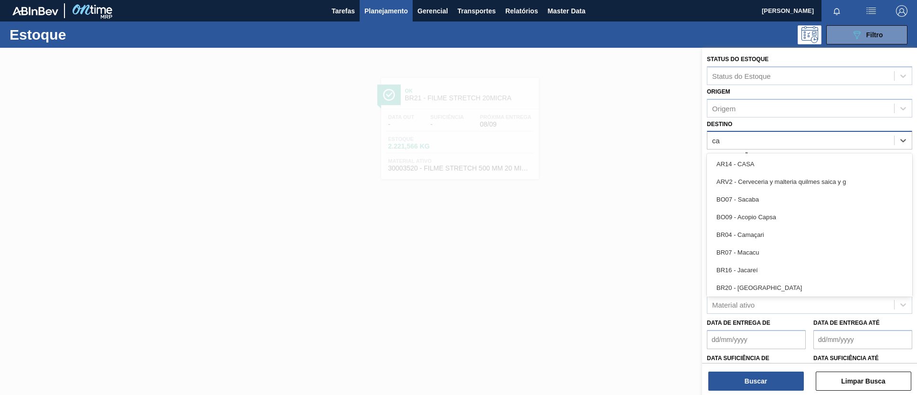
type input "cam"
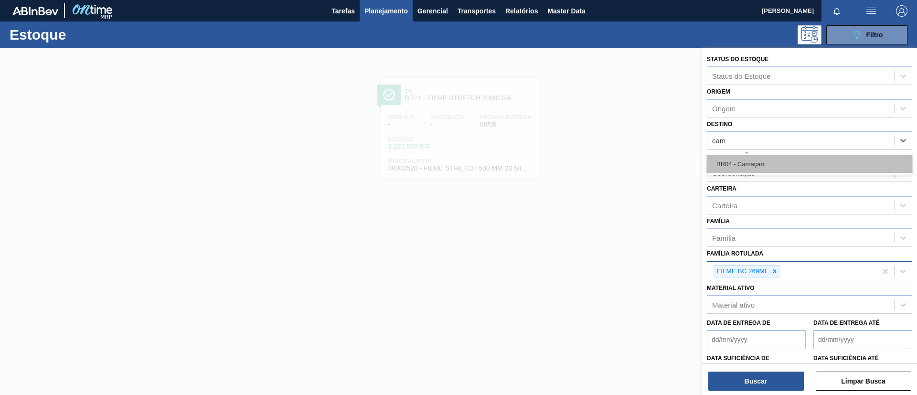
click at [815, 160] on div "BR04 - Camaçari" at bounding box center [809, 164] width 205 height 18
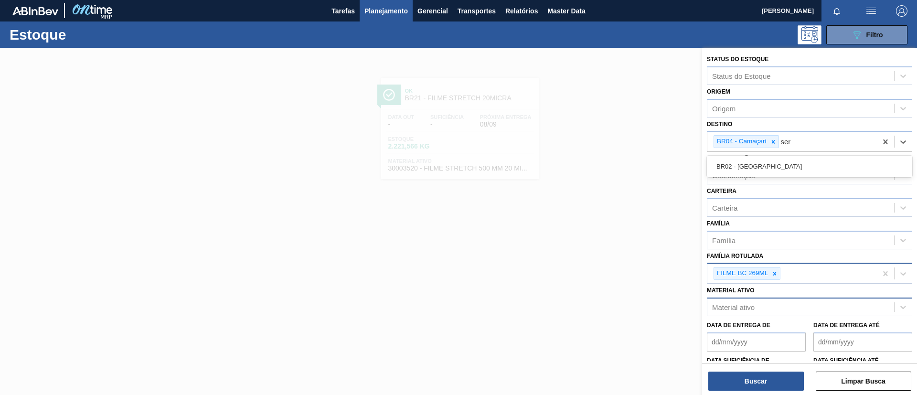
type input "serg"
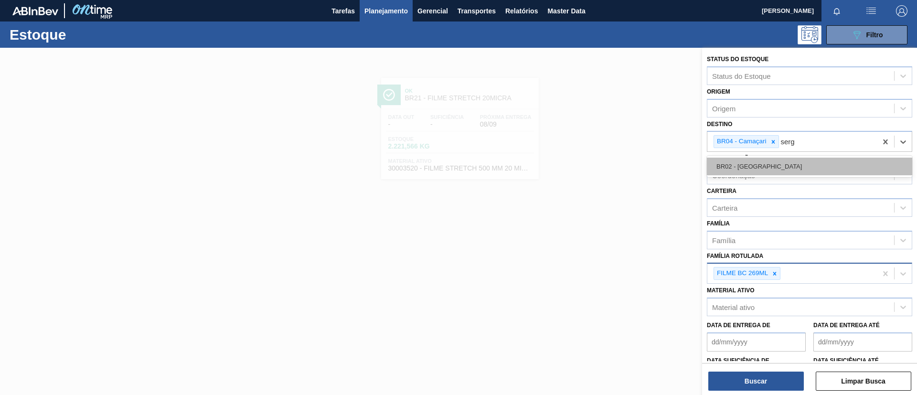
click at [746, 167] on div "BR02 - [GEOGRAPHIC_DATA]" at bounding box center [809, 167] width 205 height 18
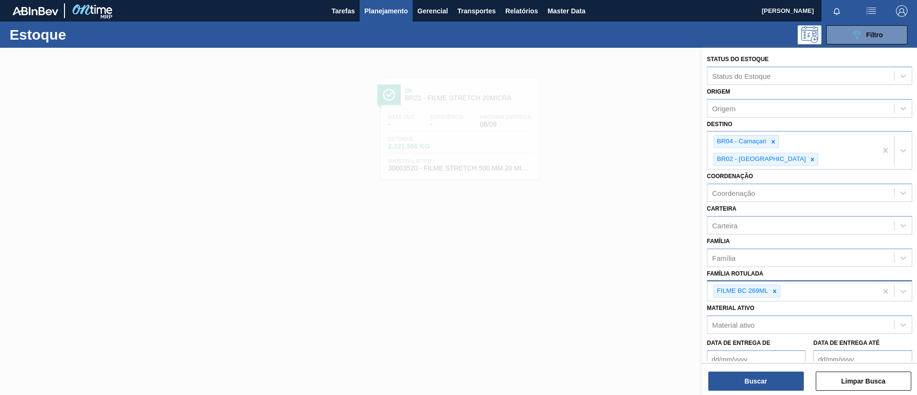
click at [768, 366] on div "Buscar Limpar Busca" at bounding box center [809, 376] width 215 height 27
click at [768, 372] on button "Buscar" at bounding box center [755, 380] width 95 height 19
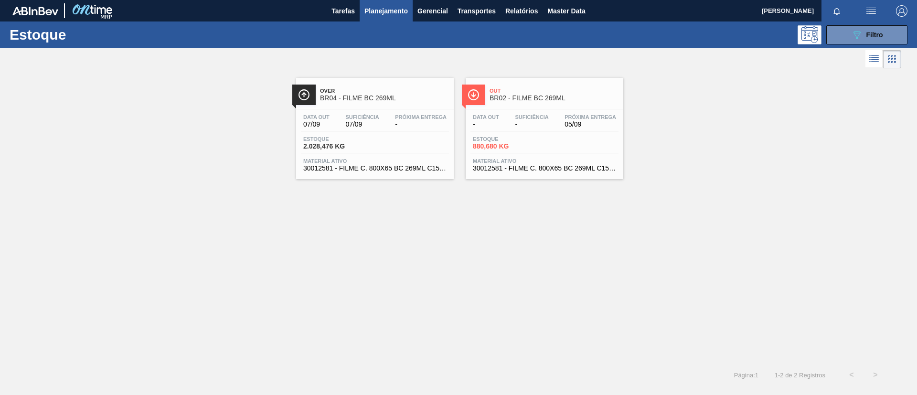
click at [346, 102] on div "Over BR04 - FILME BC 269ML" at bounding box center [384, 94] width 129 height 21
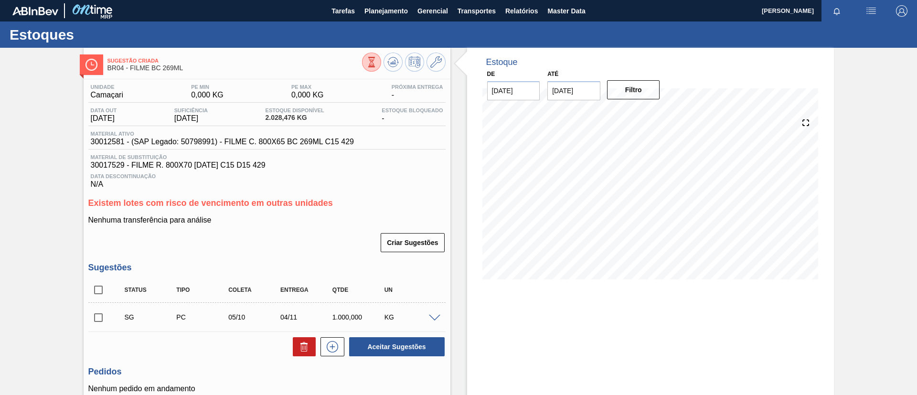
click at [40, 219] on div "Sugestão Criada BR04 - FILME BC 269ML Unidade Camaçari PE MIN 0,000 KG PE MAX 0…" at bounding box center [458, 263] width 917 height 431
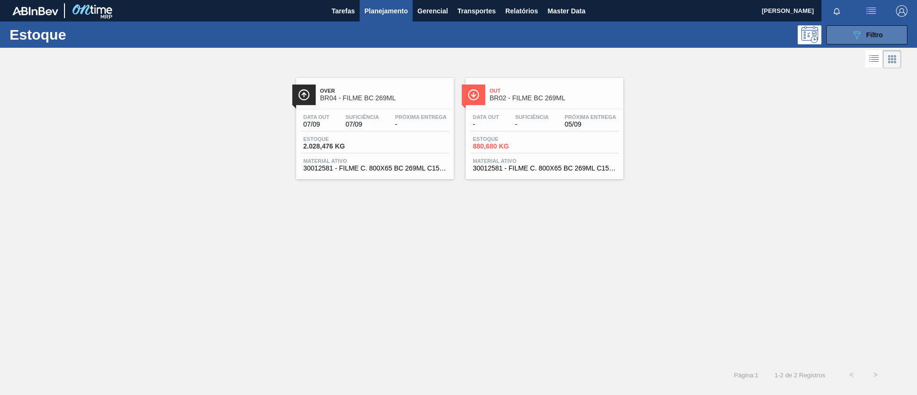
click at [852, 36] on icon "089F7B8B-B2A5-4AFE-B5C0-19BA573D28AC" at bounding box center [856, 34] width 11 height 11
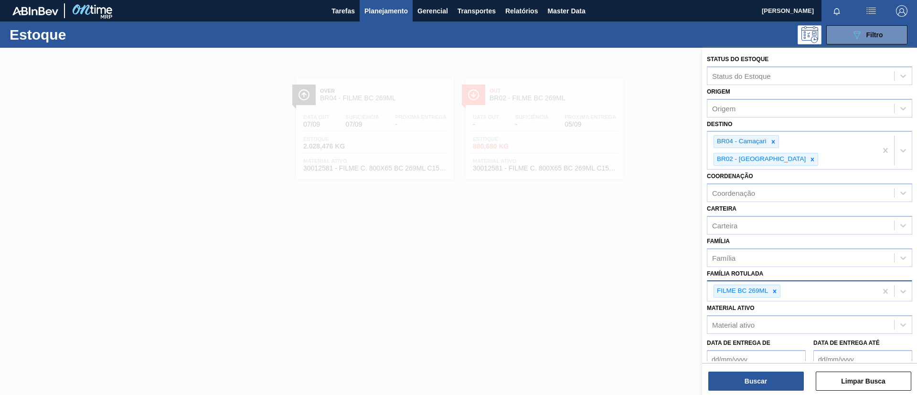
click at [820, 281] on div "FILME BC 269ML" at bounding box center [791, 291] width 169 height 20
click at [776, 267] on div "Família Rotulada FILME BC 269ML" at bounding box center [809, 284] width 205 height 35
click at [821, 281] on div "FILME BC 269ML" at bounding box center [791, 291] width 169 height 20
click at [821, 267] on div "Família Rotulada FILME BC 269ML" at bounding box center [809, 284] width 205 height 35
click at [825, 281] on div "FILME BC 269ML" at bounding box center [791, 291] width 169 height 20
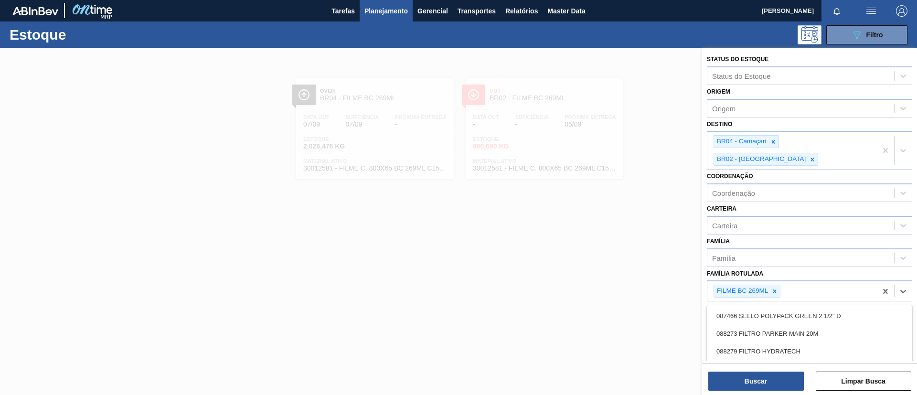
click at [819, 267] on div "Família Rotulada option 087466 SELLO POLYPACK GREEN 2 1/2" D focused, 1 of 101.…" at bounding box center [809, 284] width 205 height 35
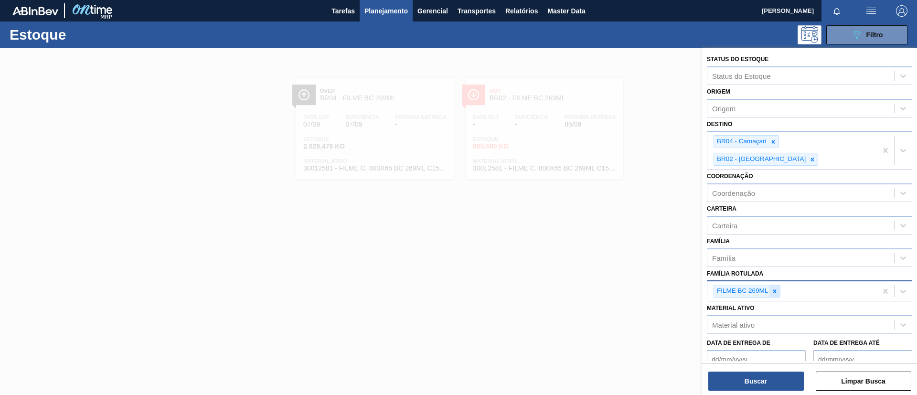
click at [775, 289] on icon at bounding box center [774, 290] width 3 height 3
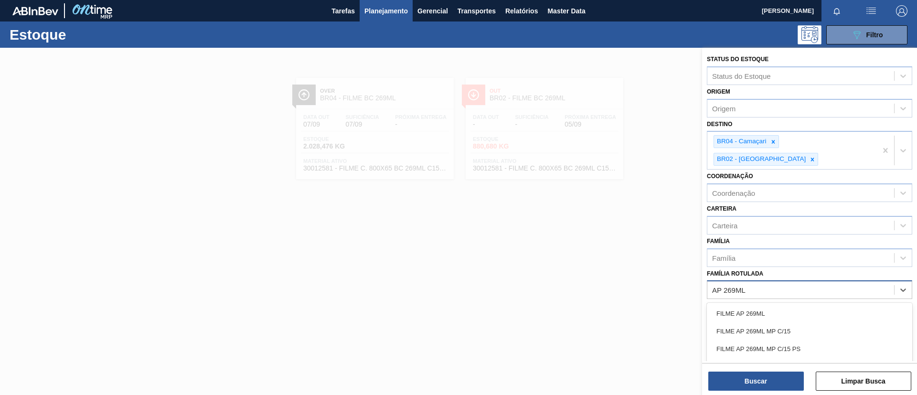
type Rotulada "AP 269ML MP"
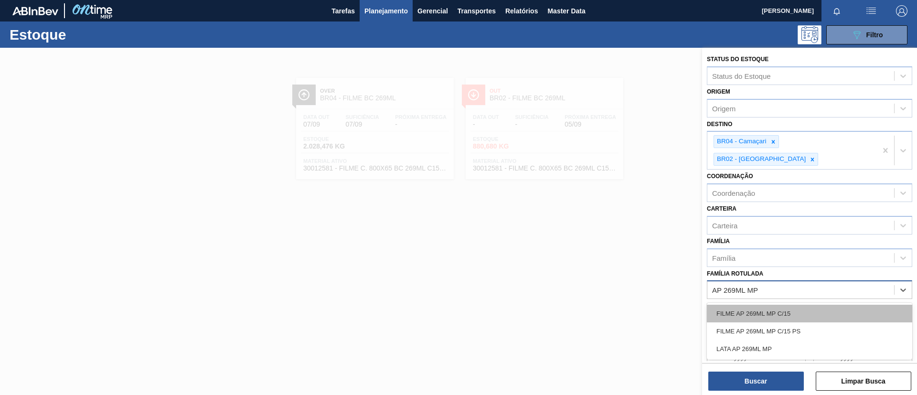
click at [785, 305] on div "FILME AP 269ML MP C/15" at bounding box center [809, 314] width 205 height 18
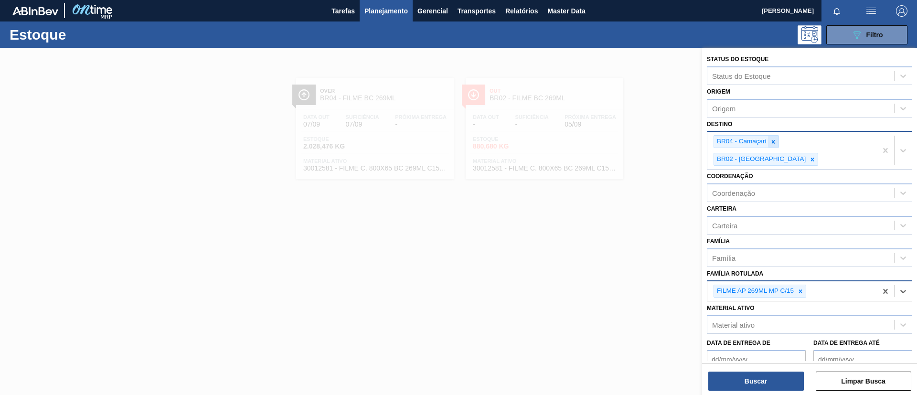
click at [771, 147] on div at bounding box center [773, 142] width 11 height 12
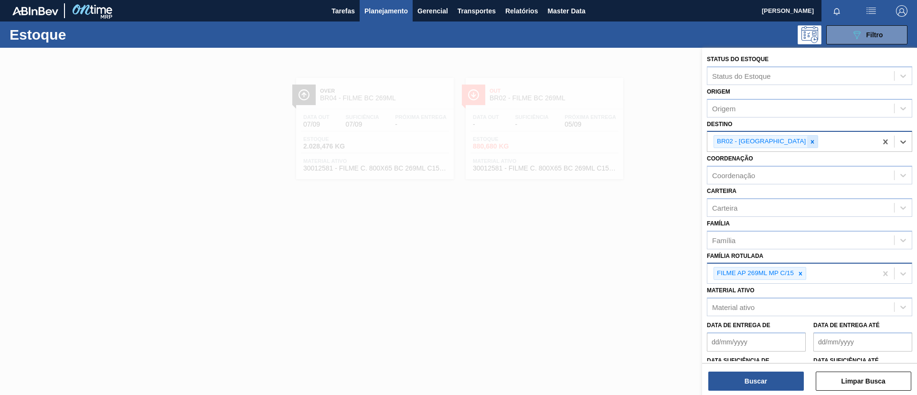
click at [811, 142] on icon at bounding box center [812, 141] width 3 height 3
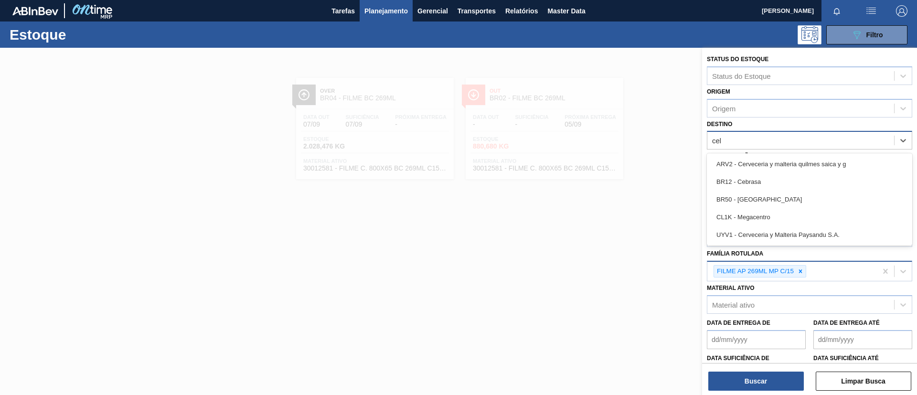
type input "cebr"
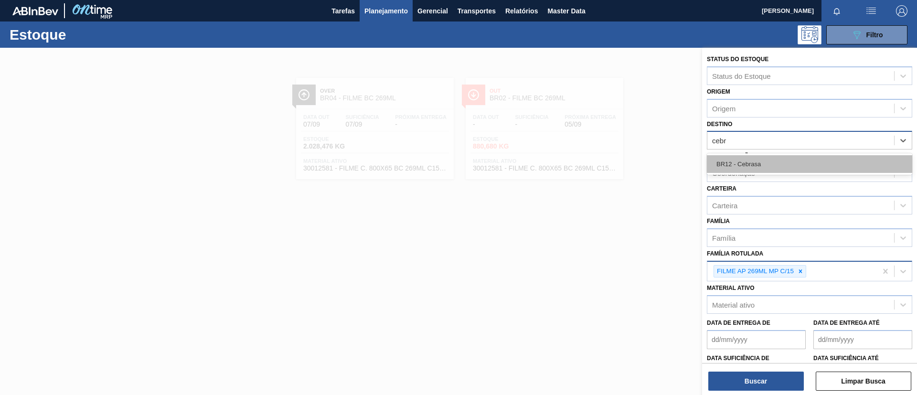
click at [764, 158] on div "BR12 - Cebrasa" at bounding box center [809, 164] width 205 height 18
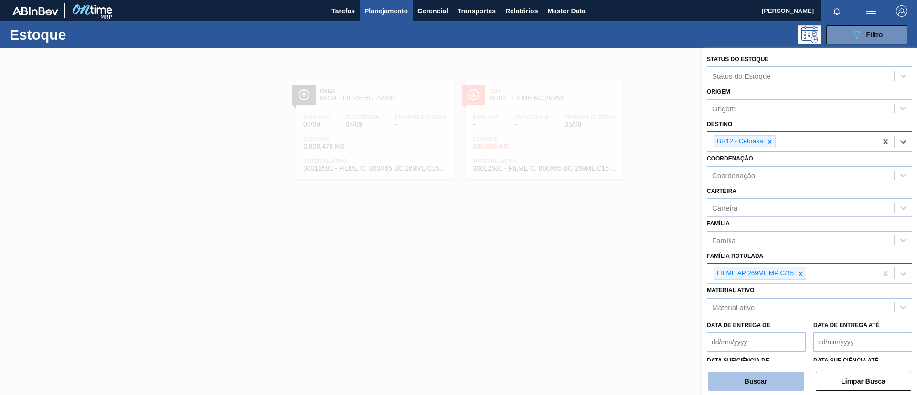
click at [779, 387] on button "Buscar" at bounding box center [755, 380] width 95 height 19
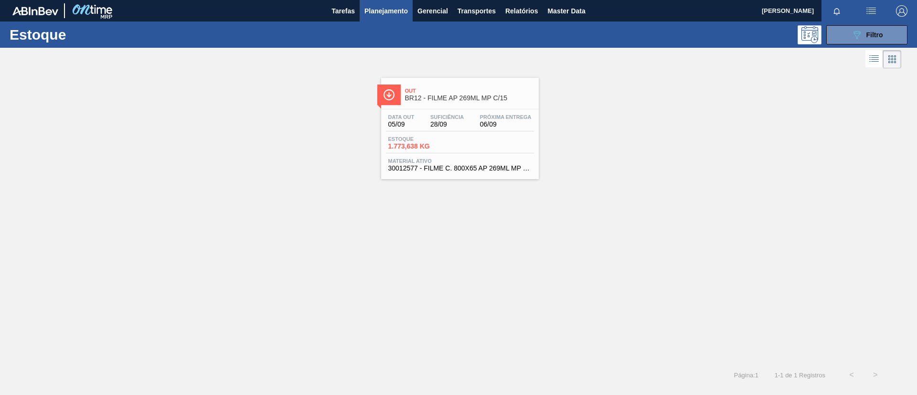
click at [469, 96] on span "BR12 - FILME AP 269ML MP C/15" at bounding box center [469, 98] width 129 height 7
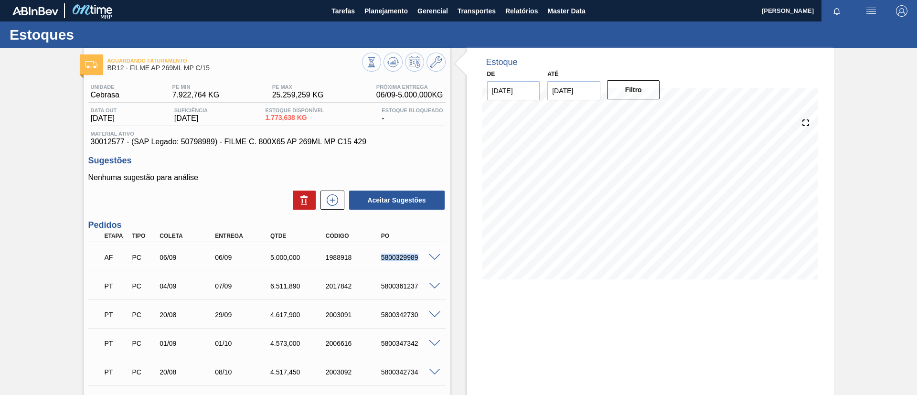
drag, startPoint x: 376, startPoint y: 260, endPoint x: 420, endPoint y: 265, distance: 43.8
click at [420, 265] on div "AF PC 06/09 06/09 5.000,000 1988918 5800329989" at bounding box center [264, 256] width 332 height 19
click at [401, 264] on div "AF PC 06/09 06/09 5.000,000 1988918 5800329989" at bounding box center [264, 256] width 332 height 19
click at [431, 258] on span at bounding box center [434, 257] width 11 height 7
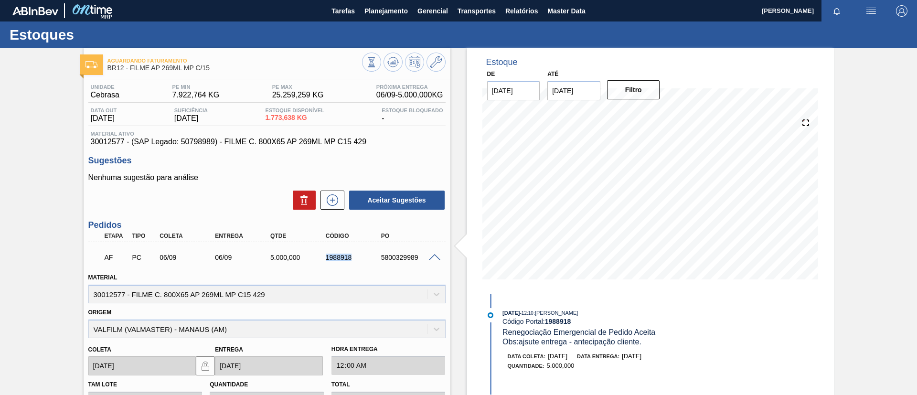
drag, startPoint x: 327, startPoint y: 260, endPoint x: 368, endPoint y: 263, distance: 41.1
click at [368, 263] on div "AF PC 06/09 06/09 5.000,000 1988918 5800329989" at bounding box center [264, 256] width 332 height 19
copy div "1988918"
click at [372, 265] on div "AF PC 06/09 06/09 5.000,000 1988918 5800329989" at bounding box center [264, 256] width 332 height 19
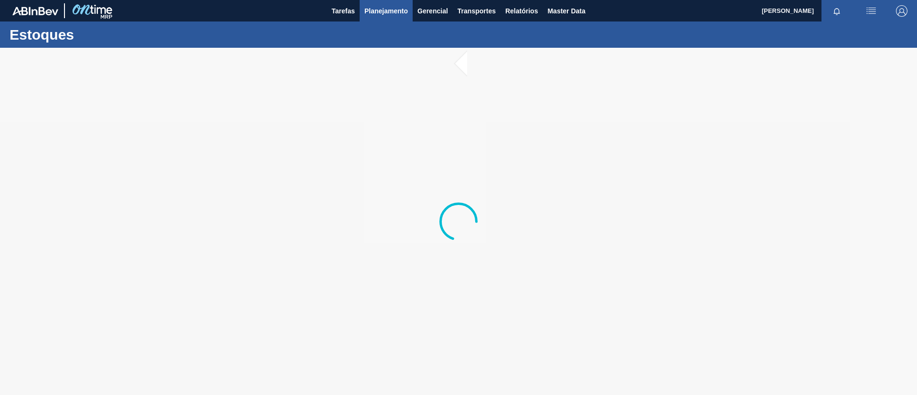
click at [384, 14] on span "Planejamento" at bounding box center [385, 10] width 43 height 11
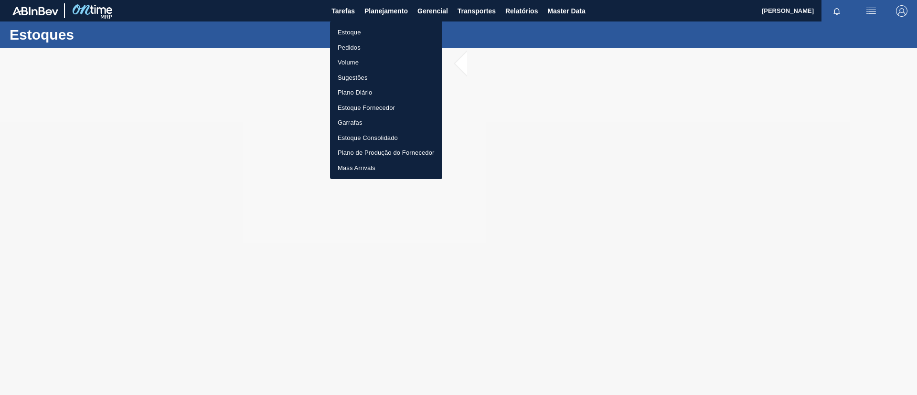
drag, startPoint x: 377, startPoint y: 31, endPoint x: 386, endPoint y: 39, distance: 12.5
click at [378, 32] on li "Estoque" at bounding box center [386, 32] width 112 height 15
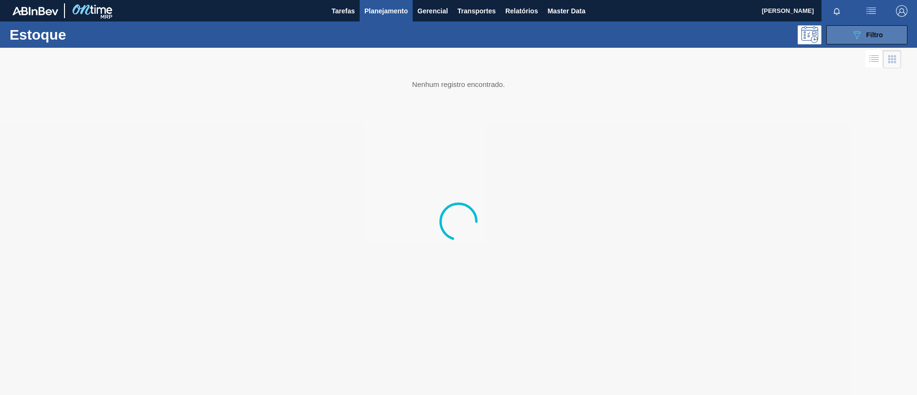
click at [878, 39] on div "089F7B8B-B2A5-4AFE-B5C0-19BA573D28AC Filtro" at bounding box center [867, 34] width 32 height 11
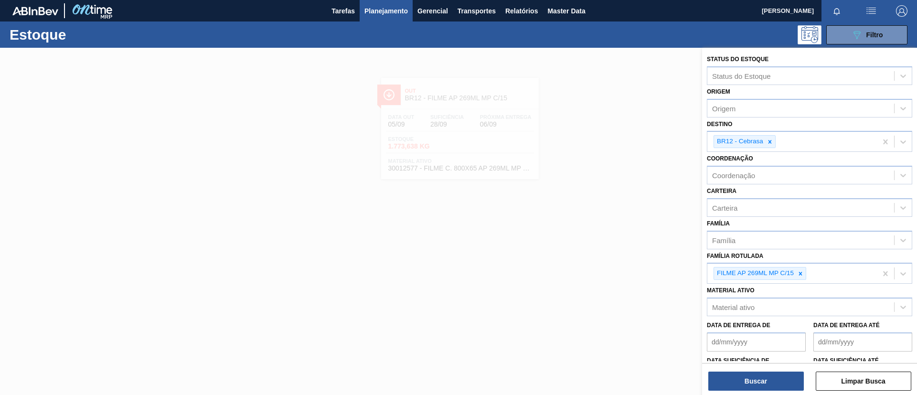
click at [770, 138] on icon at bounding box center [769, 141] width 7 height 7
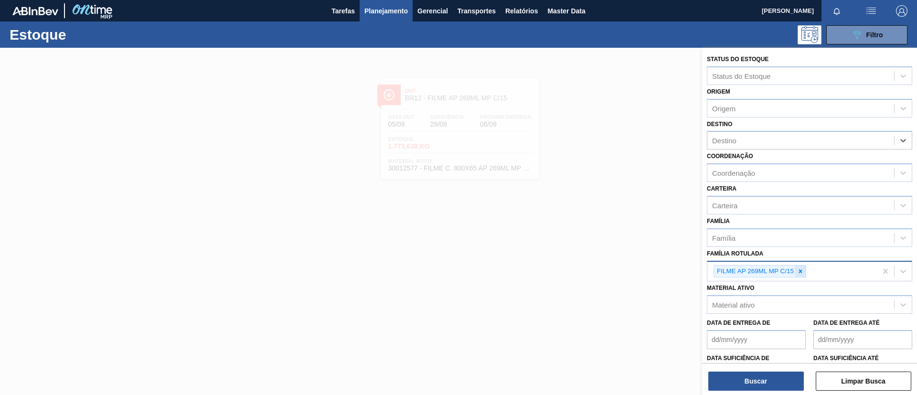
click at [800, 266] on div at bounding box center [800, 271] width 11 height 12
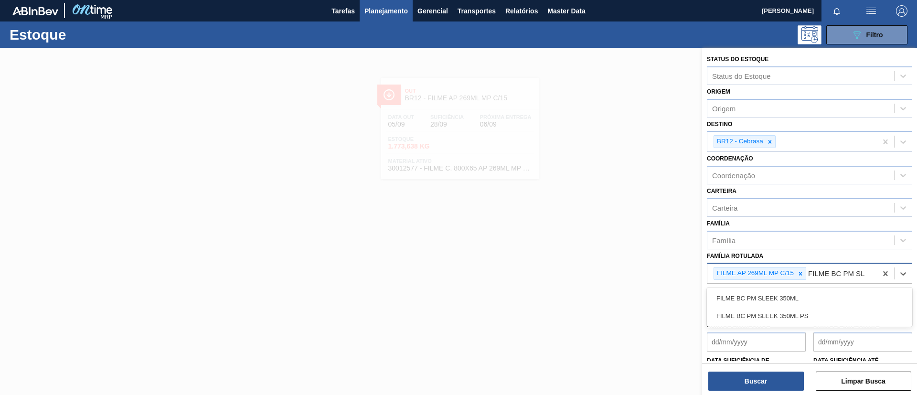
type Rotulada "FILME BC PM SLE"
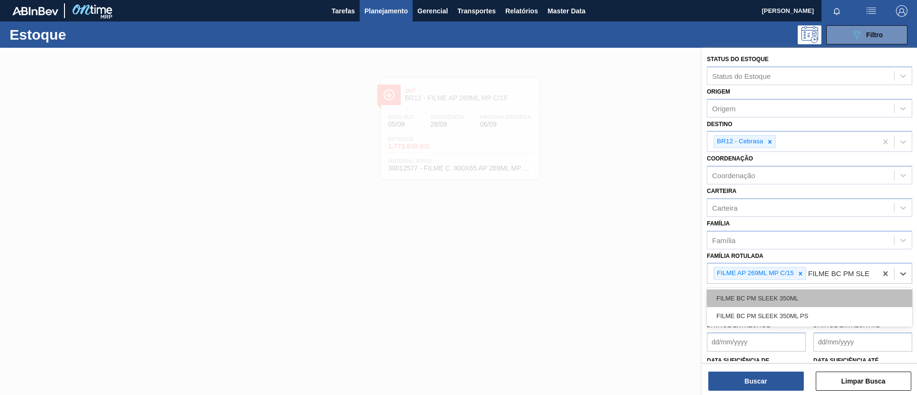
click at [806, 294] on div "FILME BC PM SLEEK 350ML" at bounding box center [809, 298] width 205 height 18
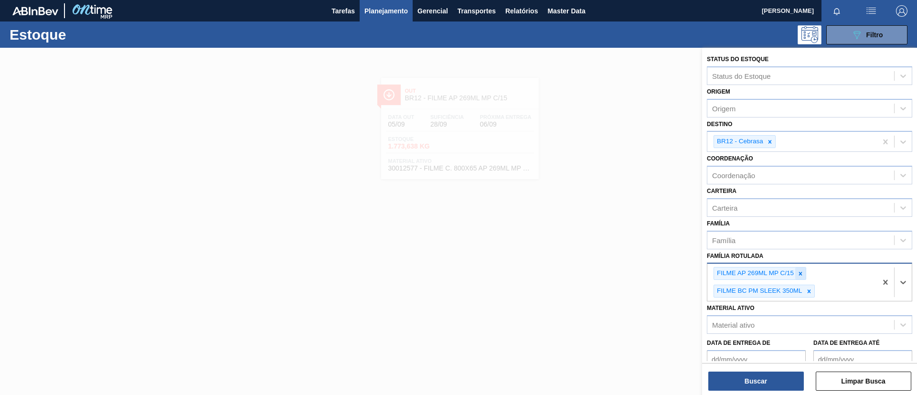
click at [802, 277] on div at bounding box center [800, 273] width 11 height 12
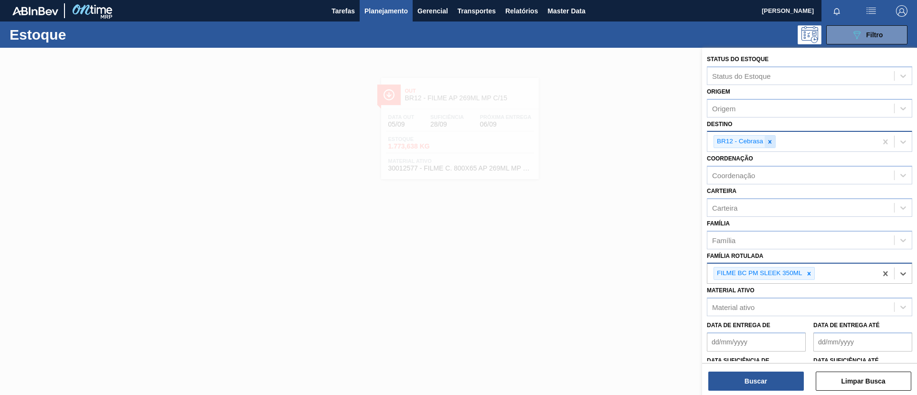
click at [770, 144] on icon at bounding box center [769, 141] width 7 height 7
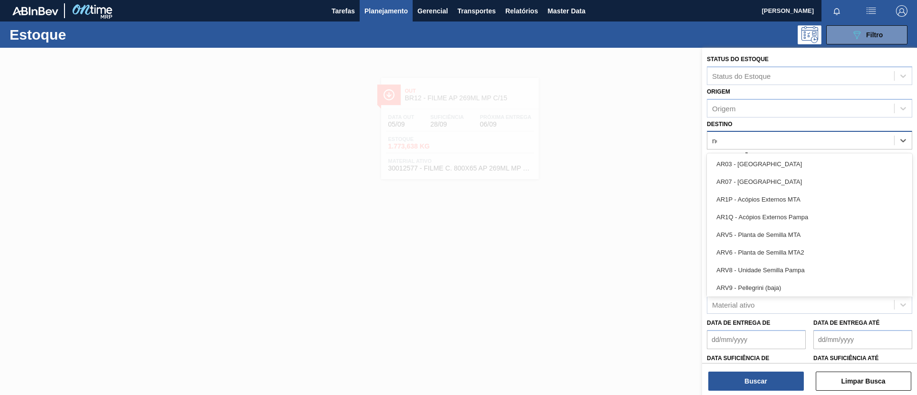
type input "nova"
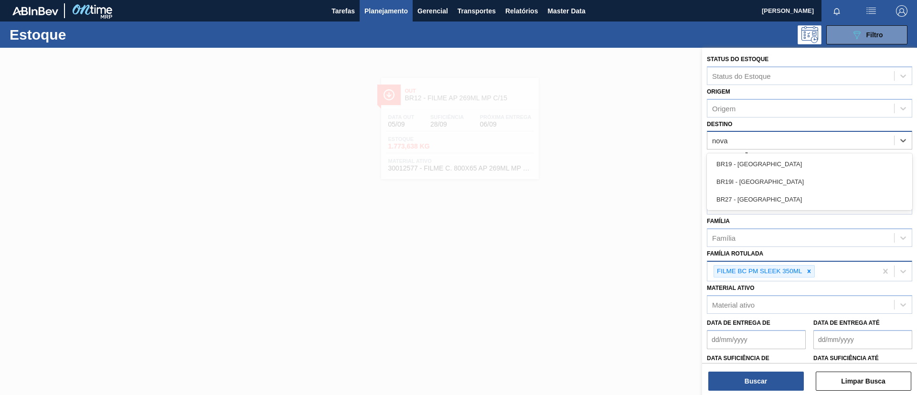
click at [762, 159] on div "BR19 - [GEOGRAPHIC_DATA]" at bounding box center [809, 164] width 205 height 18
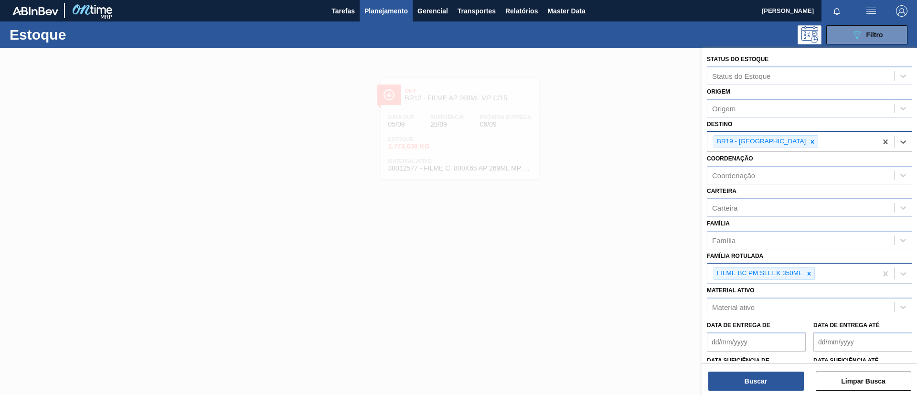
click at [759, 392] on div "Status do Estoque Status do Estoque Origem Origem Destino option BR19 - [GEOGRA…" at bounding box center [809, 222] width 215 height 349
click at [761, 377] on button "Buscar" at bounding box center [755, 380] width 95 height 19
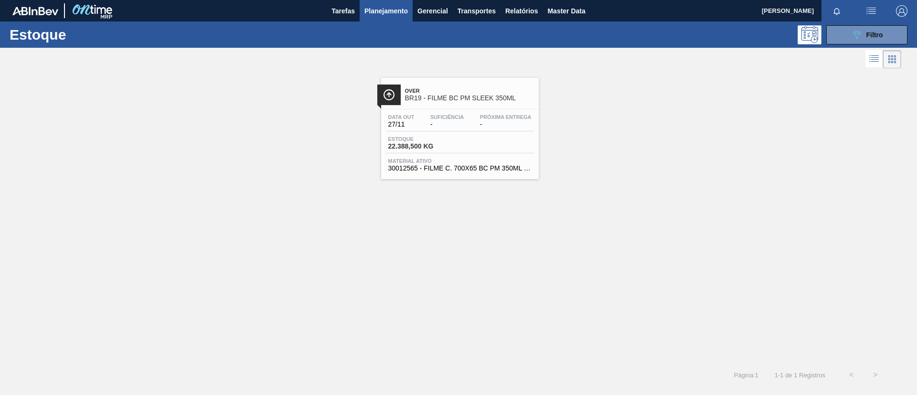
click at [474, 99] on span "BR19 - FILME BC PM SLEEK 350ML" at bounding box center [469, 98] width 129 height 7
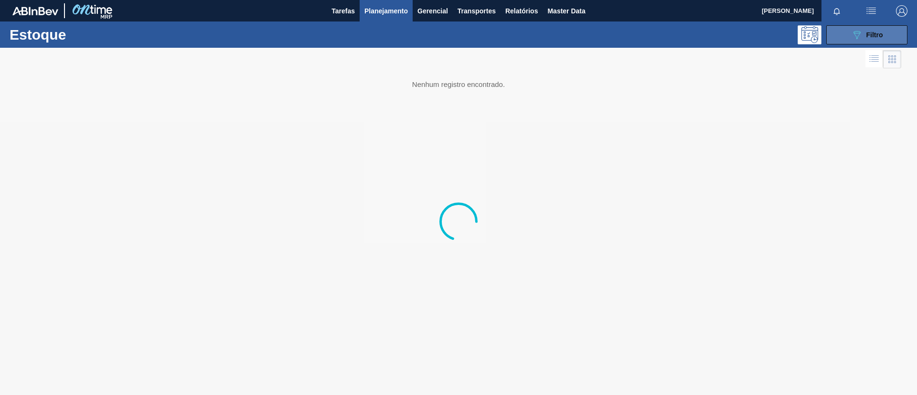
click at [869, 35] on span "Filtro" at bounding box center [874, 35] width 17 height 8
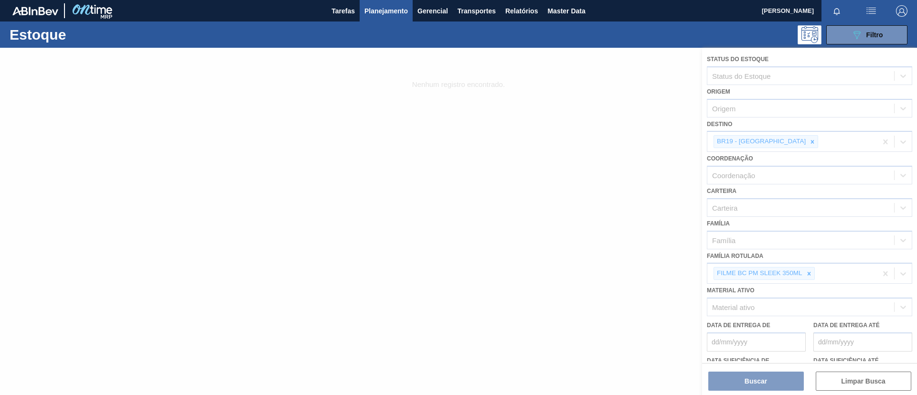
click at [771, 140] on div at bounding box center [458, 221] width 917 height 347
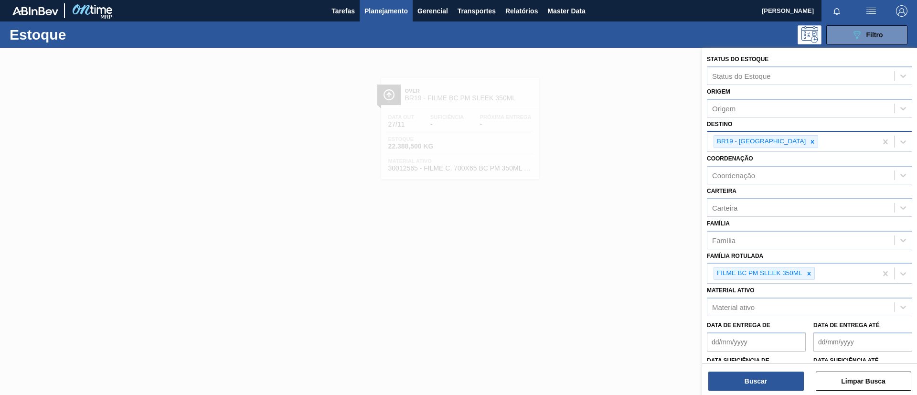
click at [777, 142] on div "BR19 - [GEOGRAPHIC_DATA]" at bounding box center [765, 141] width 105 height 13
click at [807, 141] on div at bounding box center [812, 142] width 11 height 12
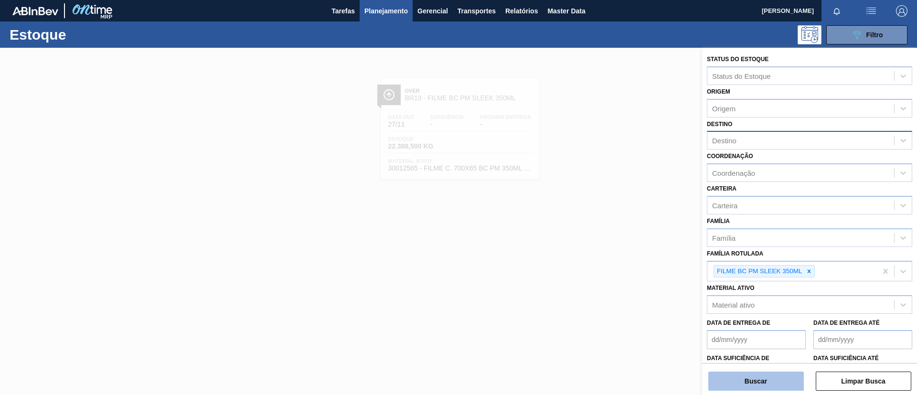
click at [774, 374] on button "Buscar" at bounding box center [755, 380] width 95 height 19
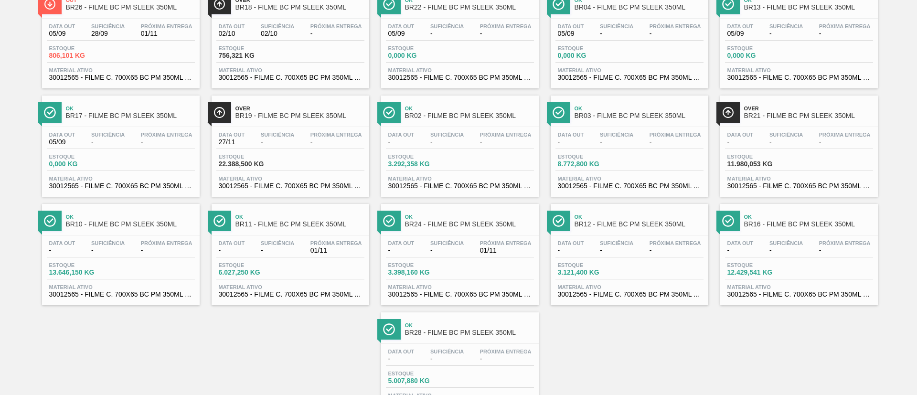
scroll to position [62, 0]
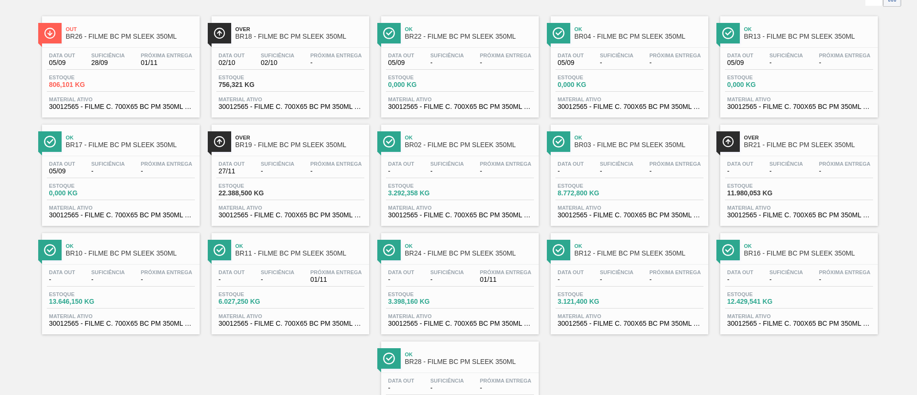
click at [309, 146] on span "BR19 - FILME BC PM SLEEK 350ML" at bounding box center [299, 144] width 129 height 7
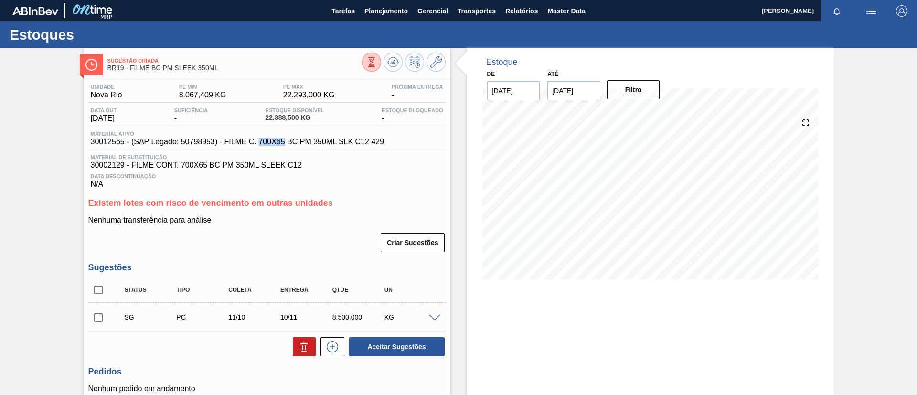
drag, startPoint x: 259, startPoint y: 138, endPoint x: 285, endPoint y: 146, distance: 27.5
click at [285, 146] on div "Material ativo 30012565 - (SAP Legado: 50798953) - FILME C. 700X65 BC PM 350ML …" at bounding box center [266, 140] width 357 height 19
